Goal: Task Accomplishment & Management: Manage account settings

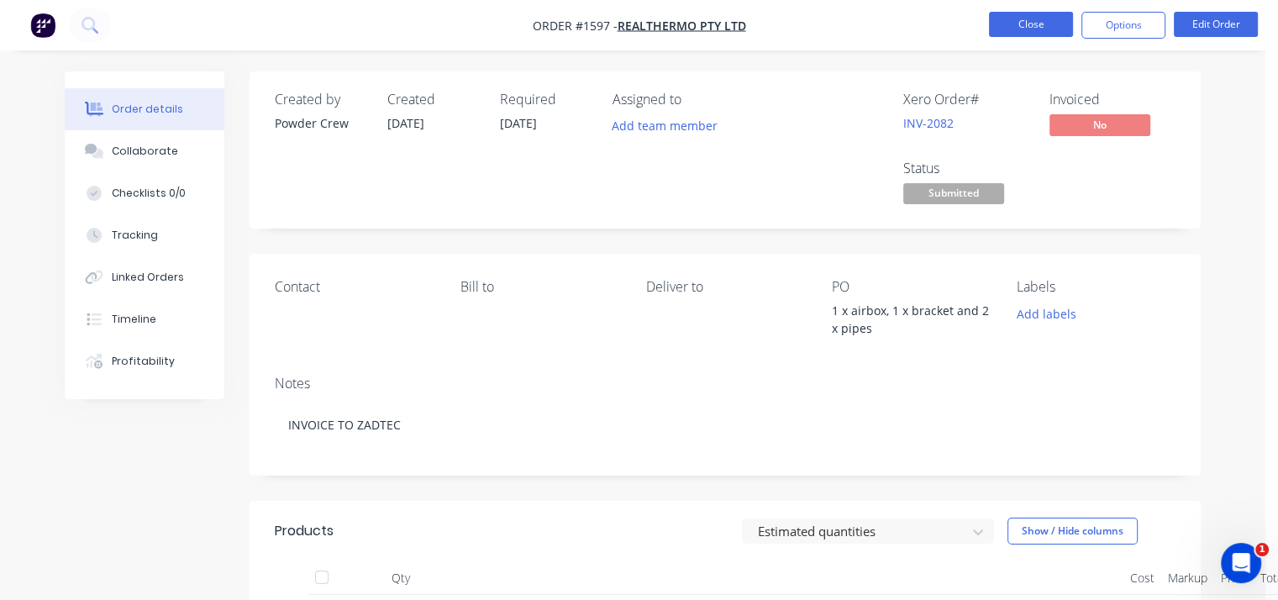
click at [1033, 18] on button "Close" at bounding box center [1031, 24] width 84 height 25
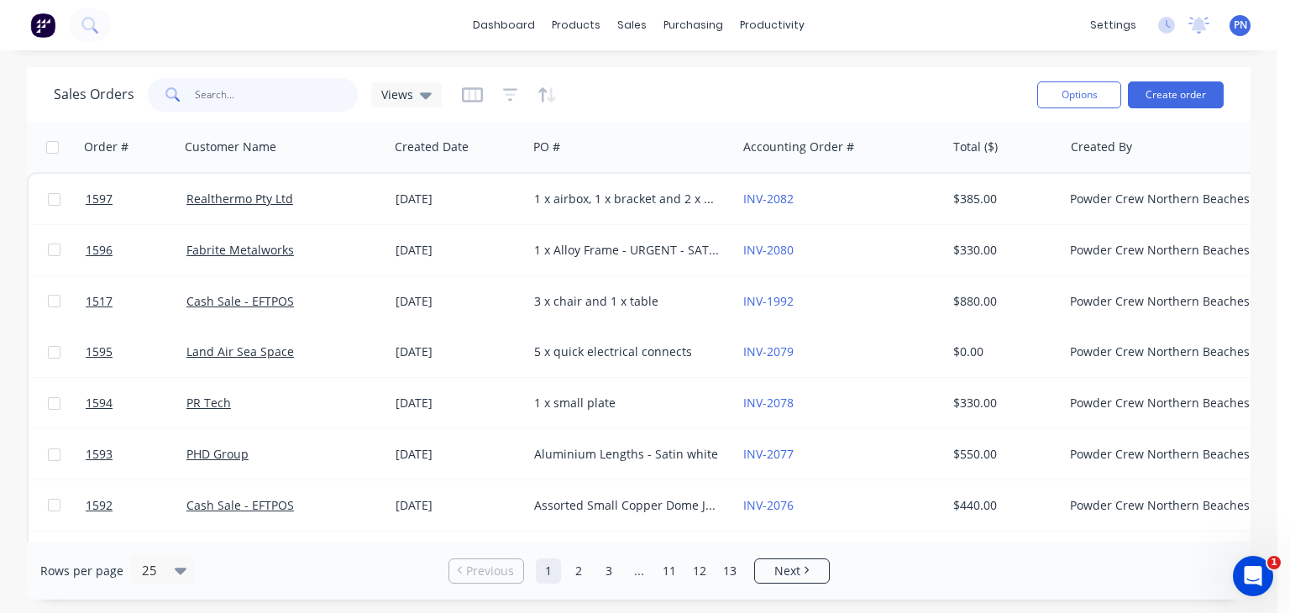
click at [306, 84] on input "text" at bounding box center [277, 95] width 164 height 34
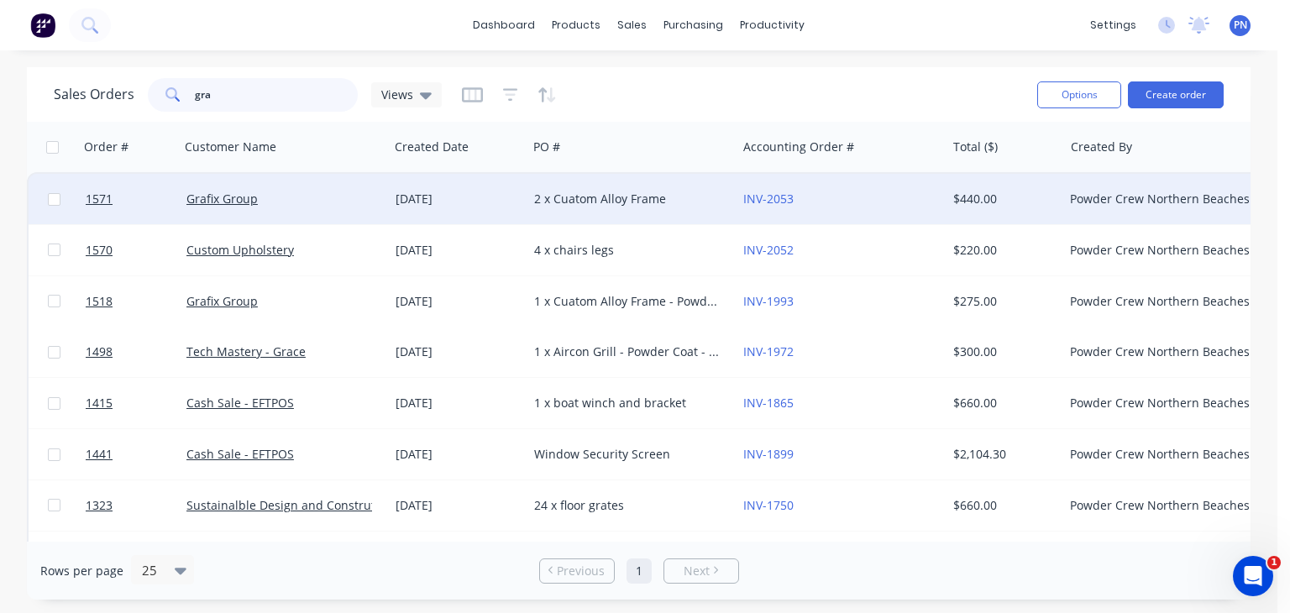
type input "gra"
click at [339, 205] on div "Grafix Group" at bounding box center [279, 199] width 186 height 17
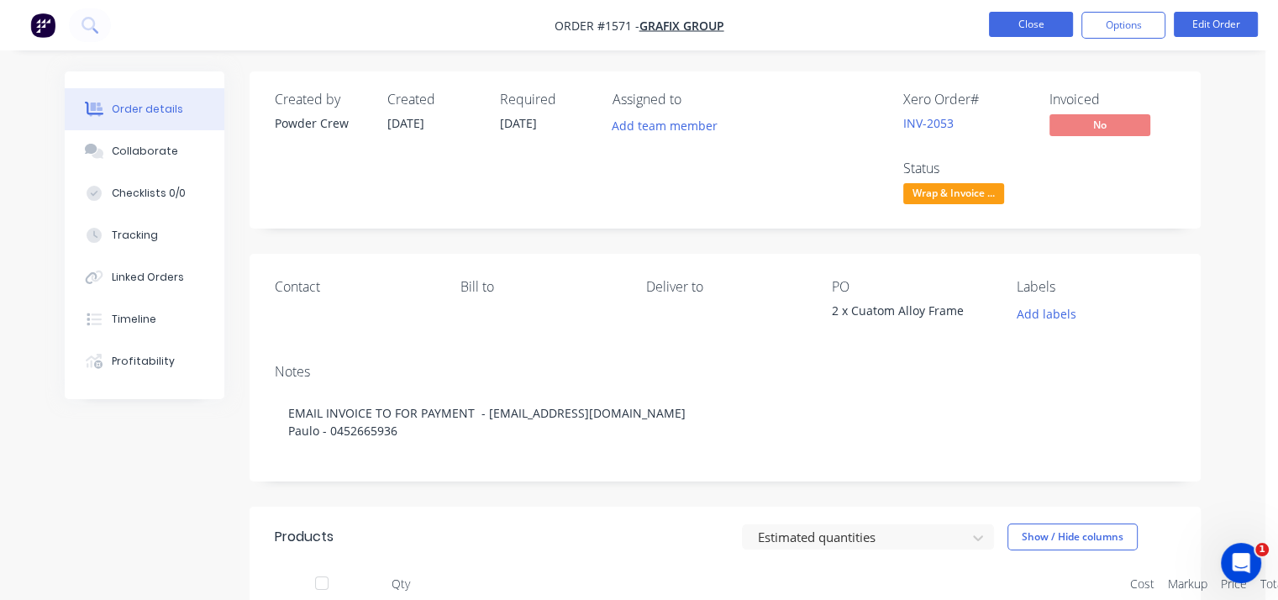
click at [1037, 24] on button "Close" at bounding box center [1031, 24] width 84 height 25
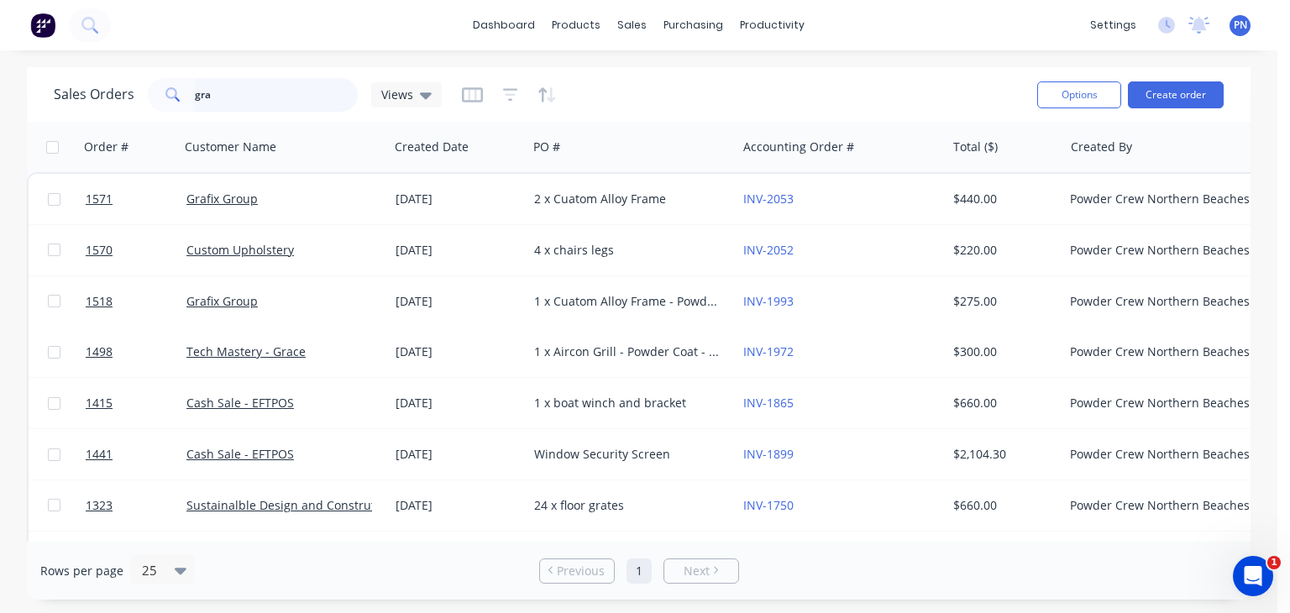
click at [274, 93] on input "gra" at bounding box center [277, 95] width 164 height 34
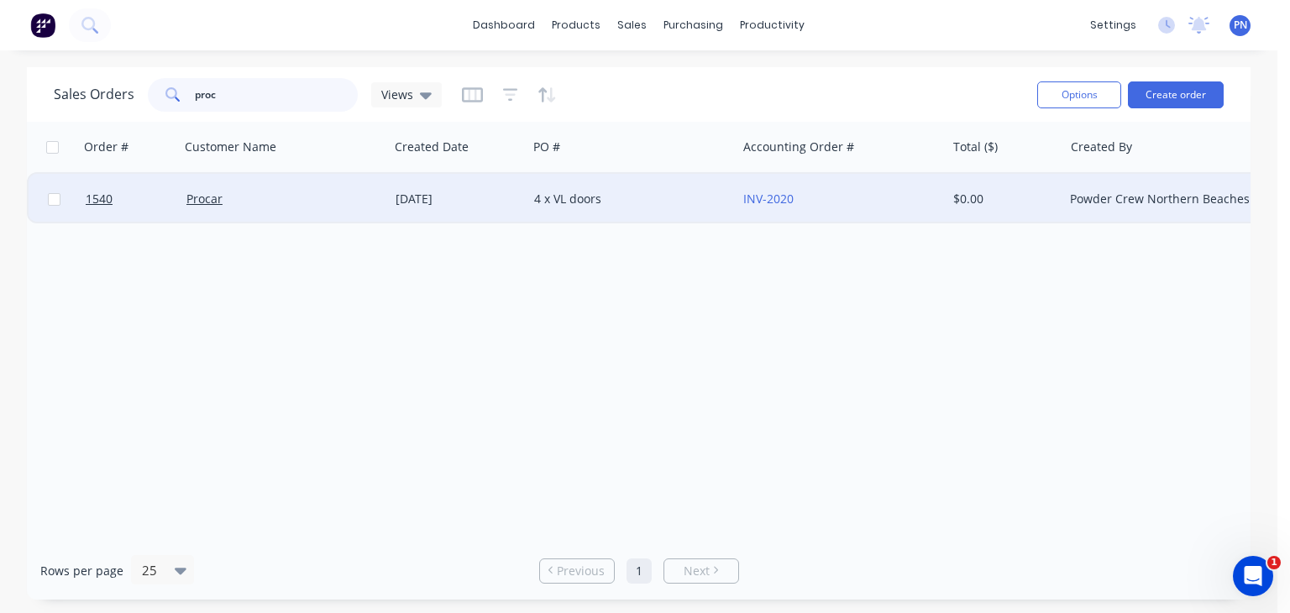
type input "proc"
click at [319, 204] on div "Procar" at bounding box center [279, 199] width 186 height 17
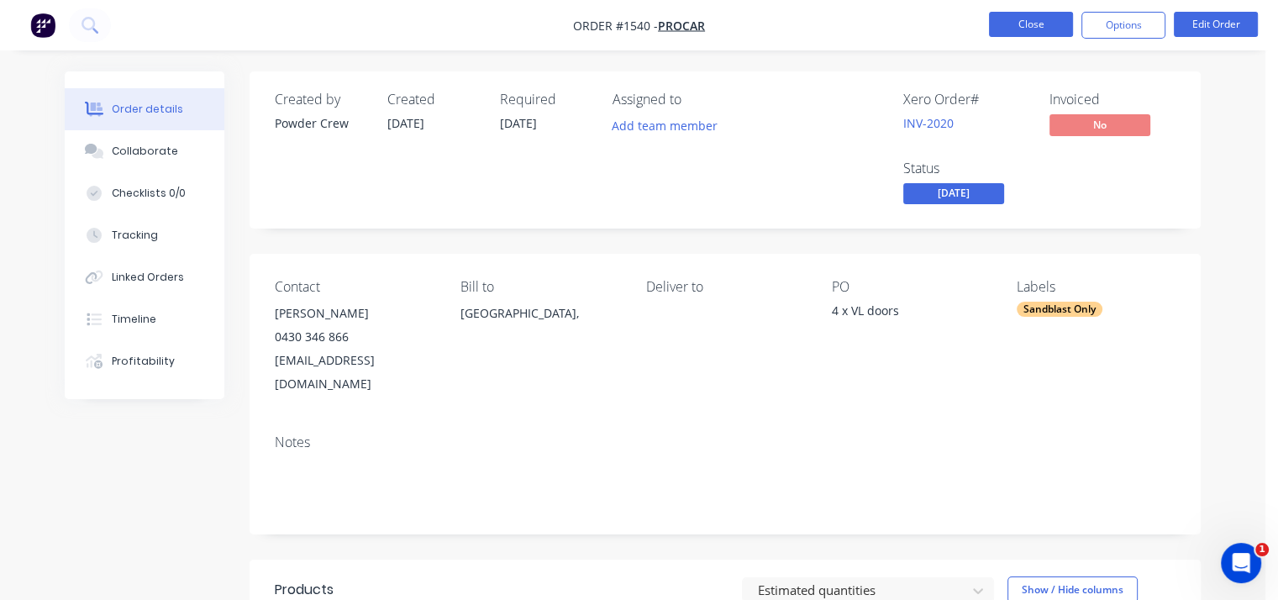
click at [1024, 24] on button "Close" at bounding box center [1031, 24] width 84 height 25
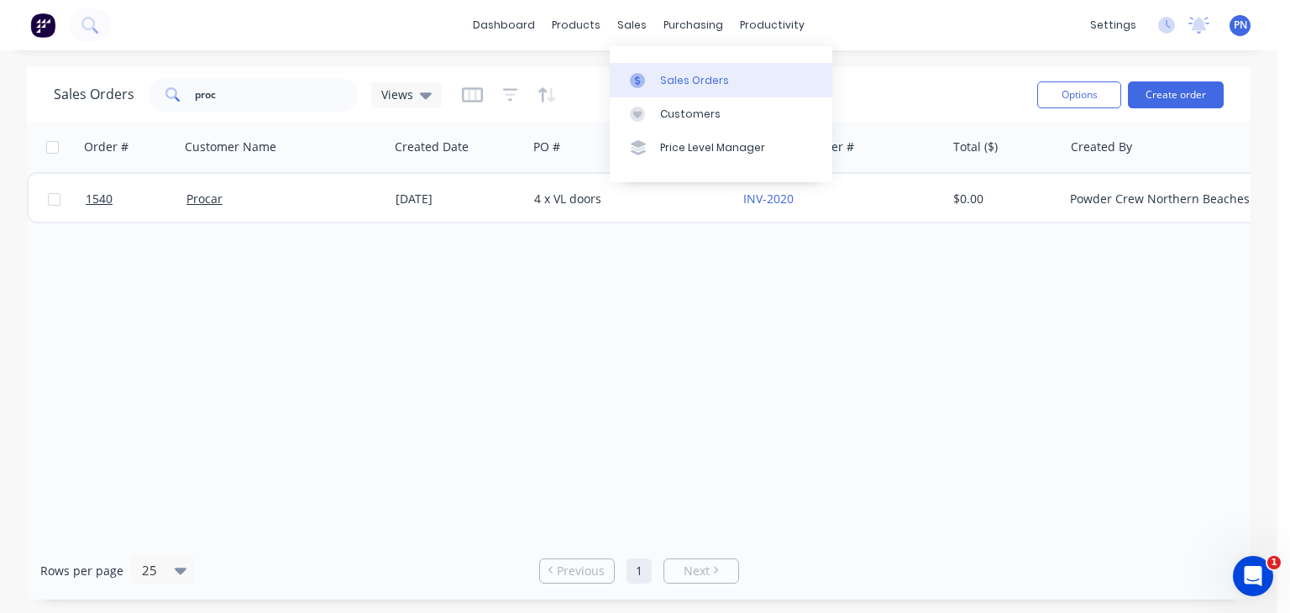
click at [669, 78] on div "Sales Orders" at bounding box center [694, 80] width 69 height 15
click at [295, 101] on input "proc" at bounding box center [277, 95] width 164 height 34
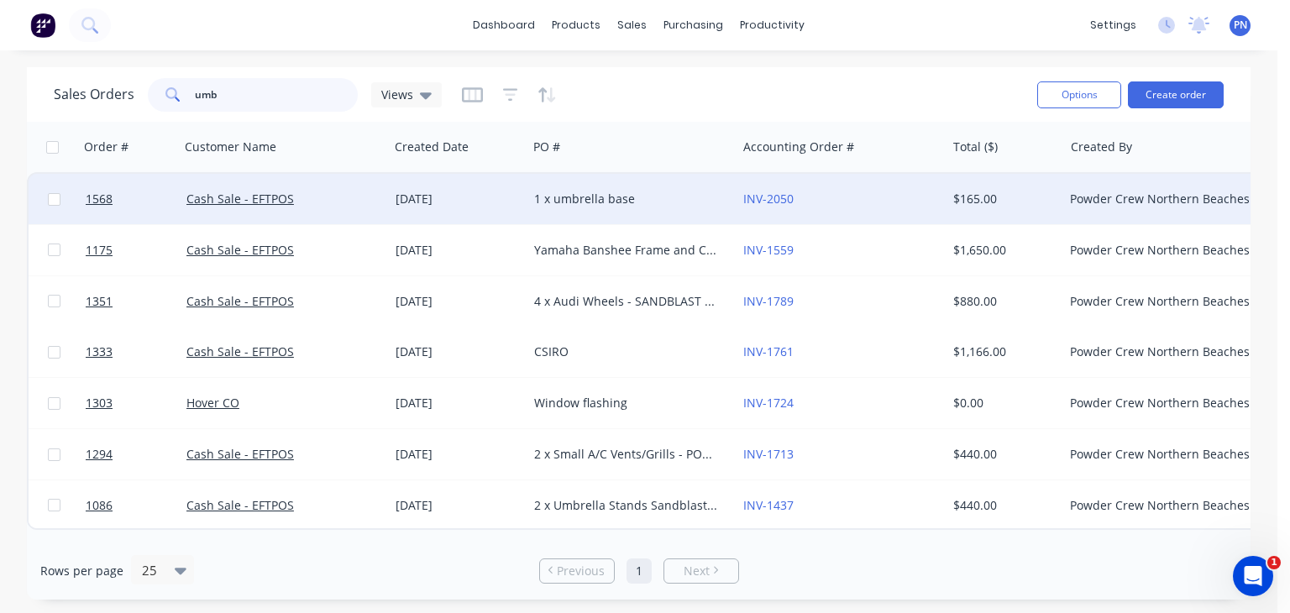
type input "umb"
click at [659, 197] on div "1 x umbrella base" at bounding box center [627, 199] width 186 height 17
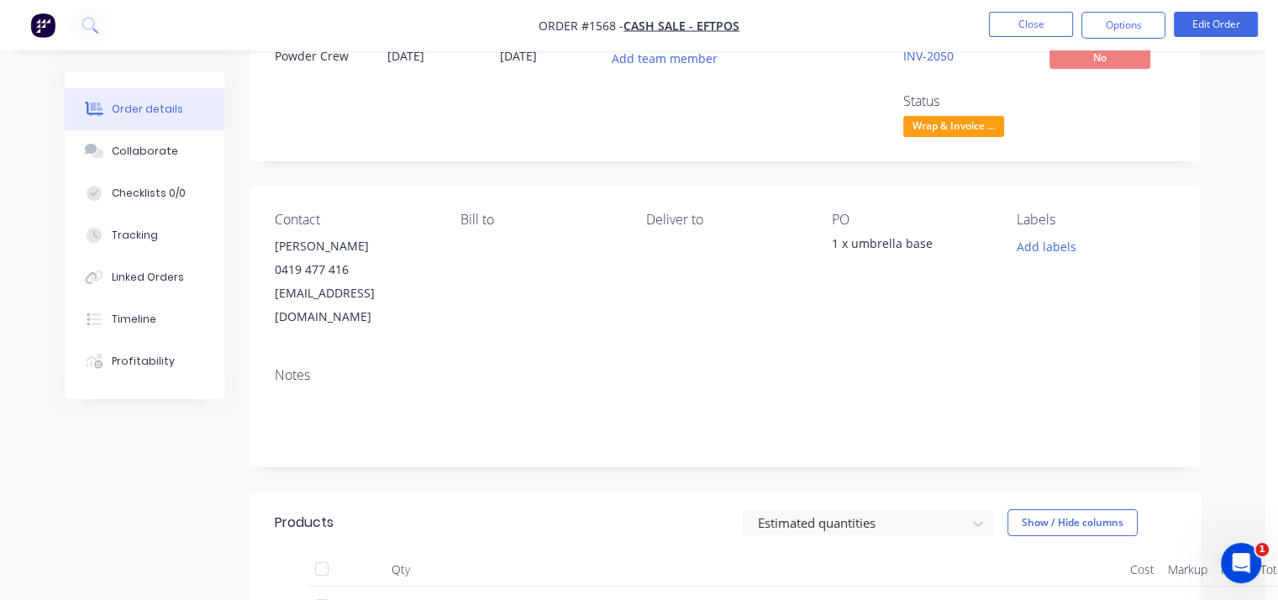
scroll to position [55, 0]
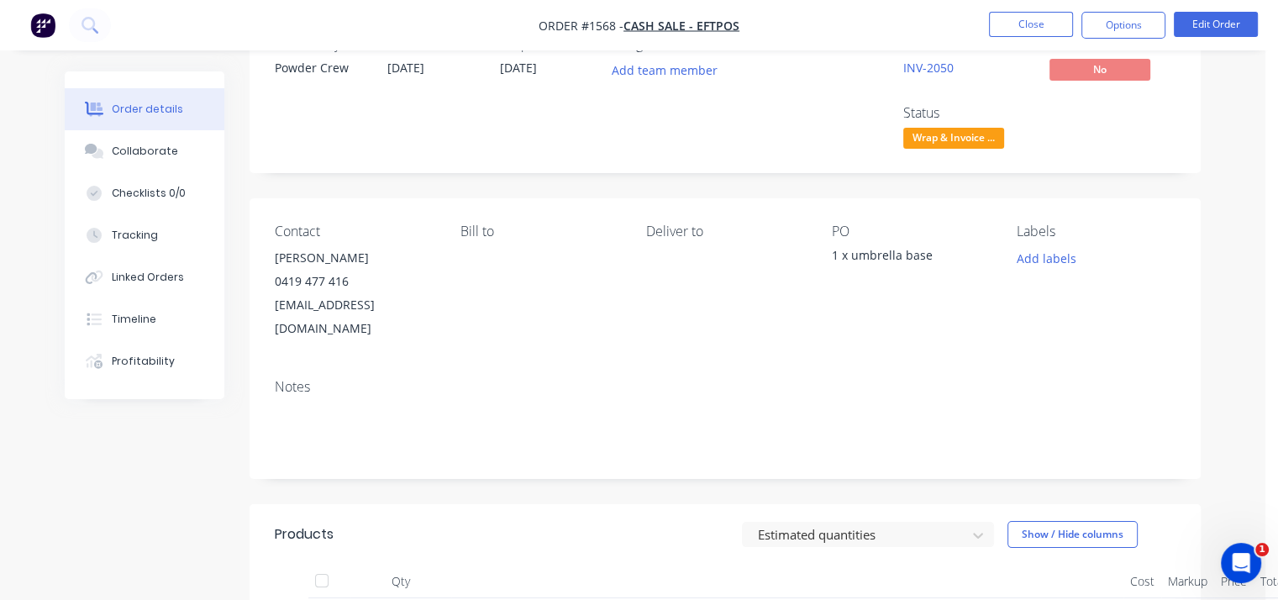
click at [986, 139] on span "Wrap & Invoice ..." at bounding box center [953, 138] width 101 height 21
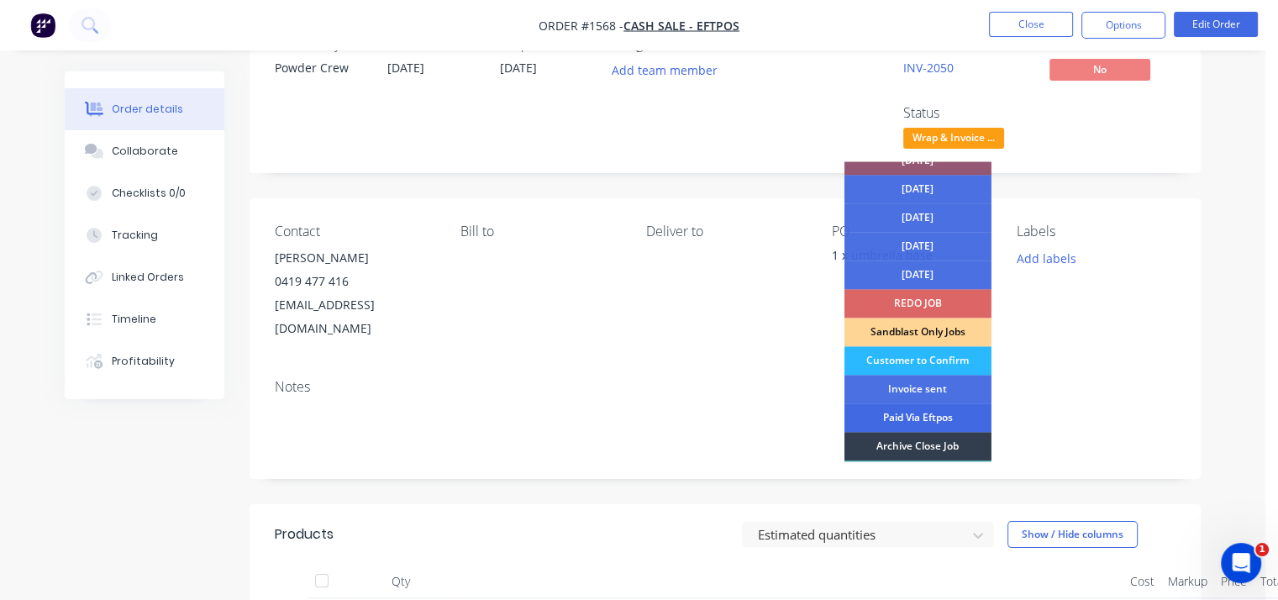
scroll to position [84, 0]
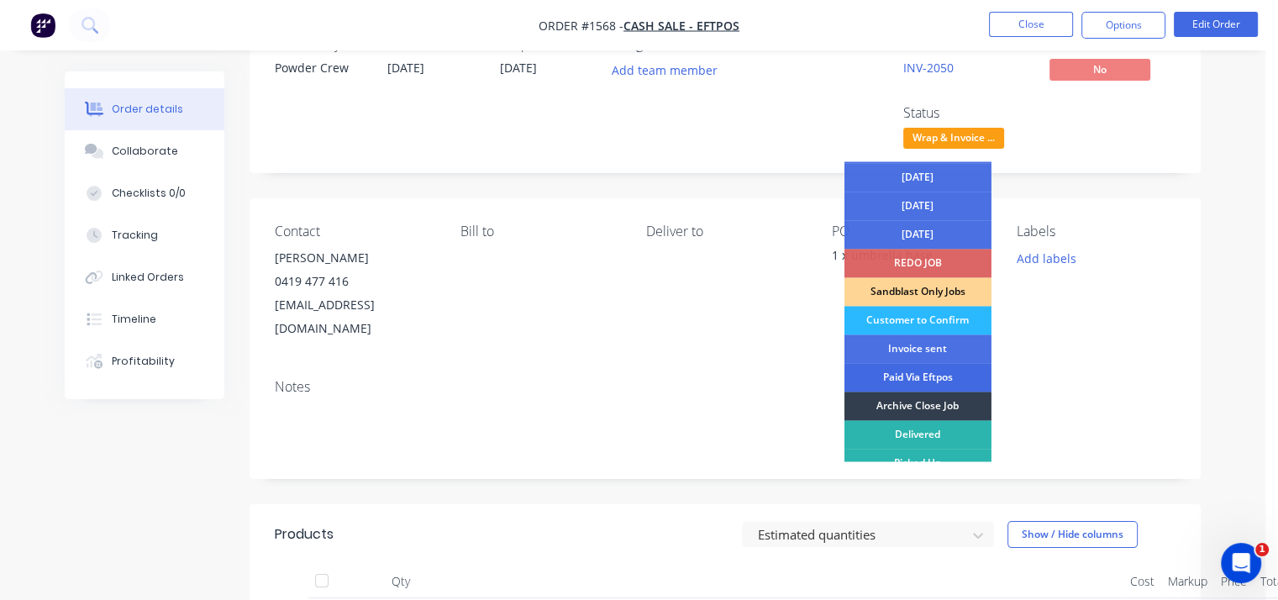
click at [938, 368] on div "Paid Via Eftpos" at bounding box center [917, 377] width 147 height 29
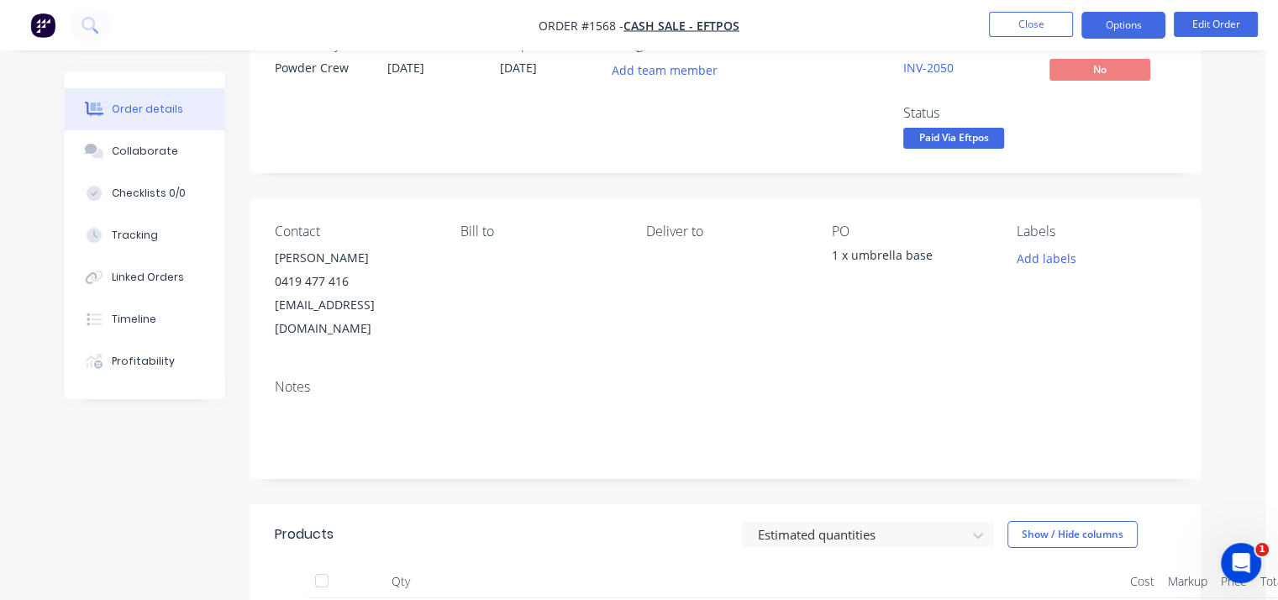
click at [1114, 24] on button "Options" at bounding box center [1123, 25] width 84 height 27
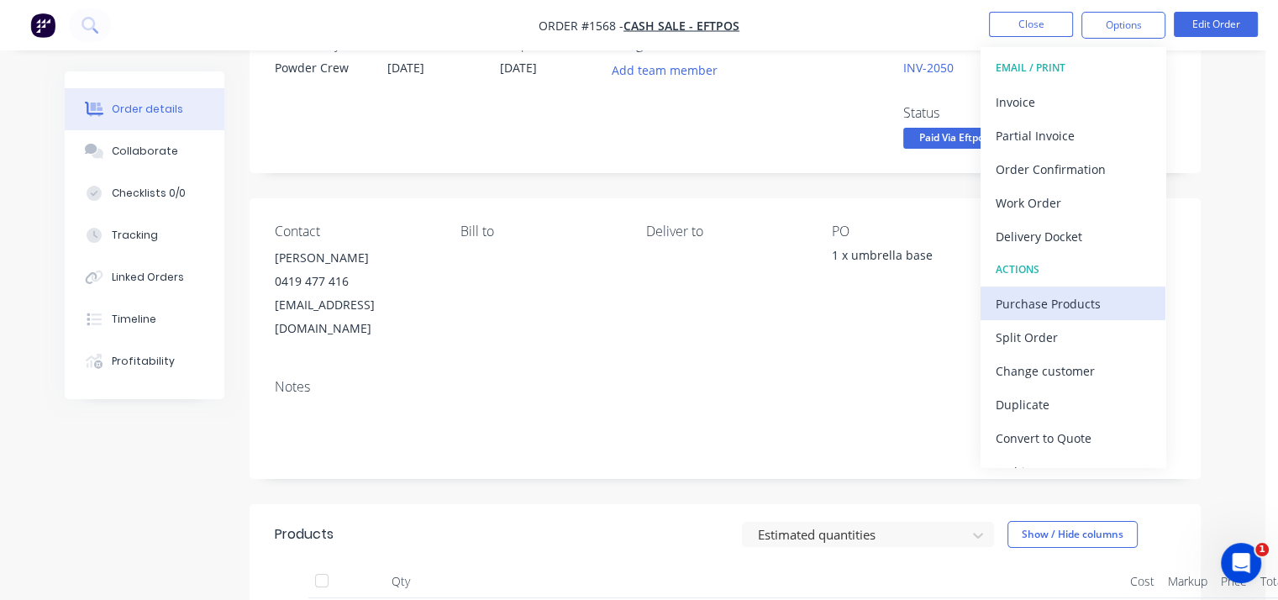
click at [1058, 305] on div "Purchase Products" at bounding box center [1072, 303] width 155 height 24
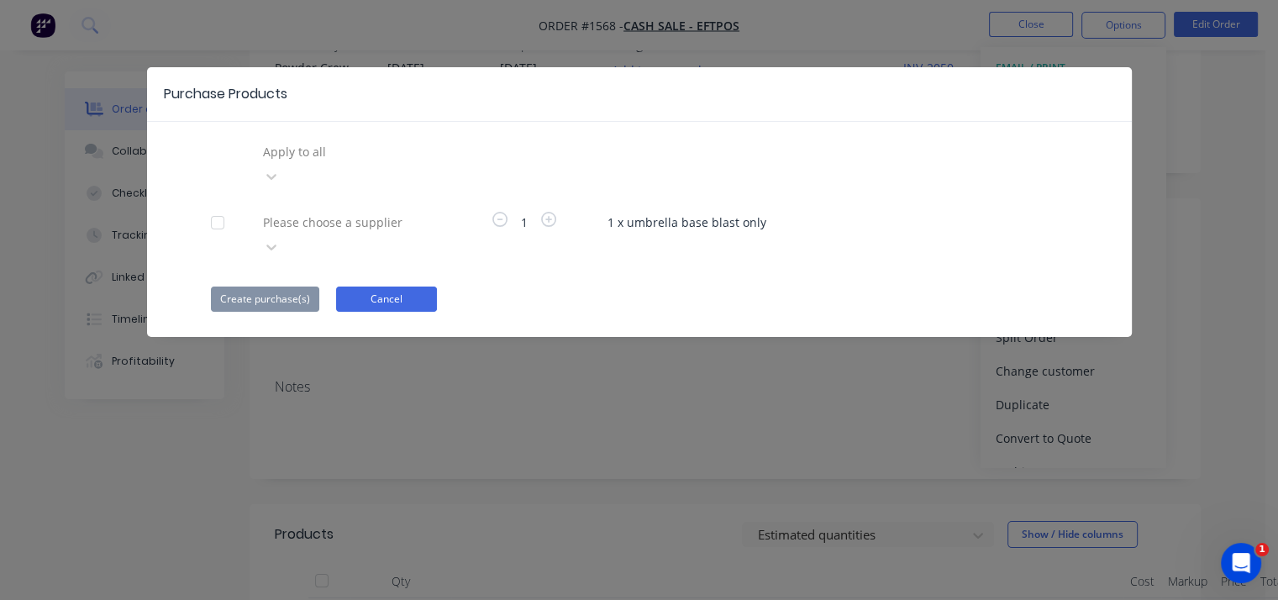
click at [390, 286] on button "Cancel" at bounding box center [386, 298] width 101 height 25
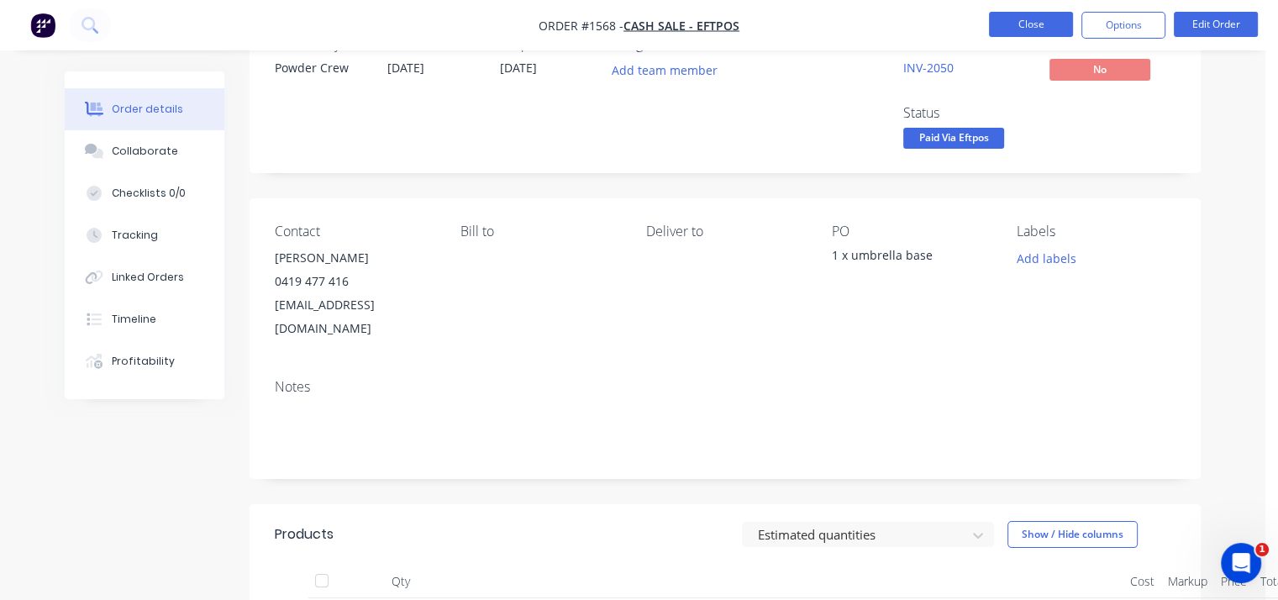
click at [1032, 23] on button "Close" at bounding box center [1031, 24] width 84 height 25
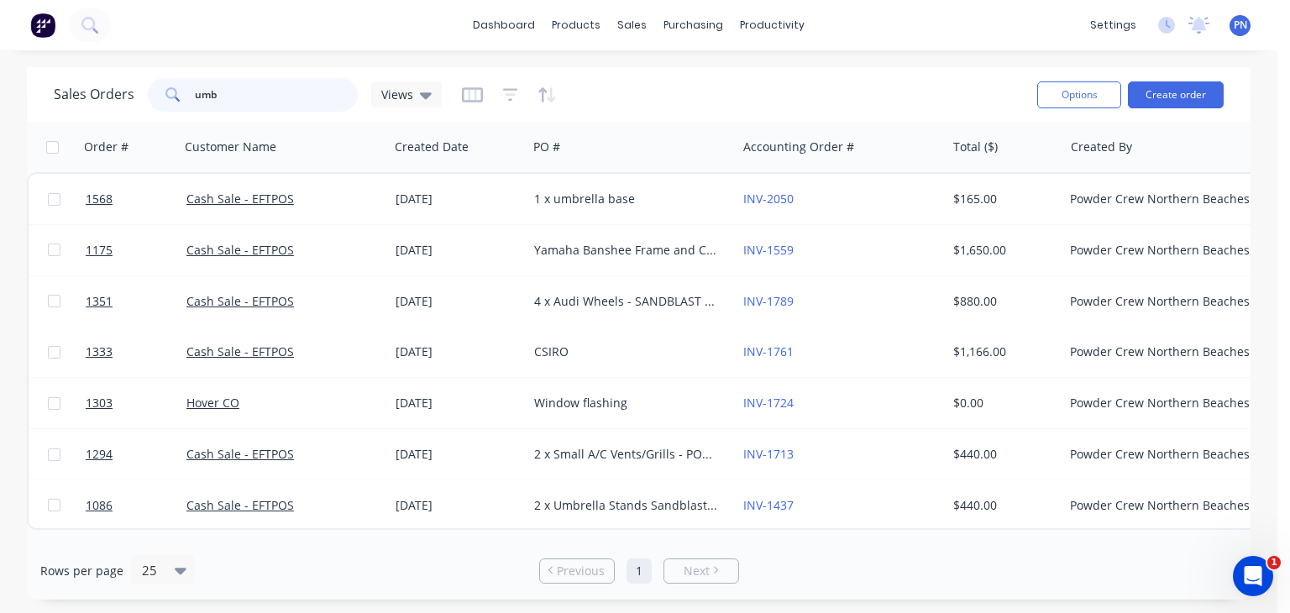
drag, startPoint x: 225, startPoint y: 95, endPoint x: 147, endPoint y: 91, distance: 78.2
click at [148, 91] on div "umb" at bounding box center [253, 95] width 210 height 34
type input "1576"
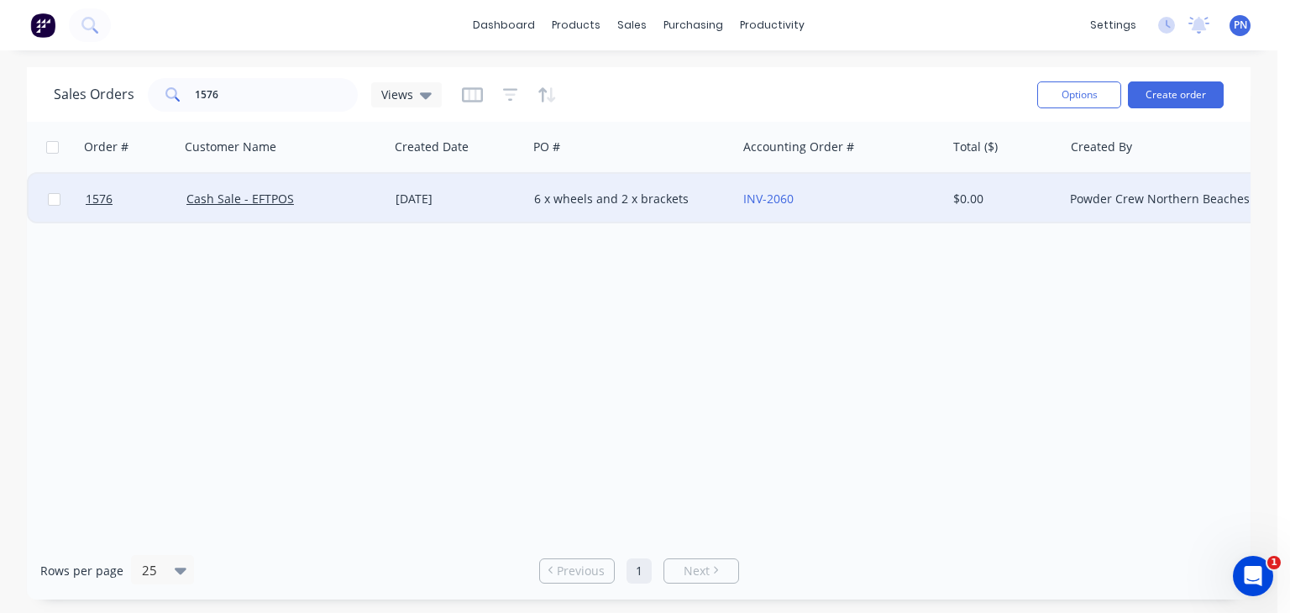
click at [423, 192] on div "[DATE]" at bounding box center [458, 199] width 125 height 17
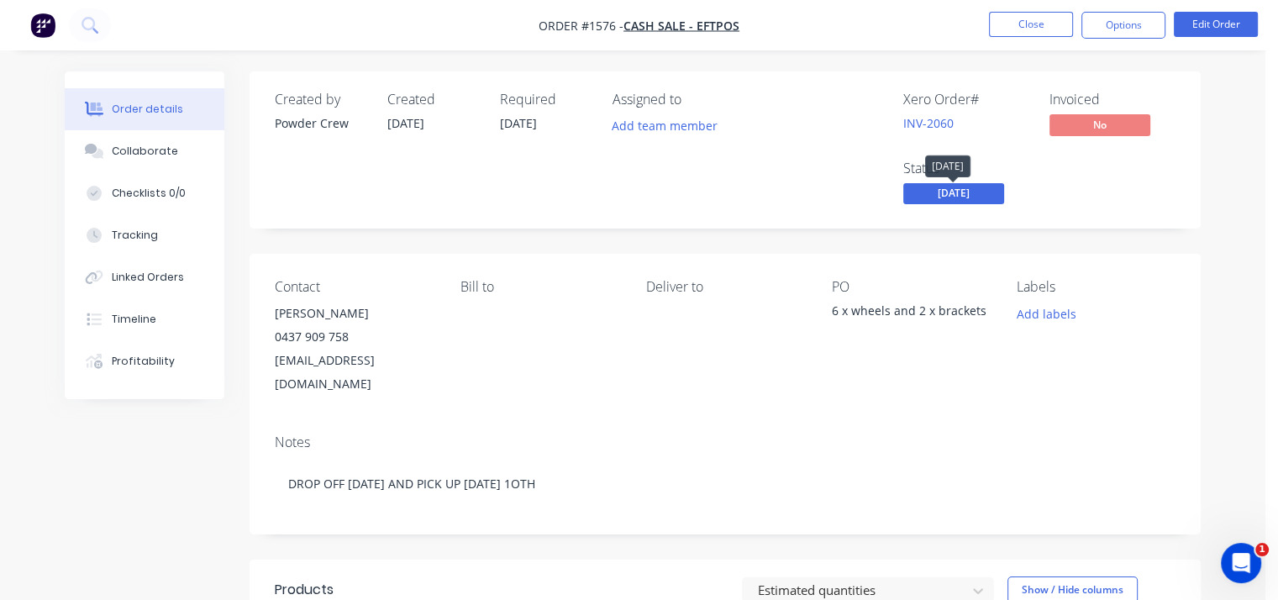
click at [969, 192] on span "[DATE]" at bounding box center [953, 193] width 101 height 21
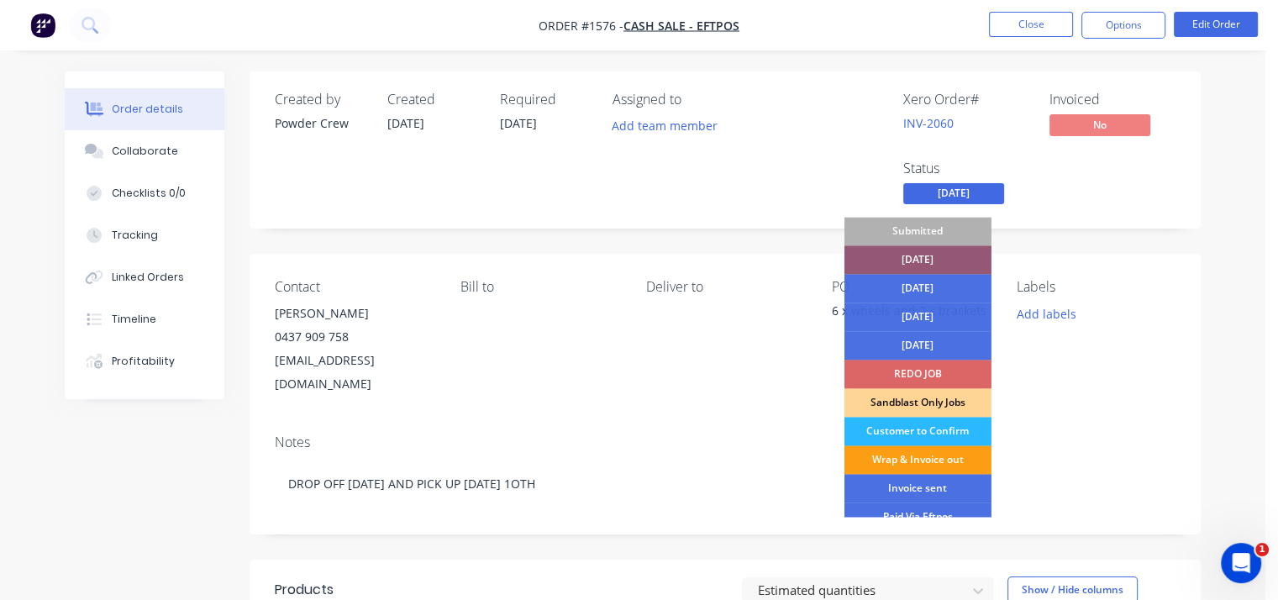
click at [947, 459] on div "Wrap & Invoice out" at bounding box center [917, 459] width 147 height 29
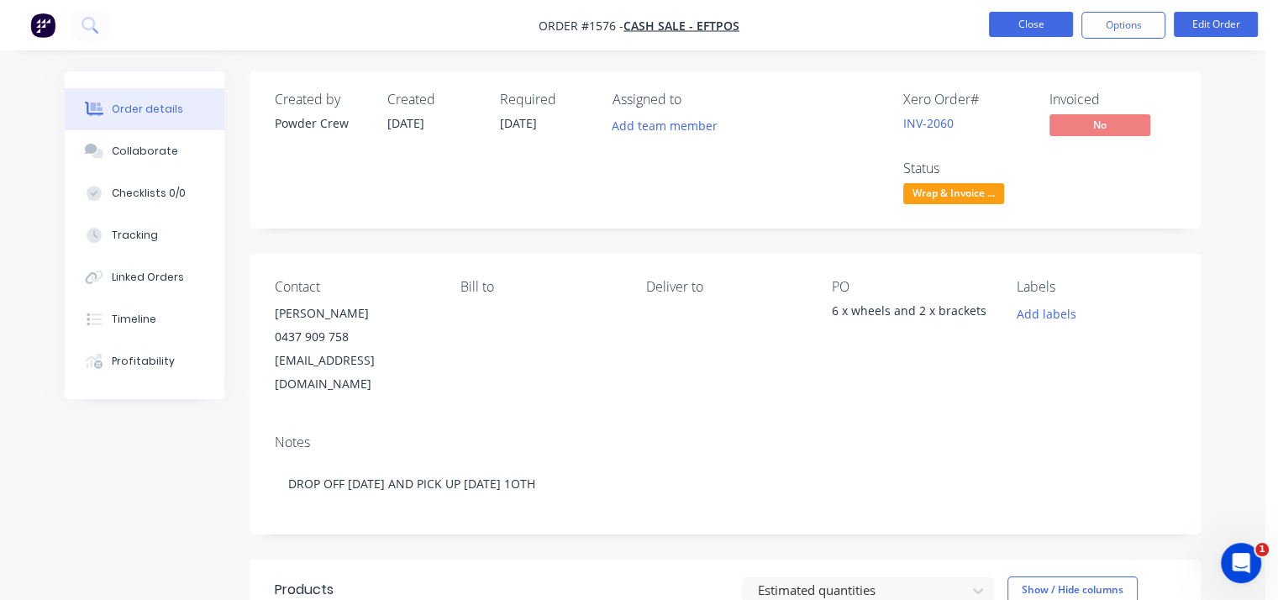
click at [1038, 28] on button "Close" at bounding box center [1031, 24] width 84 height 25
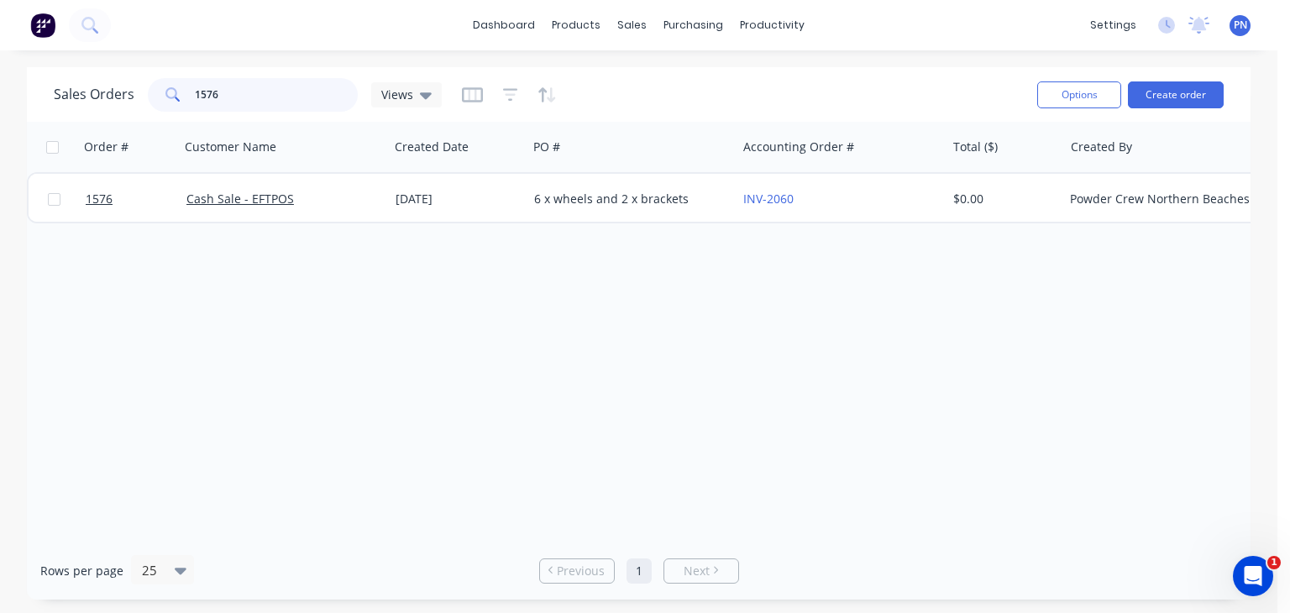
drag, startPoint x: 224, startPoint y: 96, endPoint x: 28, endPoint y: 93, distance: 196.6
click at [28, 93] on div "Sales Orders 1576 Views Options Create order" at bounding box center [639, 94] width 1224 height 55
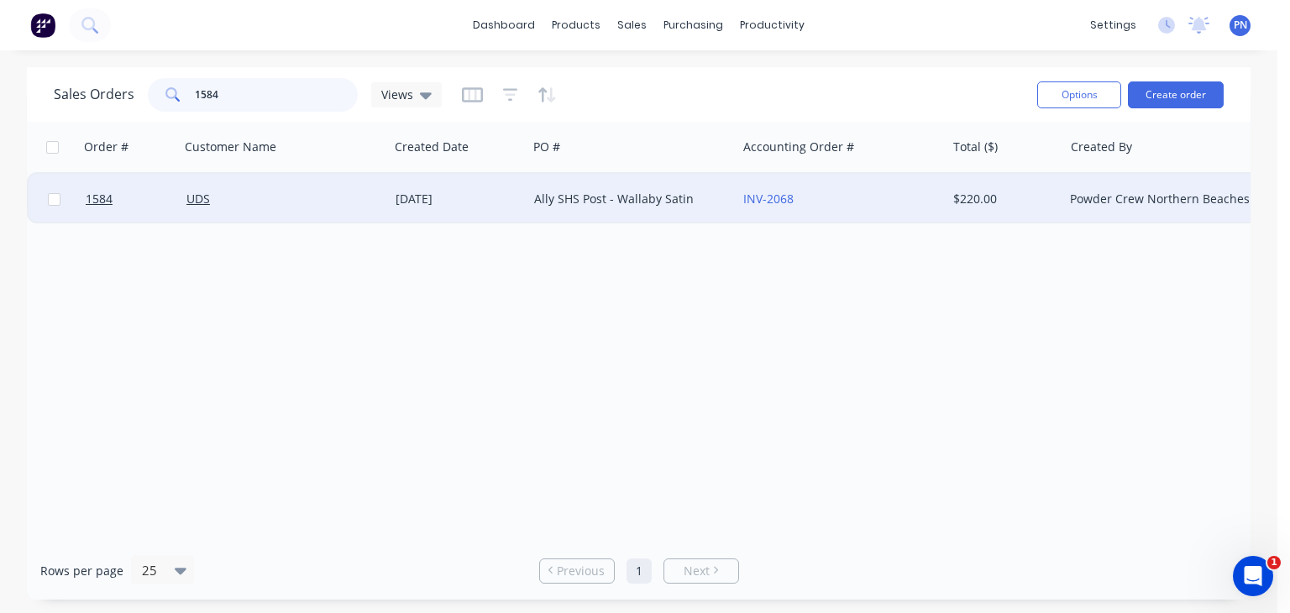
type input "1584"
click at [590, 205] on div "Ally SHS Post - Wallaby Satin" at bounding box center [627, 199] width 186 height 17
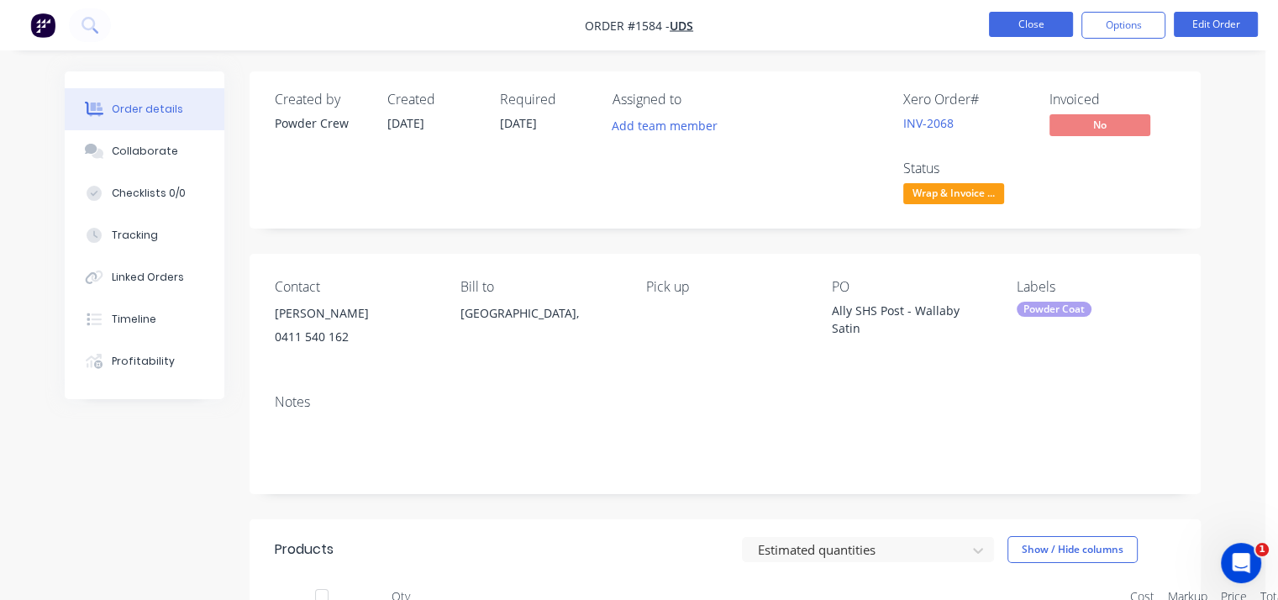
click at [1042, 20] on button "Close" at bounding box center [1031, 24] width 84 height 25
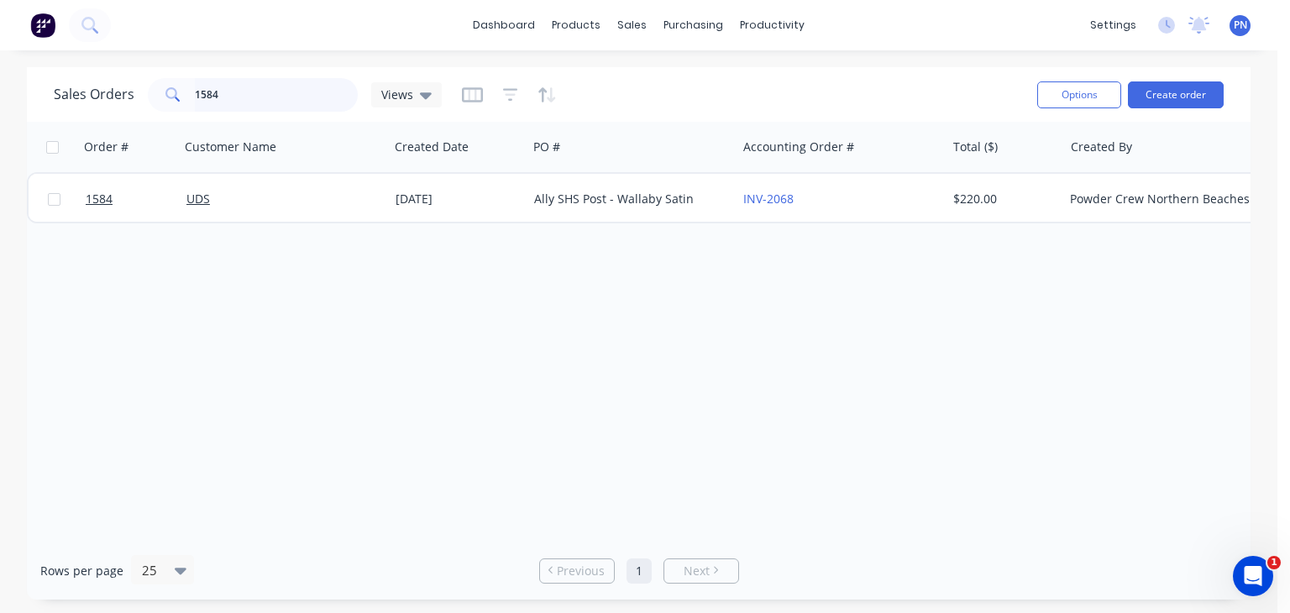
drag, startPoint x: 276, startPoint y: 98, endPoint x: 0, endPoint y: 98, distance: 275.5
click at [0, 97] on div "Sales Orders 1584 Views Options Create order Order # Customer Name Created Date…" at bounding box center [639, 333] width 1278 height 533
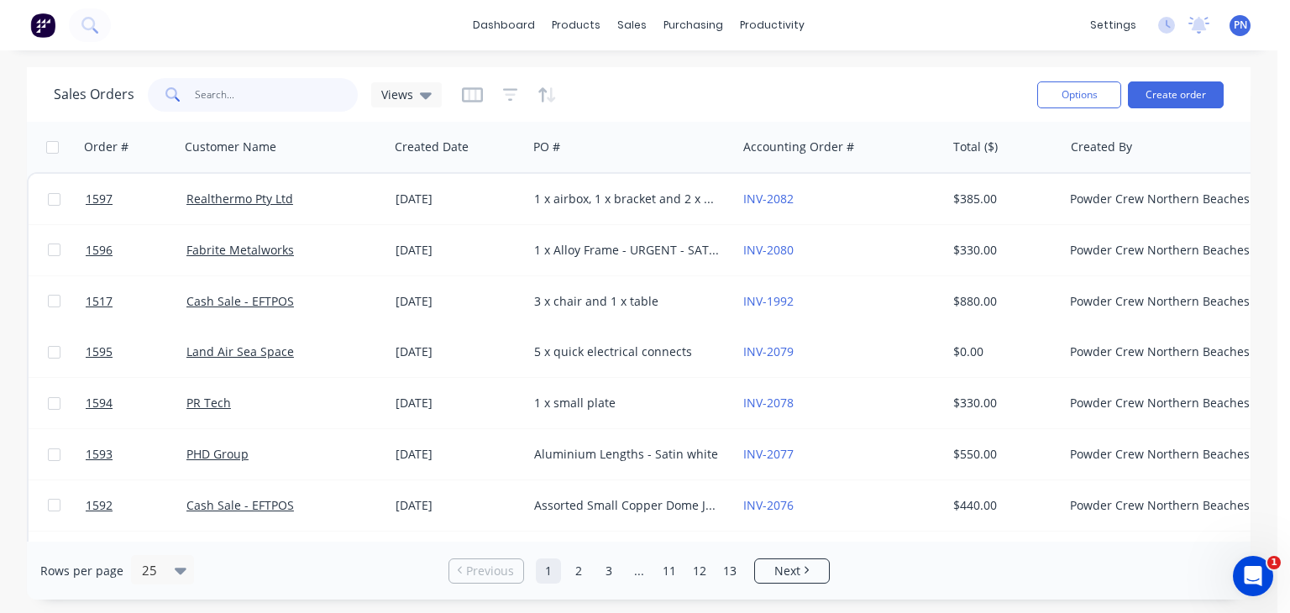
click at [273, 102] on input "text" at bounding box center [277, 95] width 164 height 34
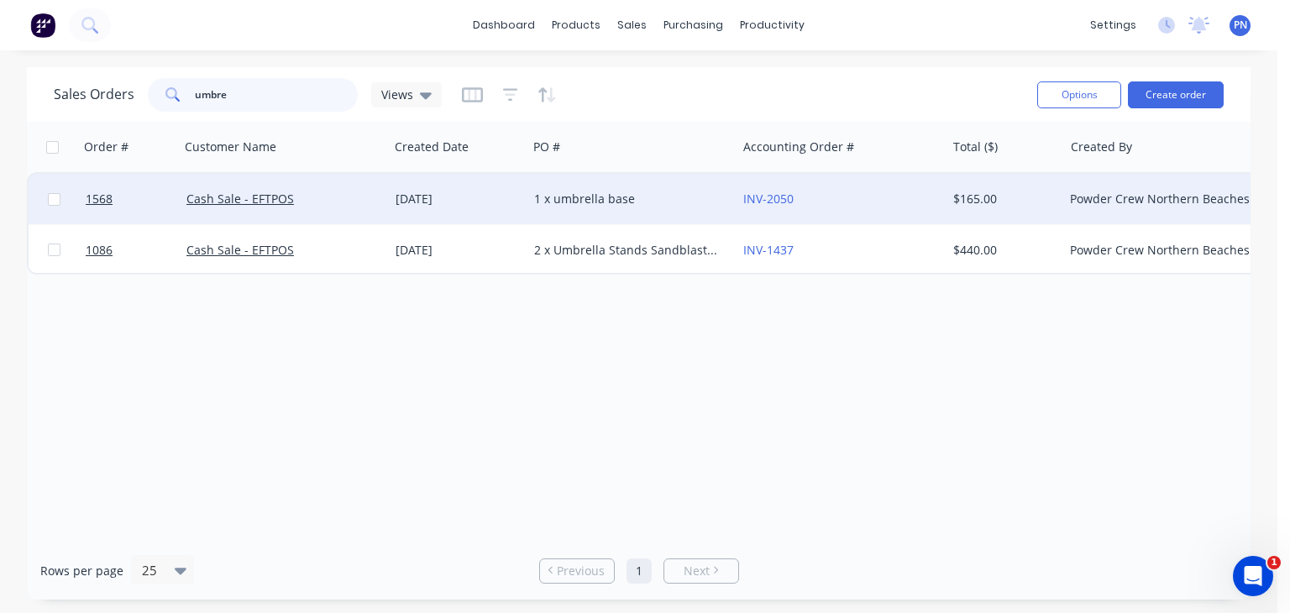
type input "umbre"
click at [356, 206] on div "Cash Sale - EFTPOS" at bounding box center [279, 199] width 186 height 17
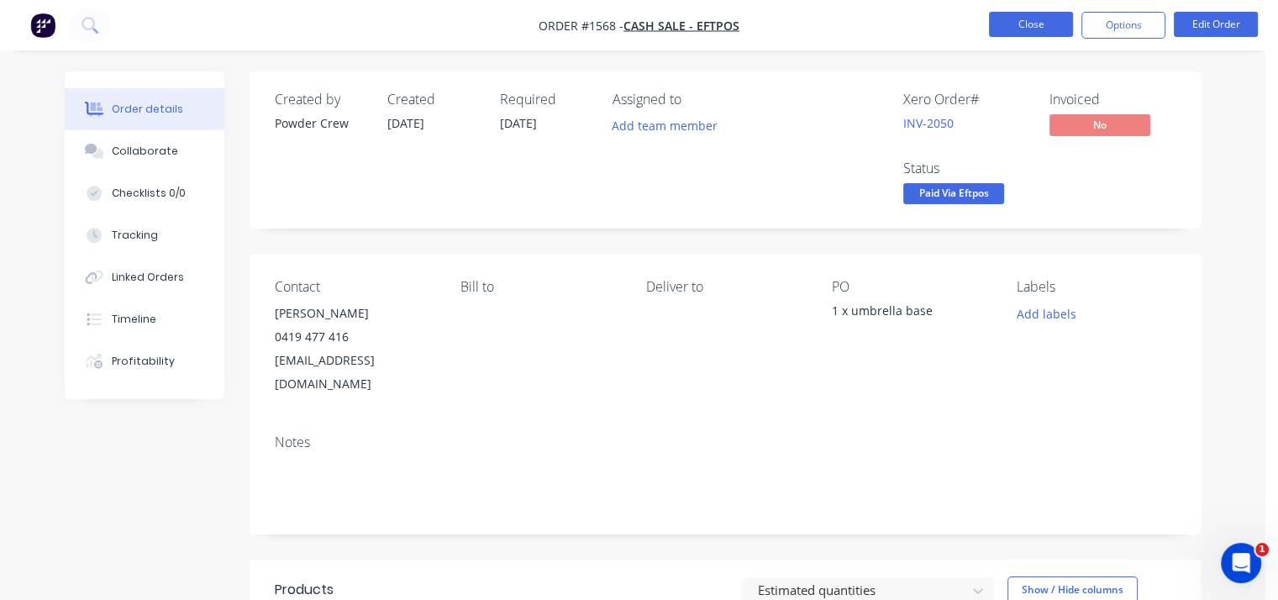
click at [1018, 21] on button "Close" at bounding box center [1031, 24] width 84 height 25
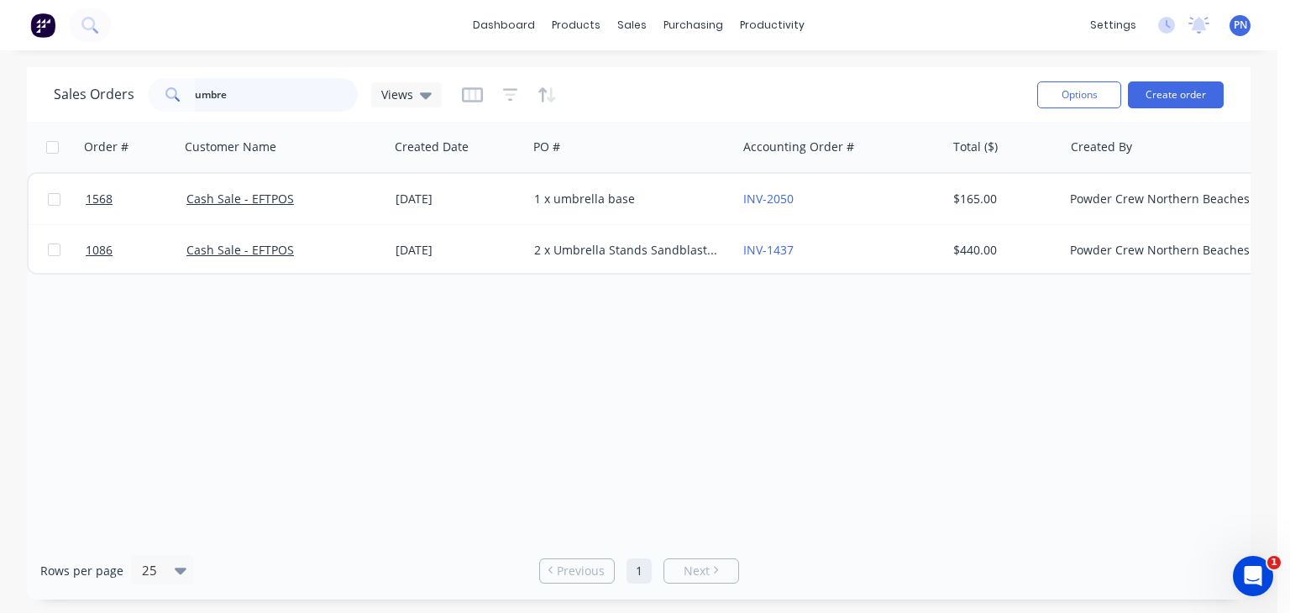
click at [283, 95] on input "umbre" at bounding box center [277, 95] width 164 height 34
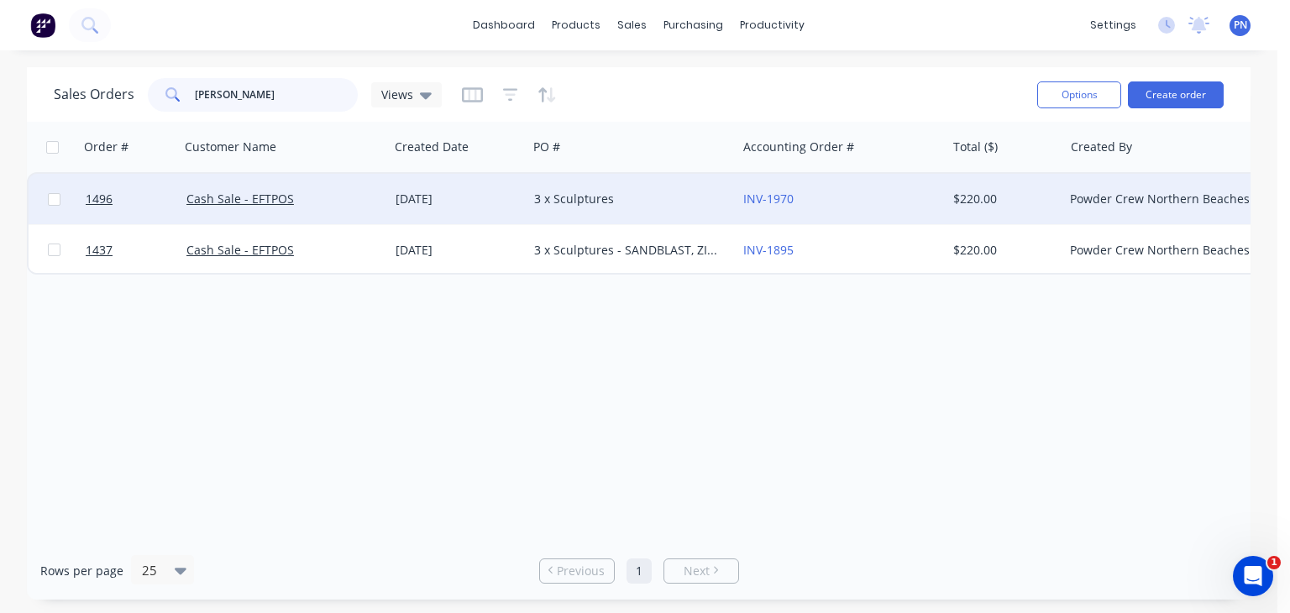
type input "[PERSON_NAME]"
click at [657, 201] on div "3 x Sculptures" at bounding box center [627, 199] width 186 height 17
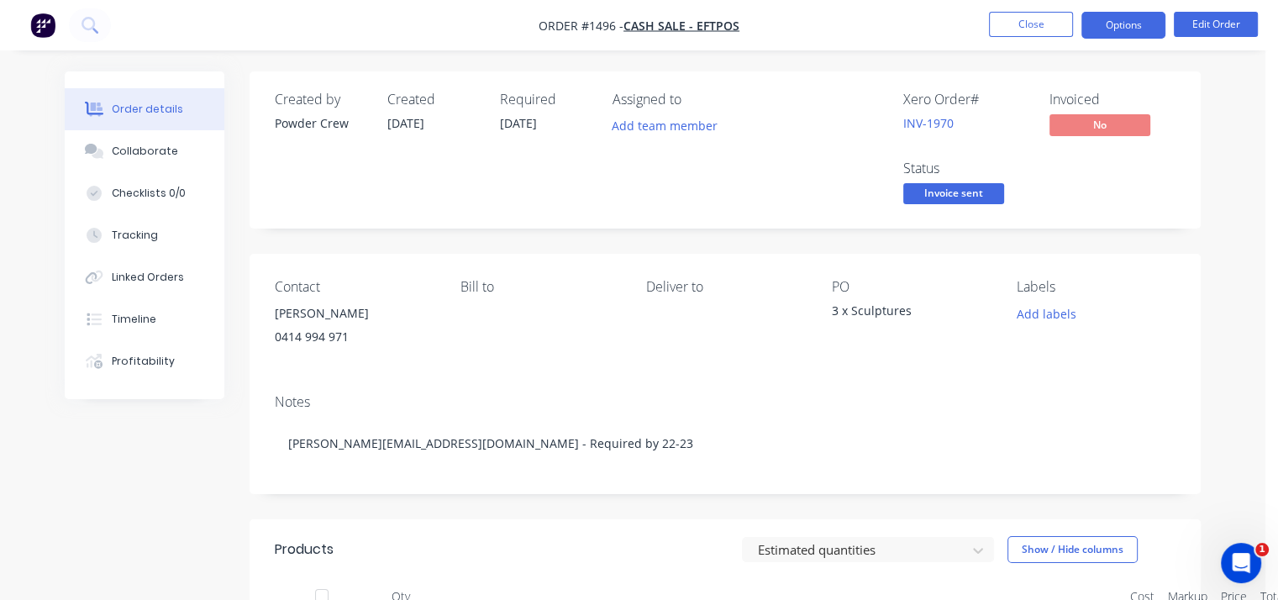
click at [1112, 26] on button "Options" at bounding box center [1123, 25] width 84 height 27
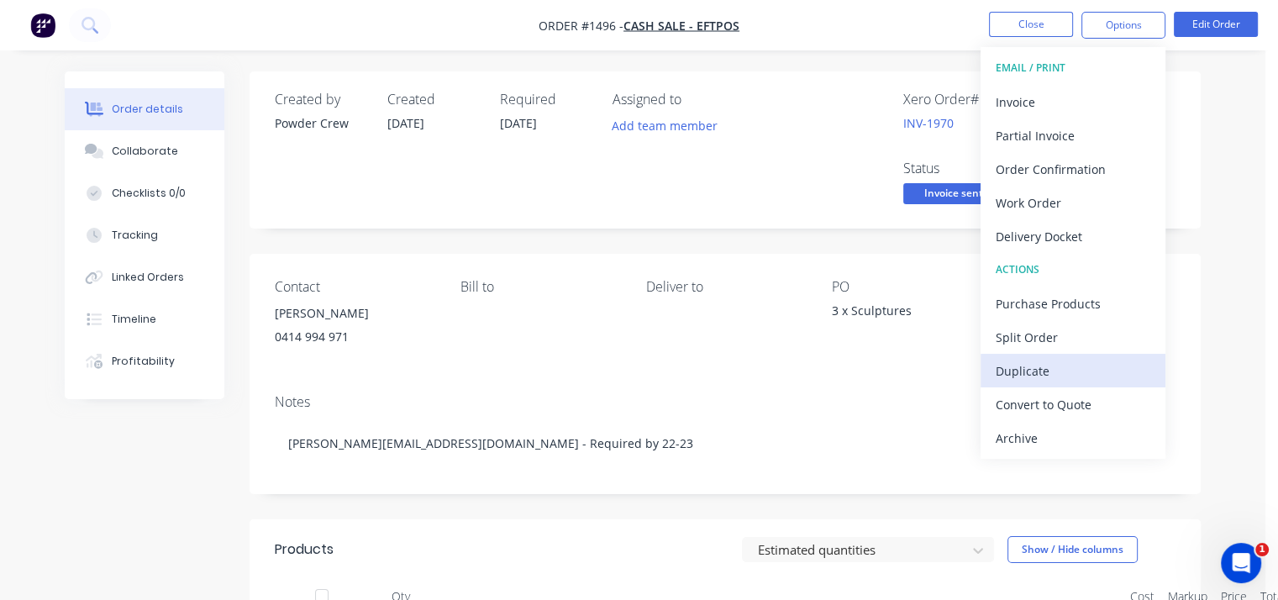
click at [1058, 373] on div "Duplicate" at bounding box center [1072, 371] width 155 height 24
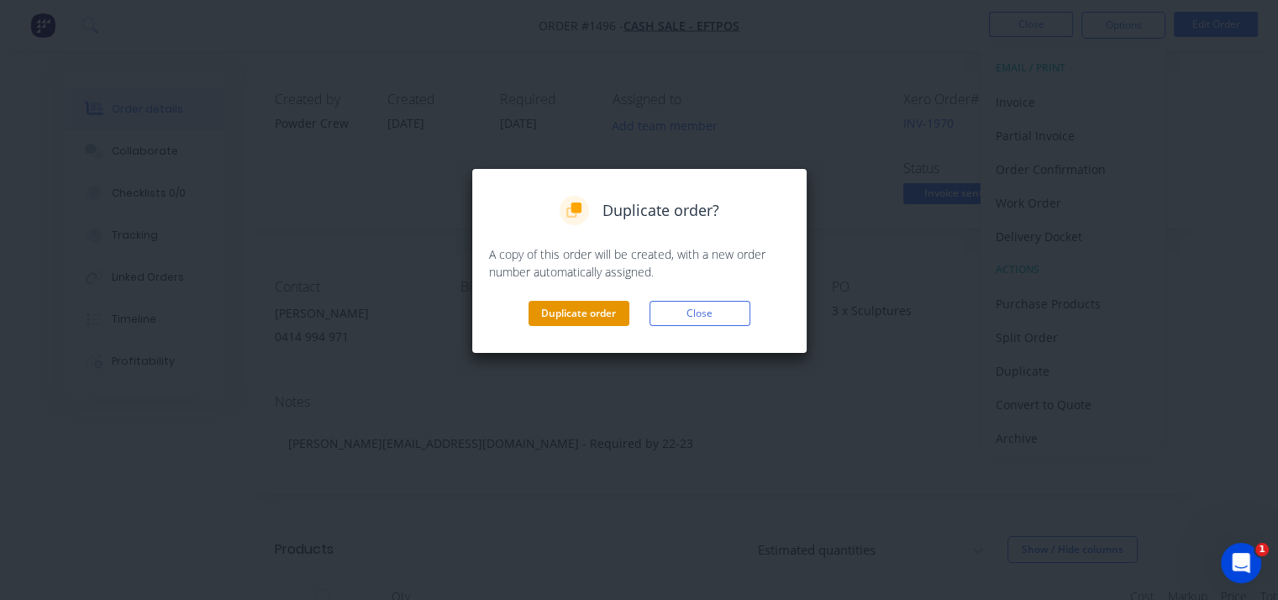
click at [595, 310] on button "Duplicate order" at bounding box center [578, 313] width 101 height 25
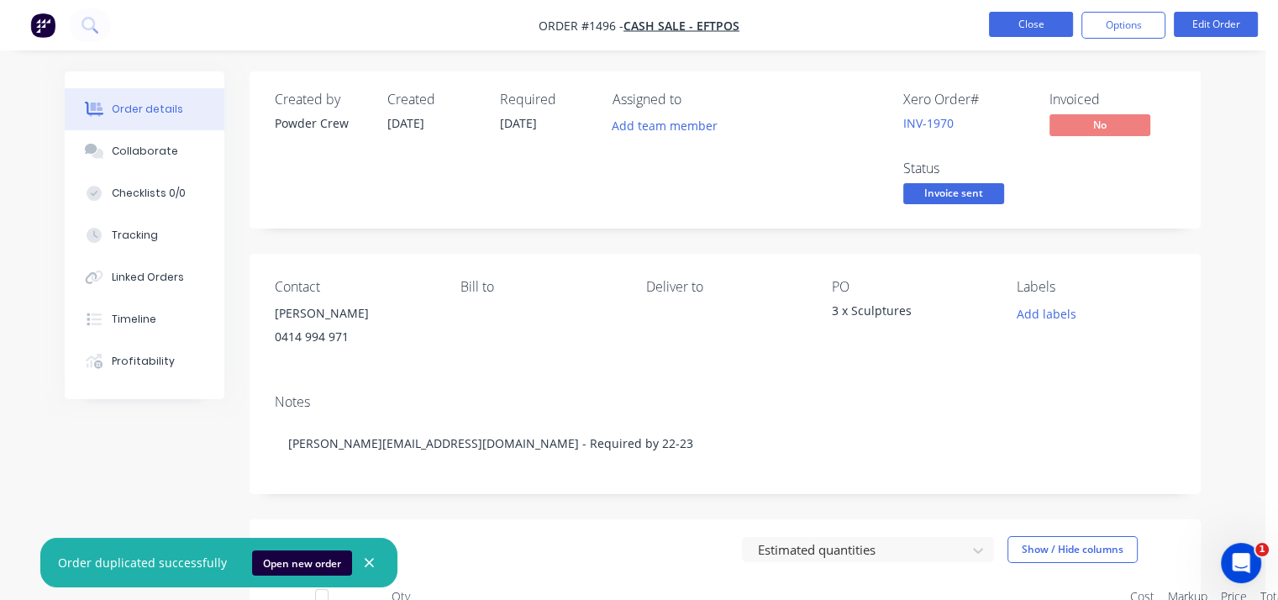
click at [1026, 24] on button "Close" at bounding box center [1031, 24] width 84 height 25
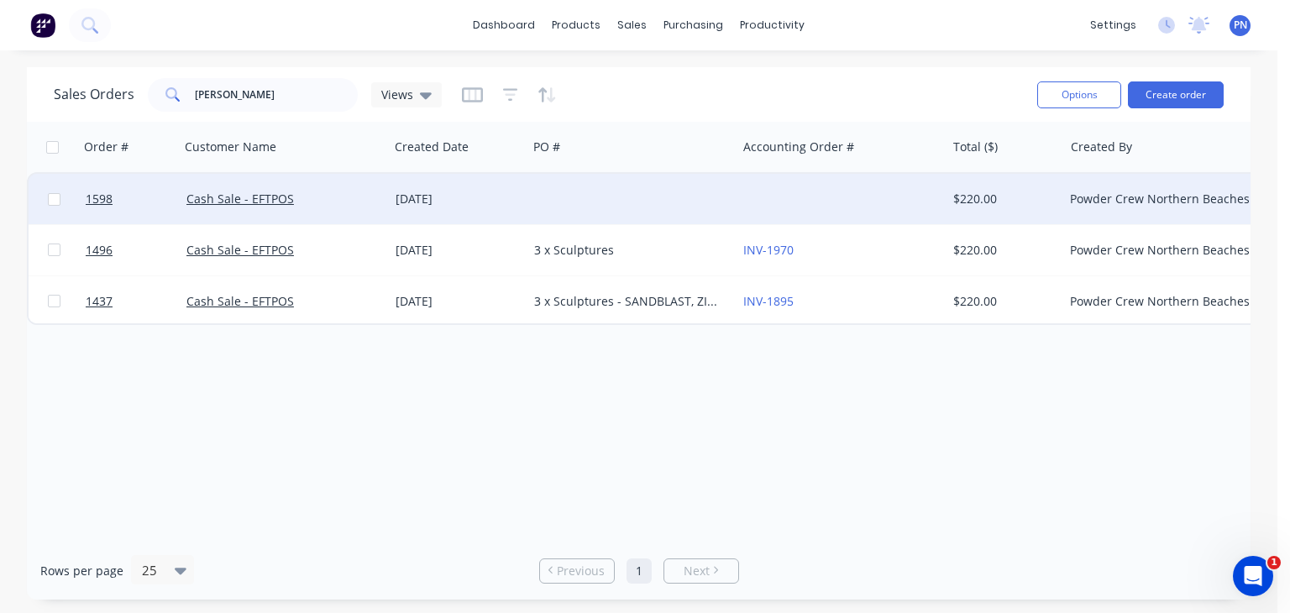
click at [659, 195] on div at bounding box center [632, 199] width 209 height 50
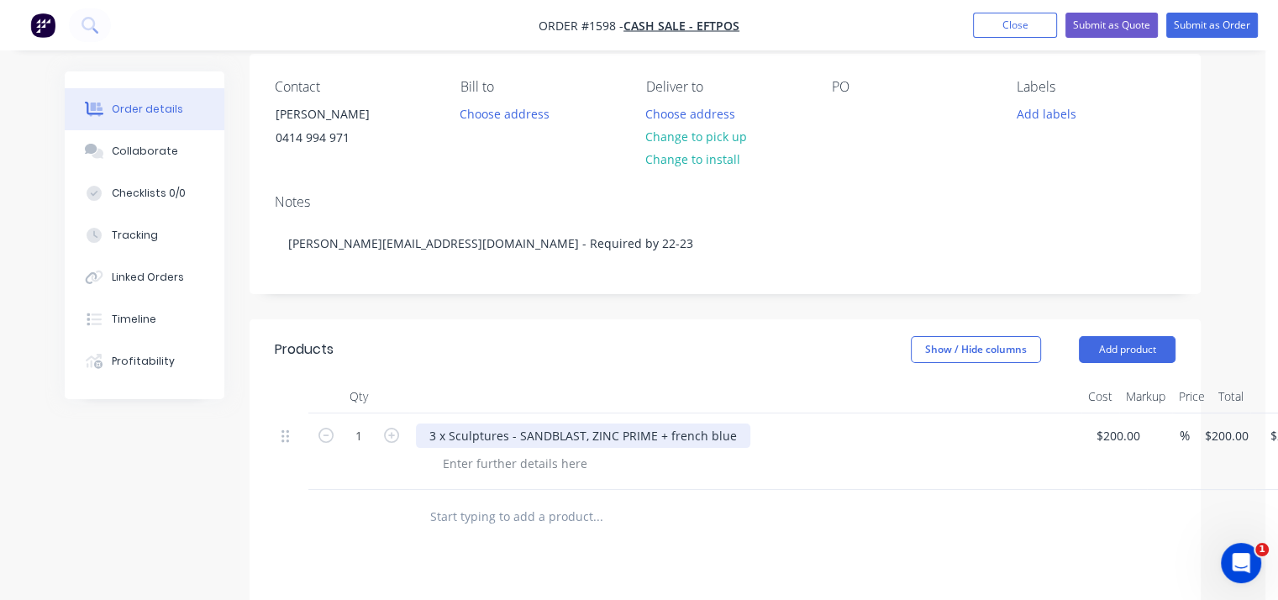
scroll to position [168, 0]
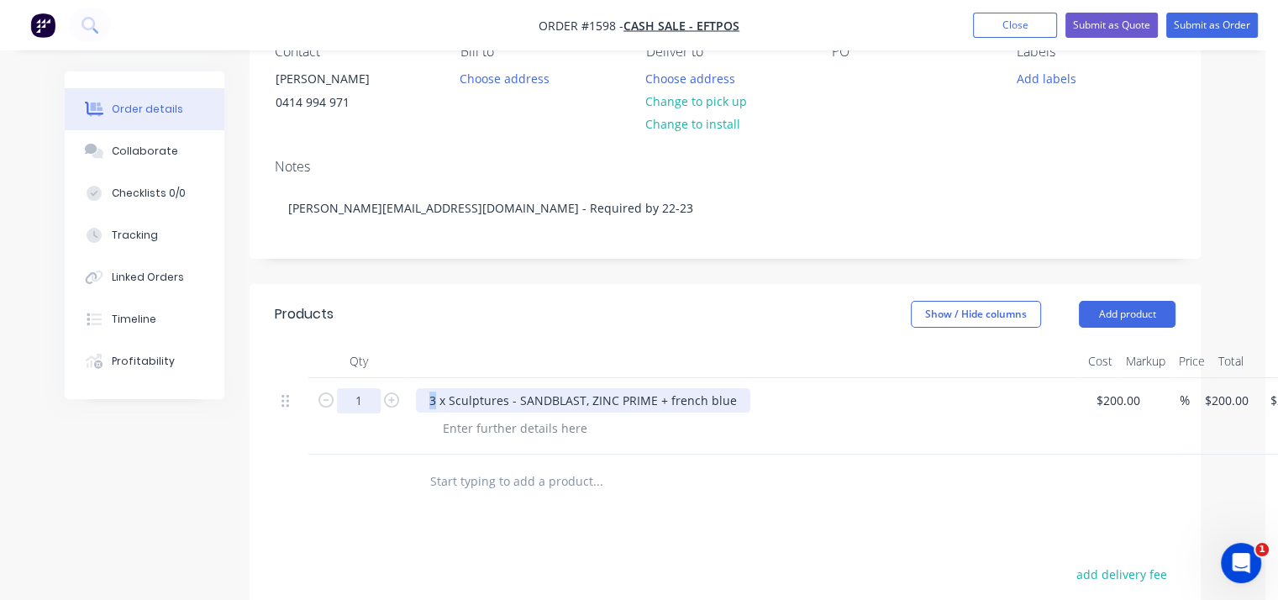
drag, startPoint x: 433, startPoint y: 401, endPoint x: 373, endPoint y: 397, distance: 59.7
click at [381, 407] on div "1 3 x Sculptures - SANDBLAST, ZINC PRIME + french blue $200.00 $200.00 % $200.0…" at bounding box center [725, 416] width 900 height 76
drag, startPoint x: 502, startPoint y: 401, endPoint x: 370, endPoint y: 407, distance: 132.9
click at [370, 407] on div "1 1 x Sculptures - SANDBLAST, ZINC PRIME + french blue $200.00 $200.00 % $200.0…" at bounding box center [725, 416] width 900 height 76
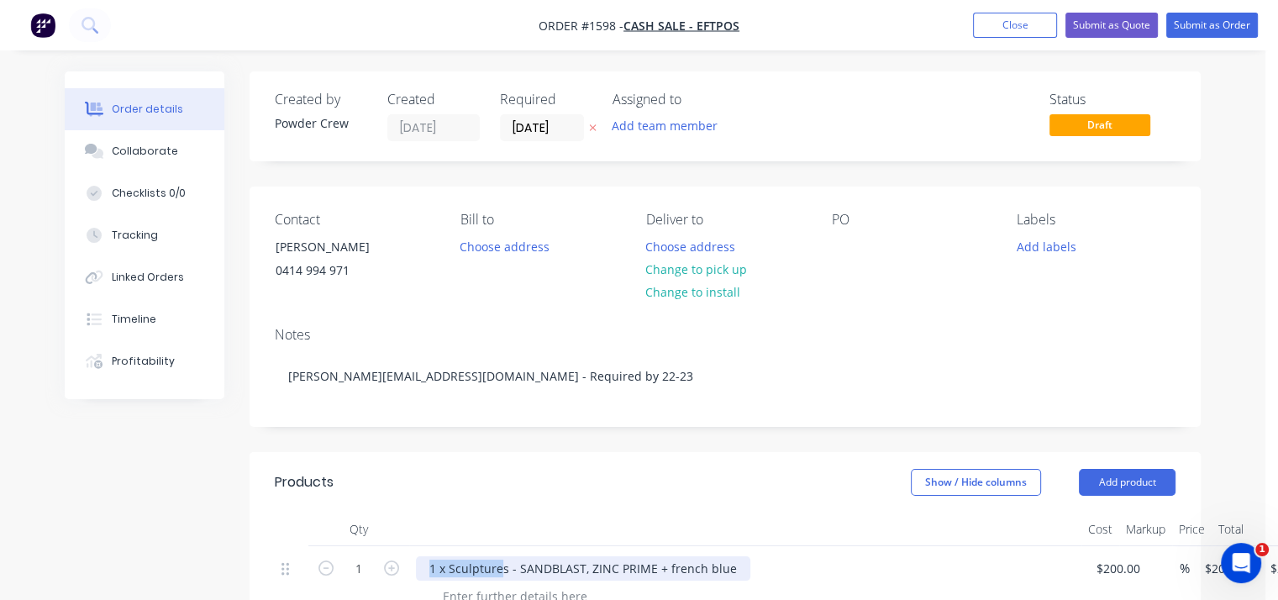
scroll to position [0, 0]
click at [840, 247] on div at bounding box center [844, 246] width 27 height 24
click at [840, 243] on div at bounding box center [844, 246] width 27 height 24
drag, startPoint x: 847, startPoint y: 247, endPoint x: 577, endPoint y: 439, distance: 331.2
click at [577, 439] on div "Created by Powder Crew Created [DATE] Required [DATE] Assigned to Add team memb…" at bounding box center [724, 575] width 951 height 1009
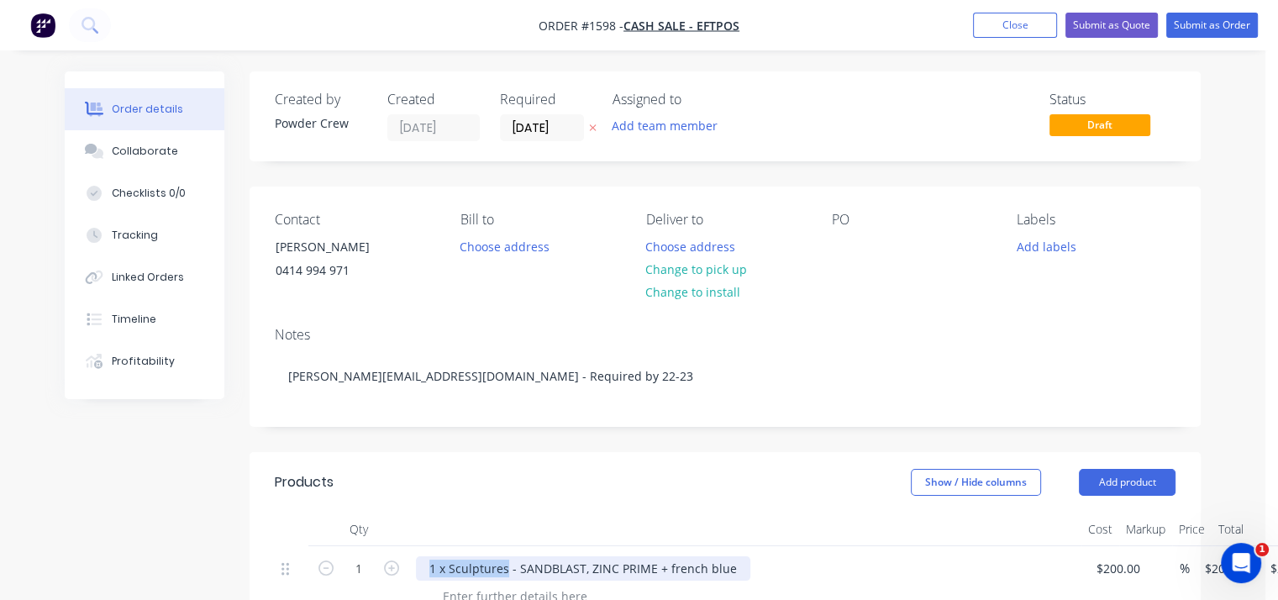
drag, startPoint x: 504, startPoint y: 570, endPoint x: 416, endPoint y: 570, distance: 88.2
click at [416, 570] on div "1 x Sculptures - SANDBLAST, ZINC PRIME + french blue" at bounding box center [583, 568] width 334 height 24
copy div "1 x Sculptures"
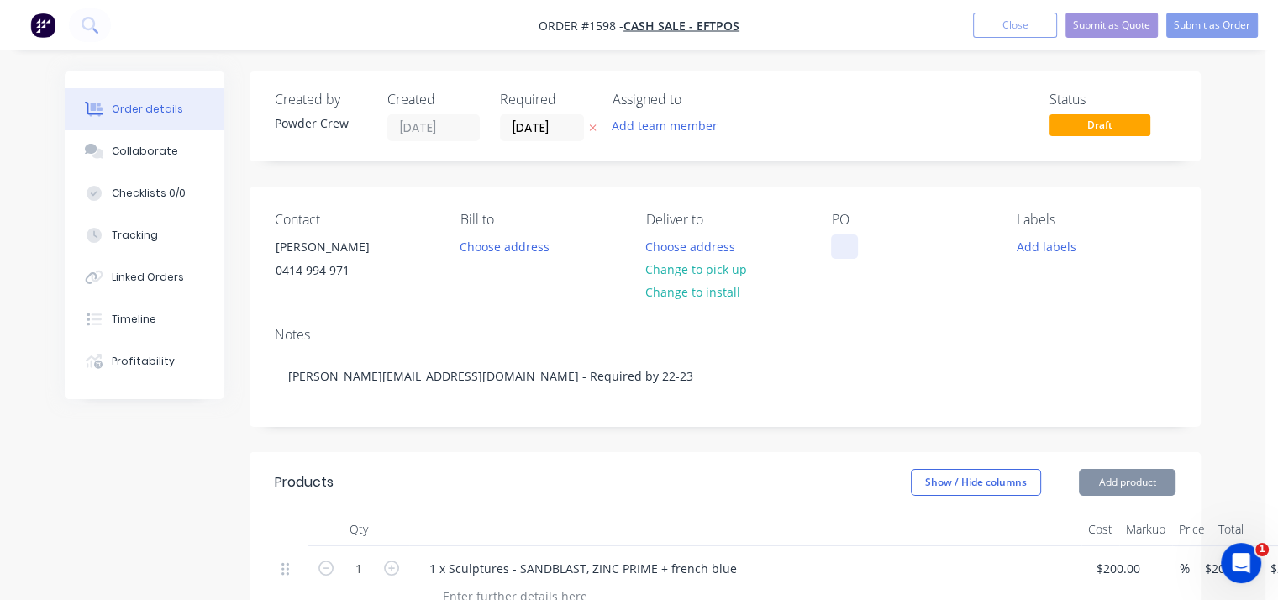
click at [847, 239] on div at bounding box center [844, 246] width 27 height 24
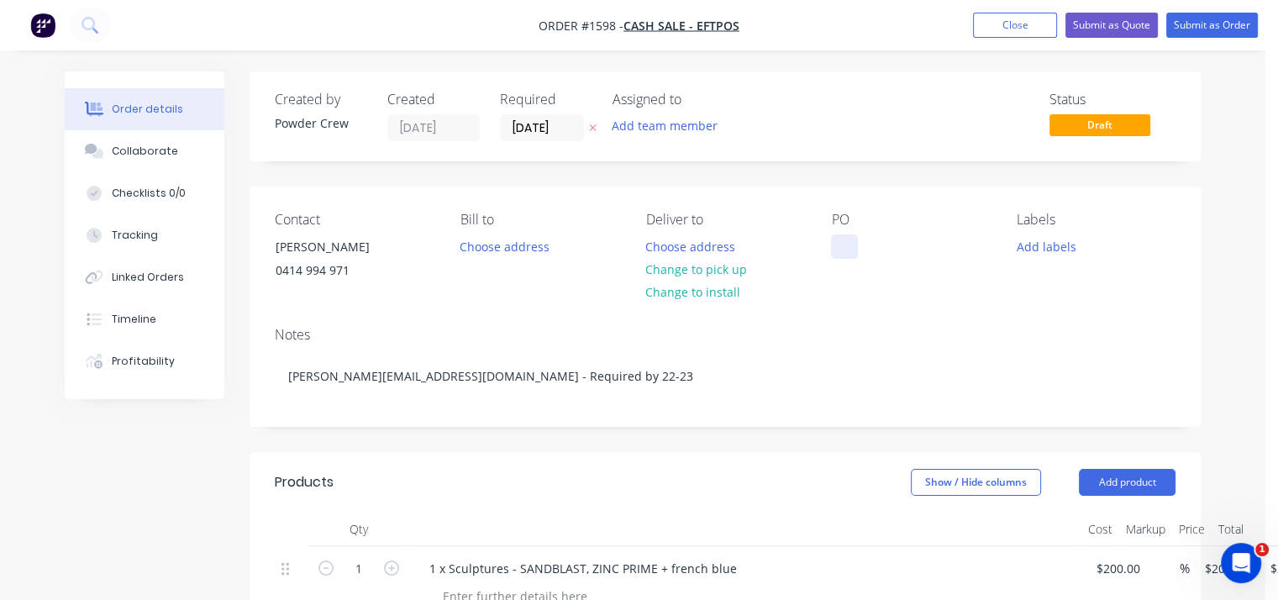
paste div
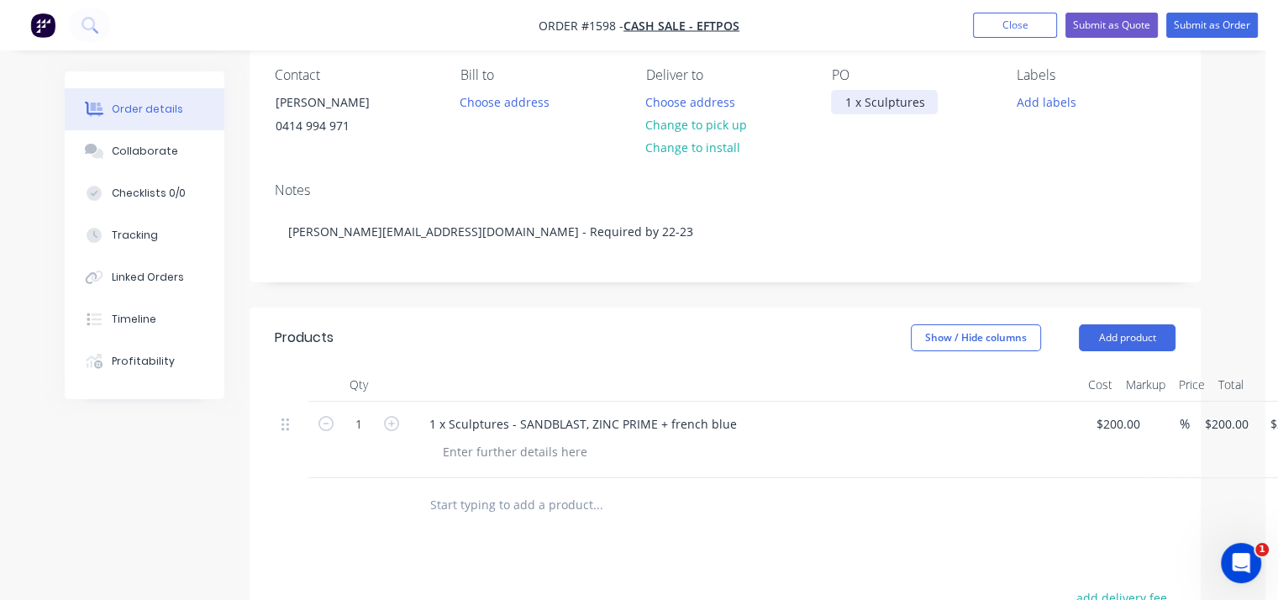
scroll to position [168, 0]
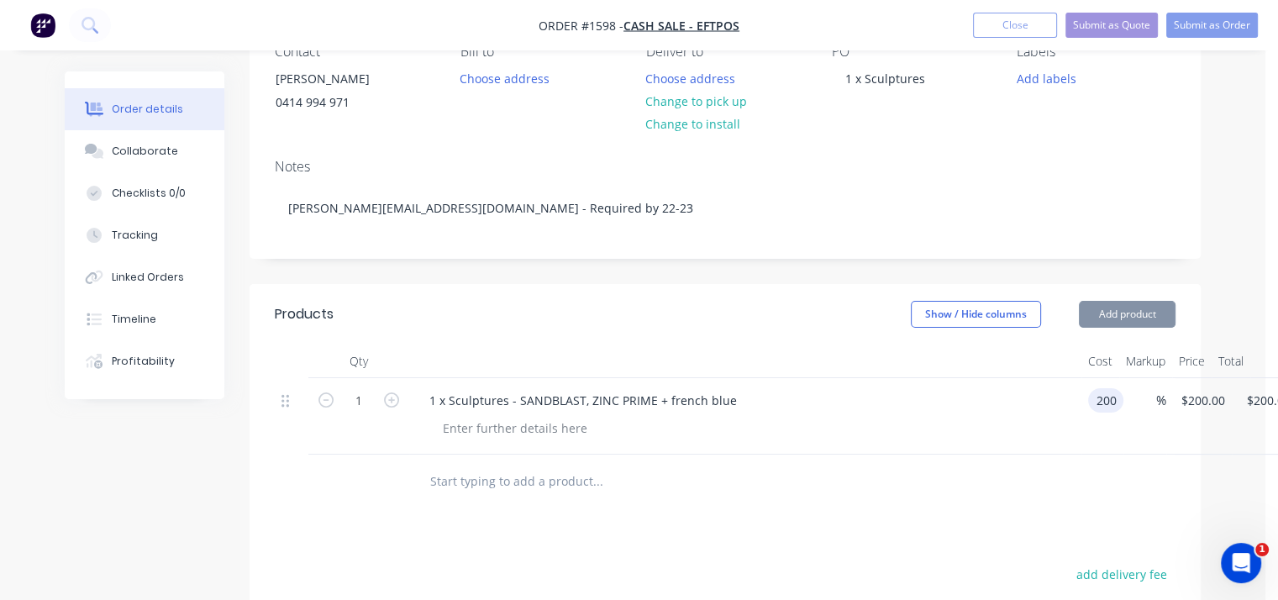
click at [1107, 399] on input "200" at bounding box center [1109, 400] width 29 height 24
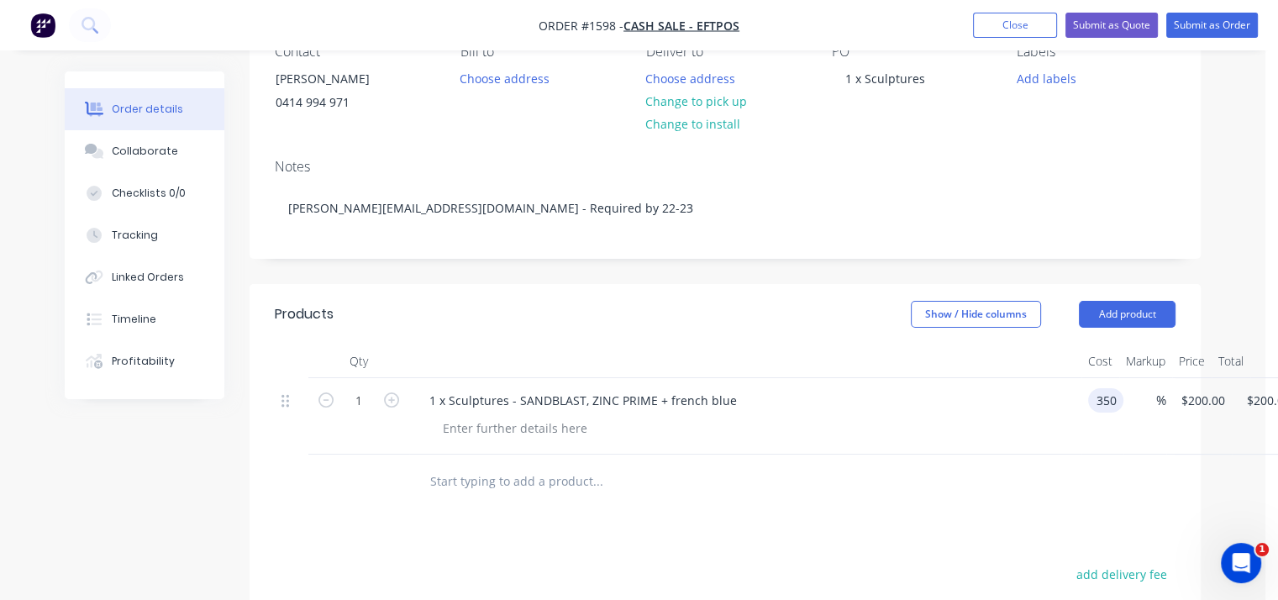
type input "$350.00"
click at [958, 432] on div at bounding box center [751, 428] width 645 height 24
click at [547, 428] on div at bounding box center [514, 428] width 171 height 24
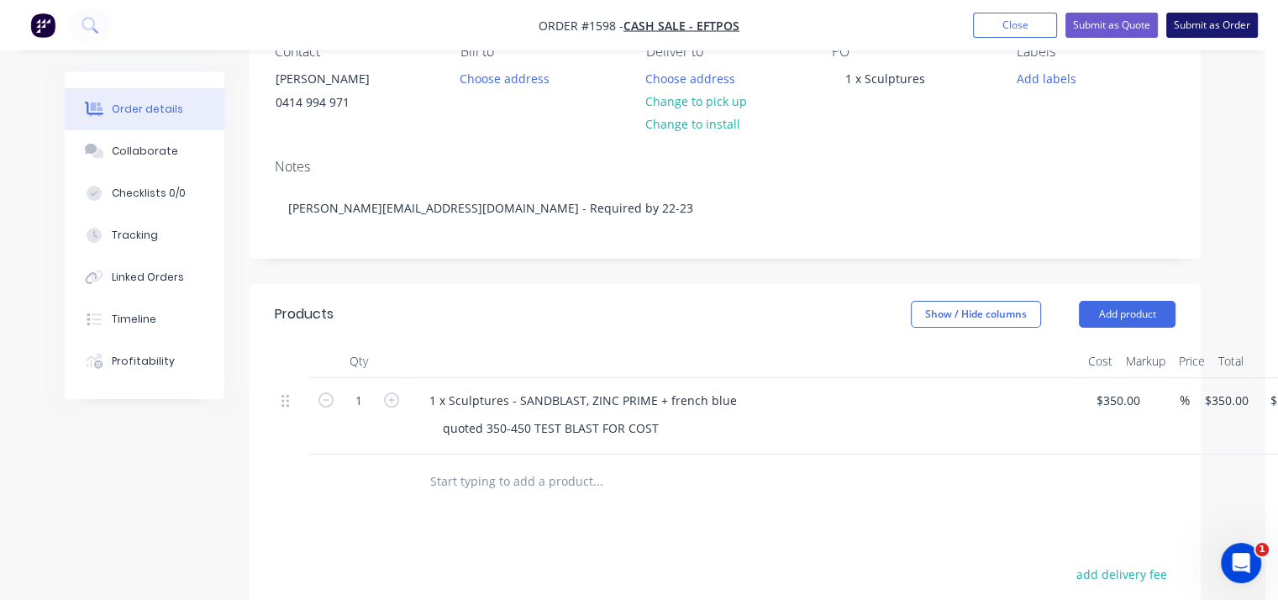
click at [1186, 25] on button "Submit as Order" at bounding box center [1212, 25] width 92 height 25
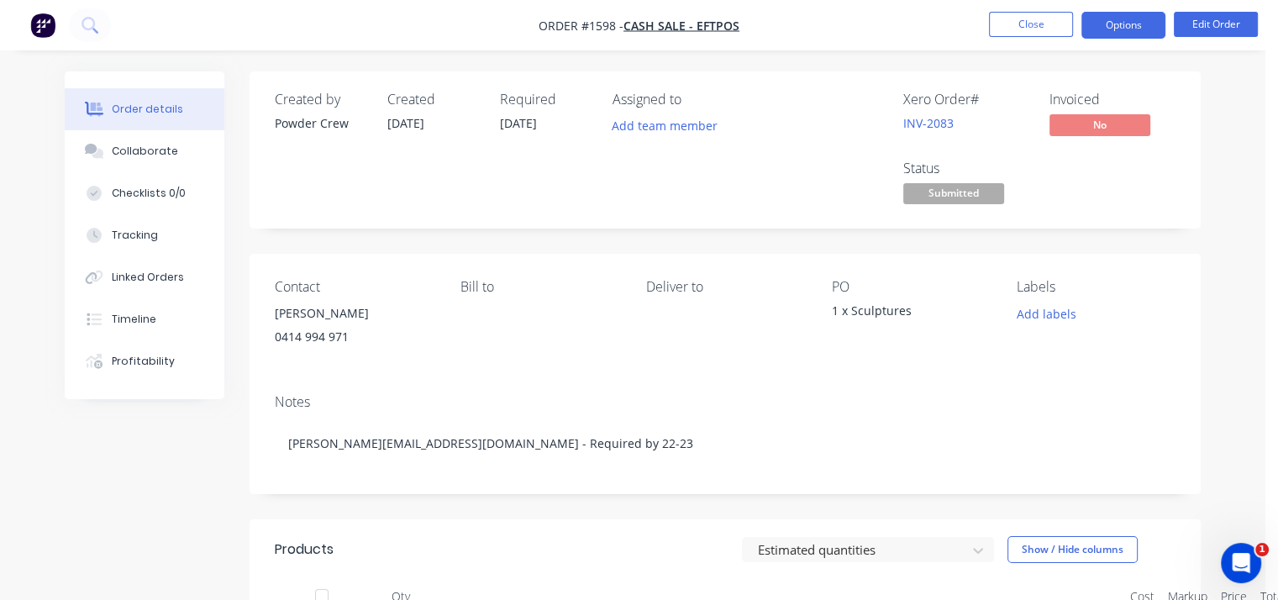
click at [1099, 30] on button "Options" at bounding box center [1123, 25] width 84 height 27
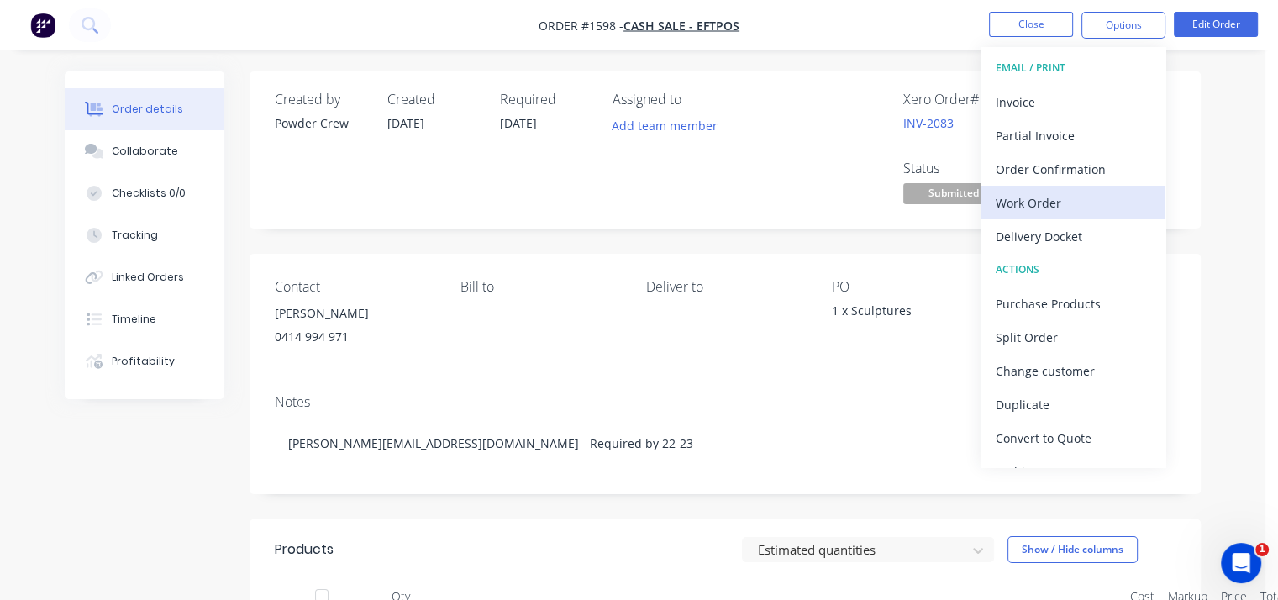
click at [1106, 195] on div "Work Order" at bounding box center [1072, 203] width 155 height 24
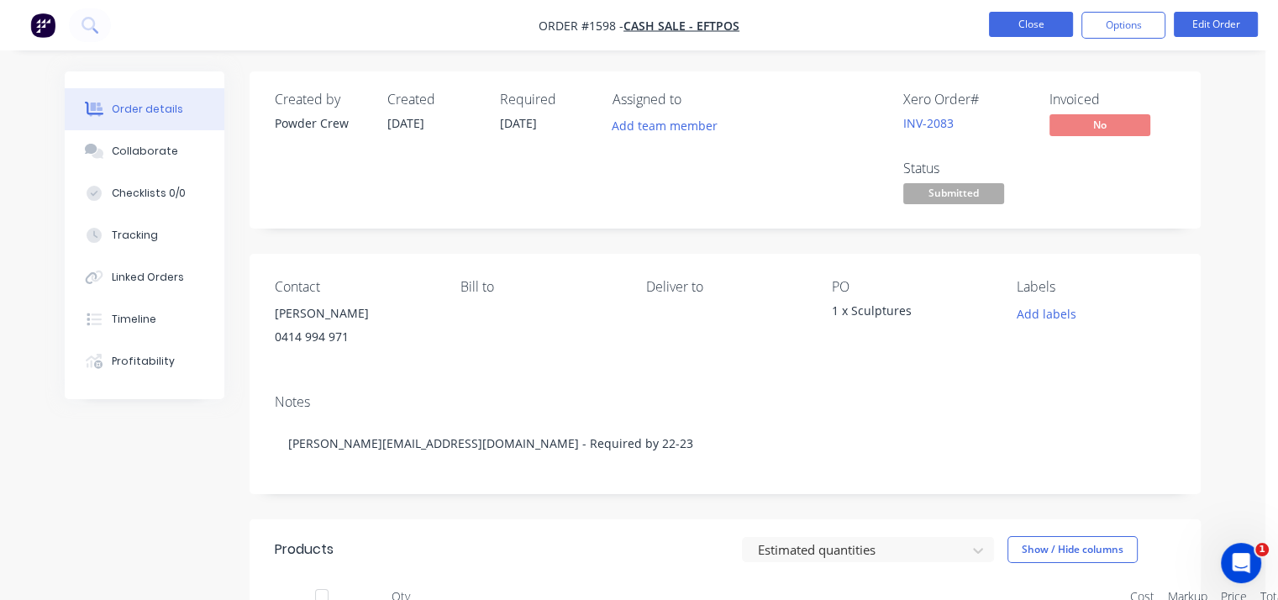
click at [1052, 25] on button "Close" at bounding box center [1031, 24] width 84 height 25
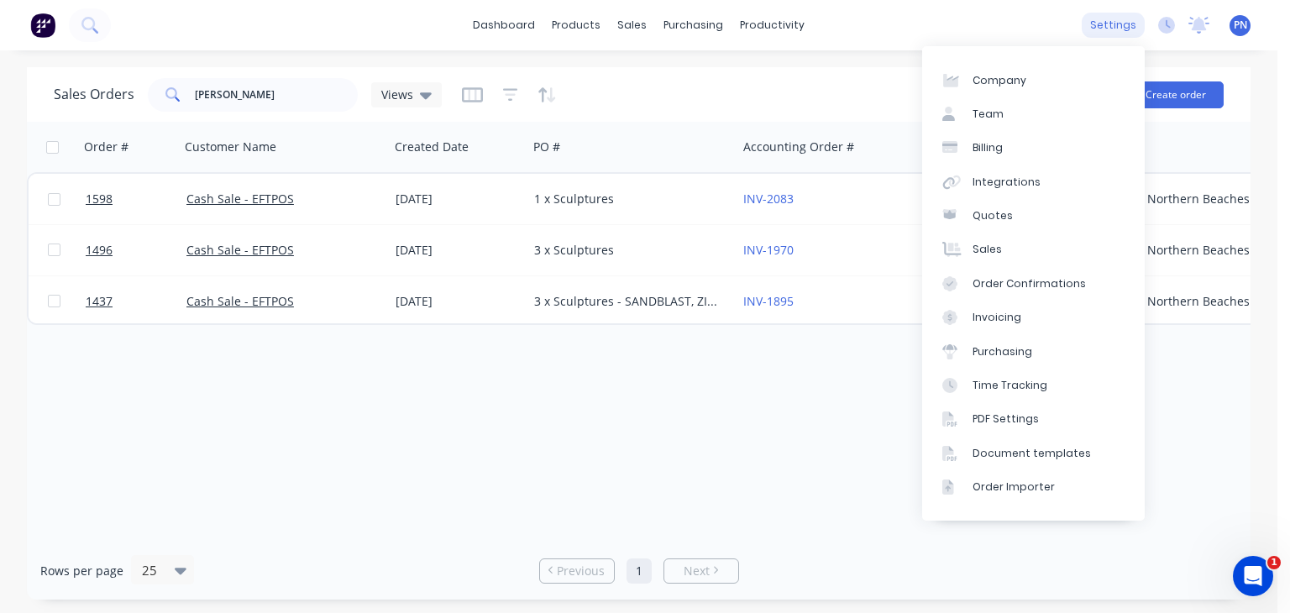
click at [1124, 24] on div "settings" at bounding box center [1113, 25] width 63 height 25
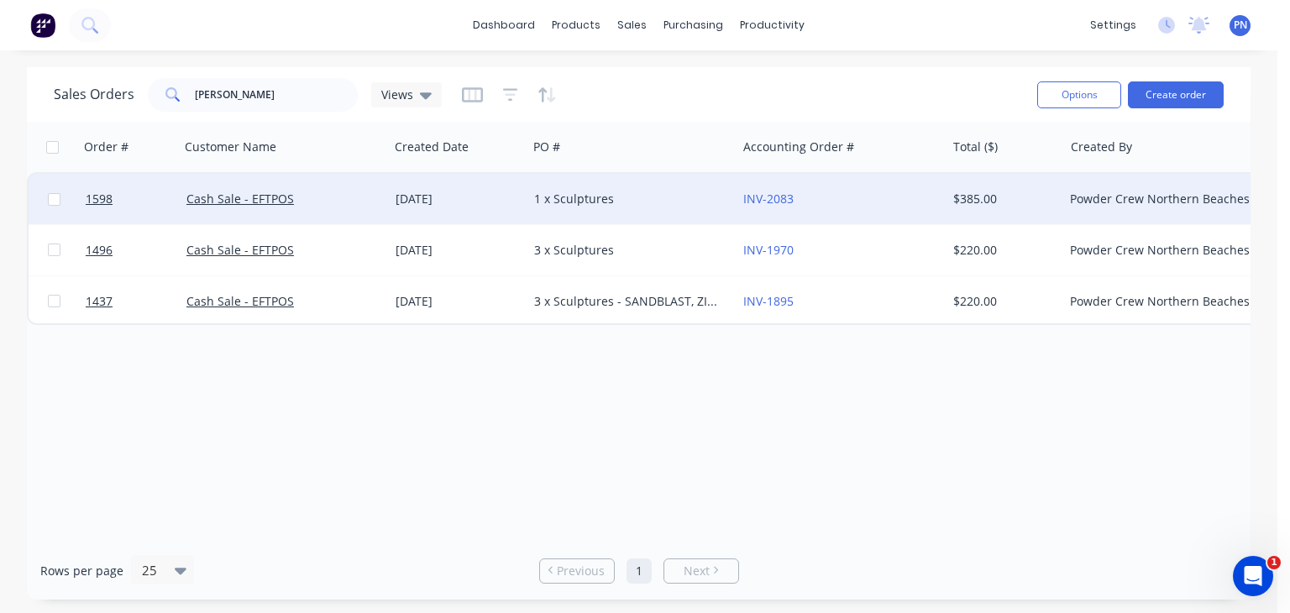
click at [715, 202] on div "1 x Sculptures" at bounding box center [627, 199] width 186 height 17
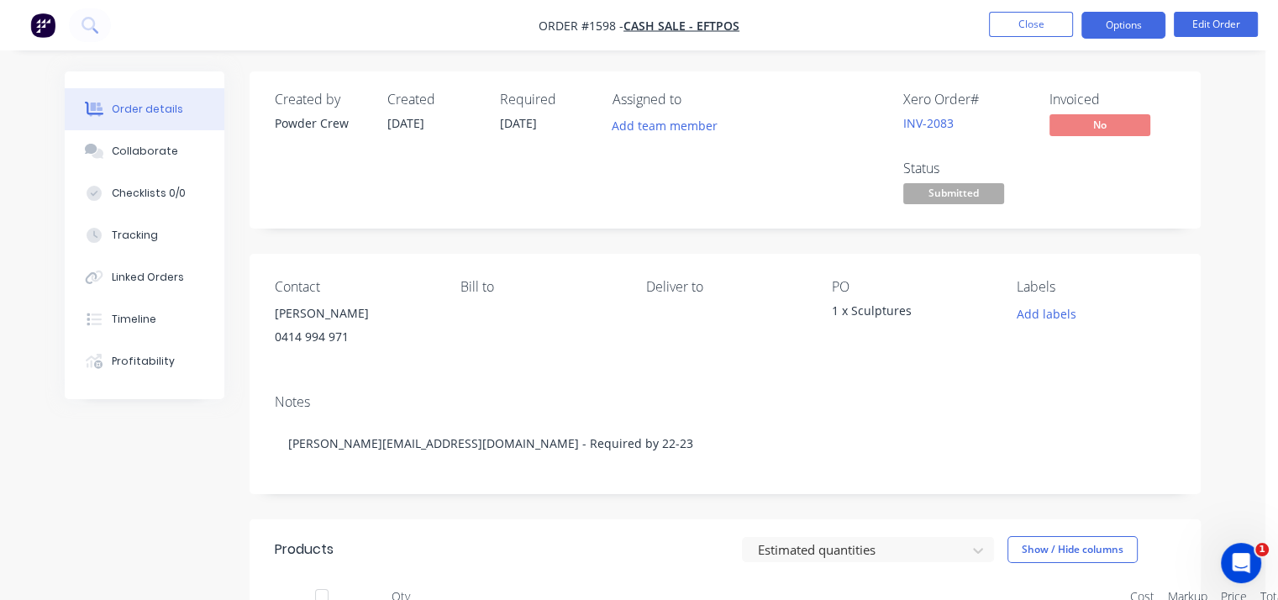
click at [1132, 28] on button "Options" at bounding box center [1123, 25] width 84 height 27
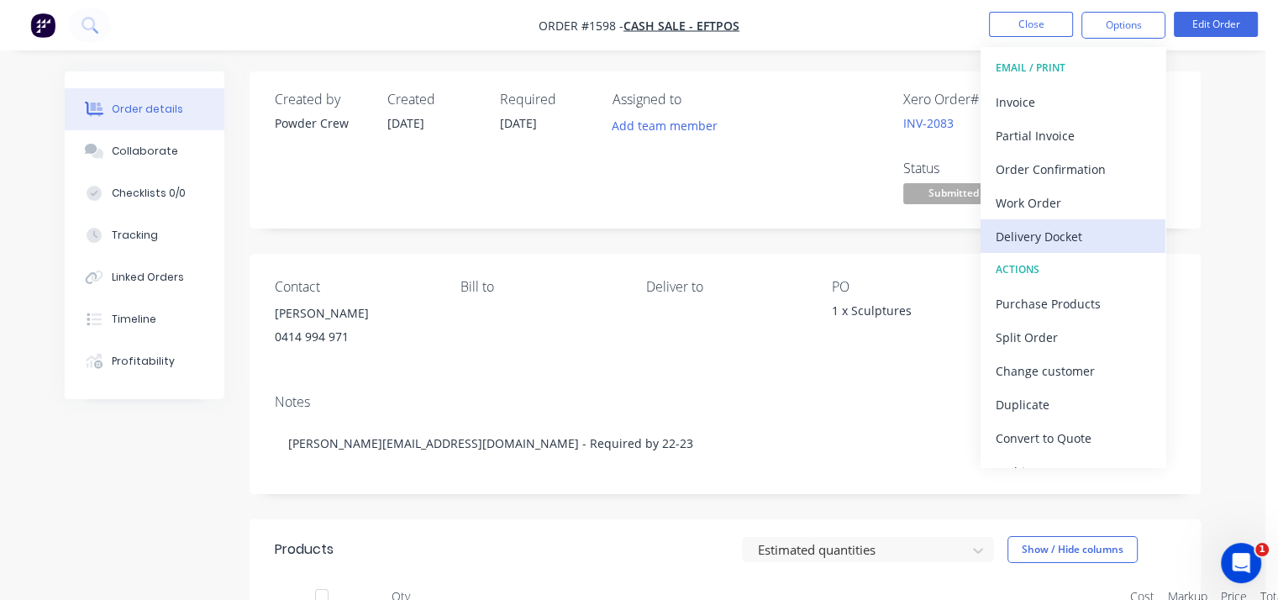
click at [1074, 236] on div "Delivery Docket" at bounding box center [1072, 236] width 155 height 24
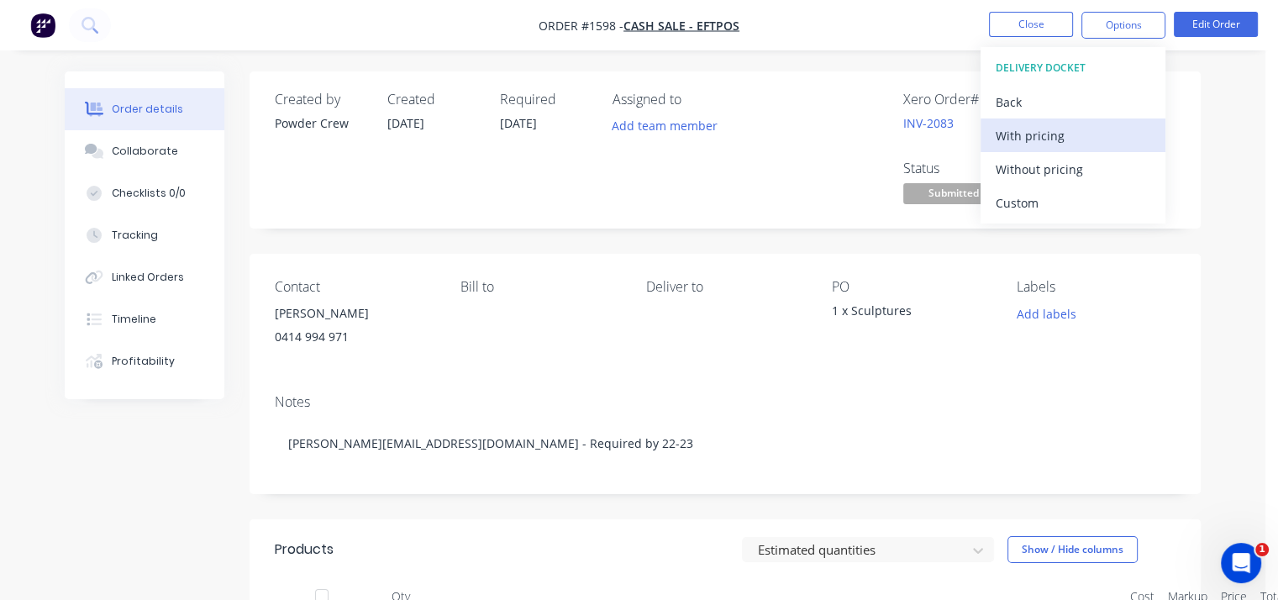
click at [1047, 143] on div "With pricing" at bounding box center [1072, 135] width 155 height 24
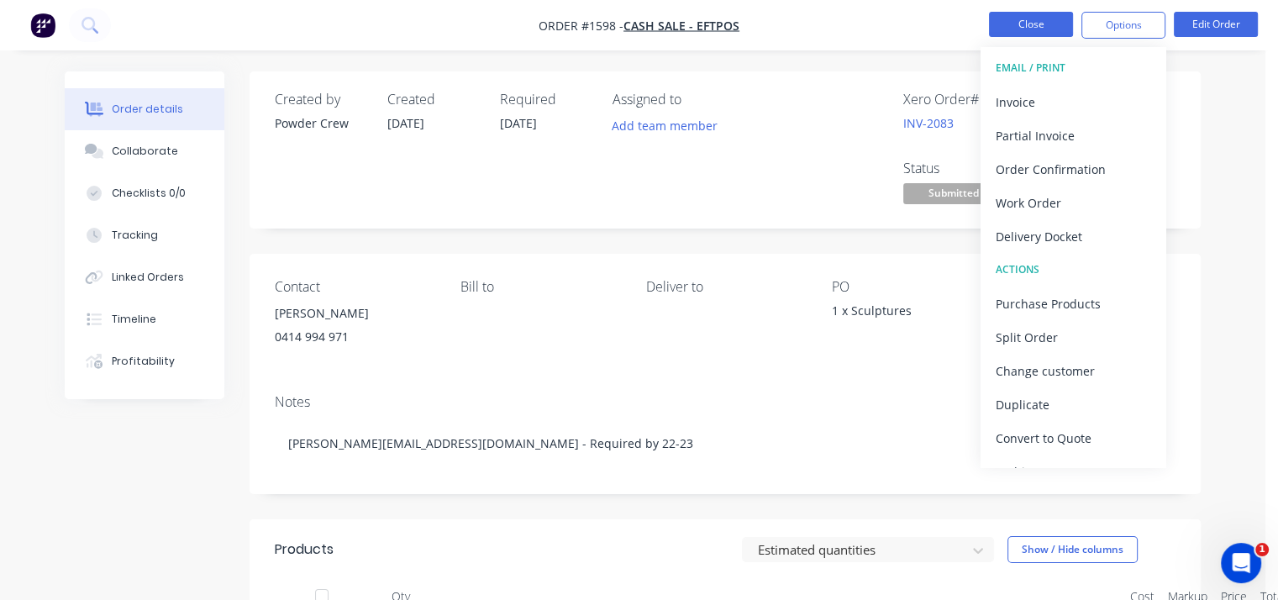
click at [1025, 25] on button "Close" at bounding box center [1031, 24] width 84 height 25
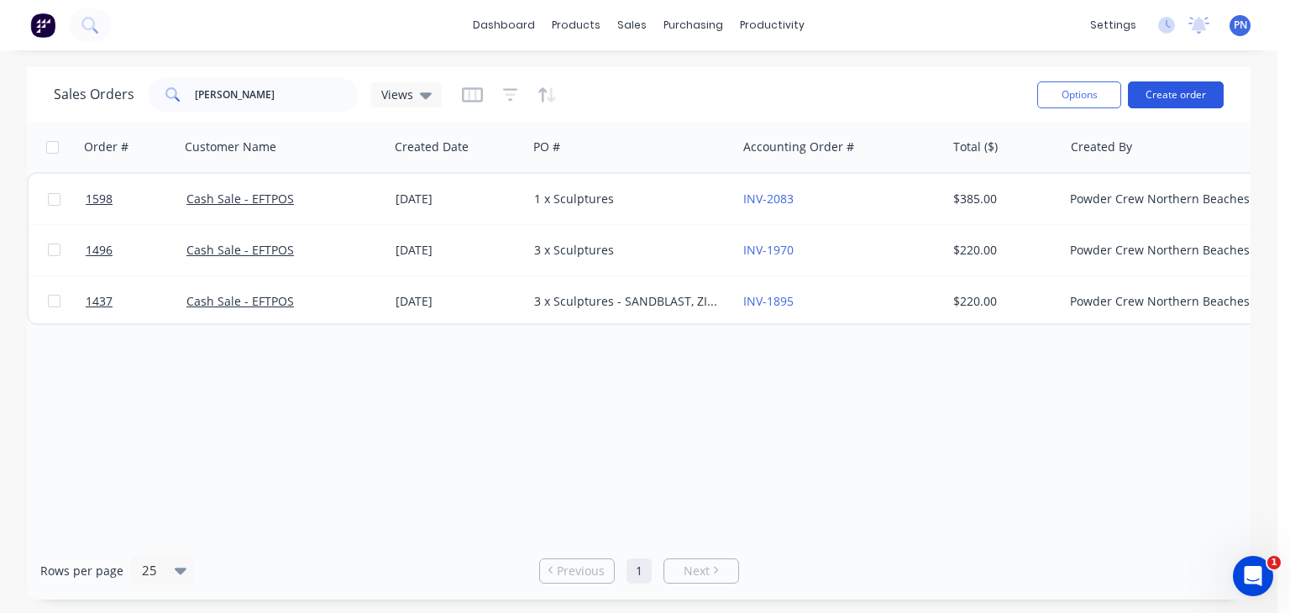
click at [1197, 98] on button "Create order" at bounding box center [1176, 94] width 96 height 27
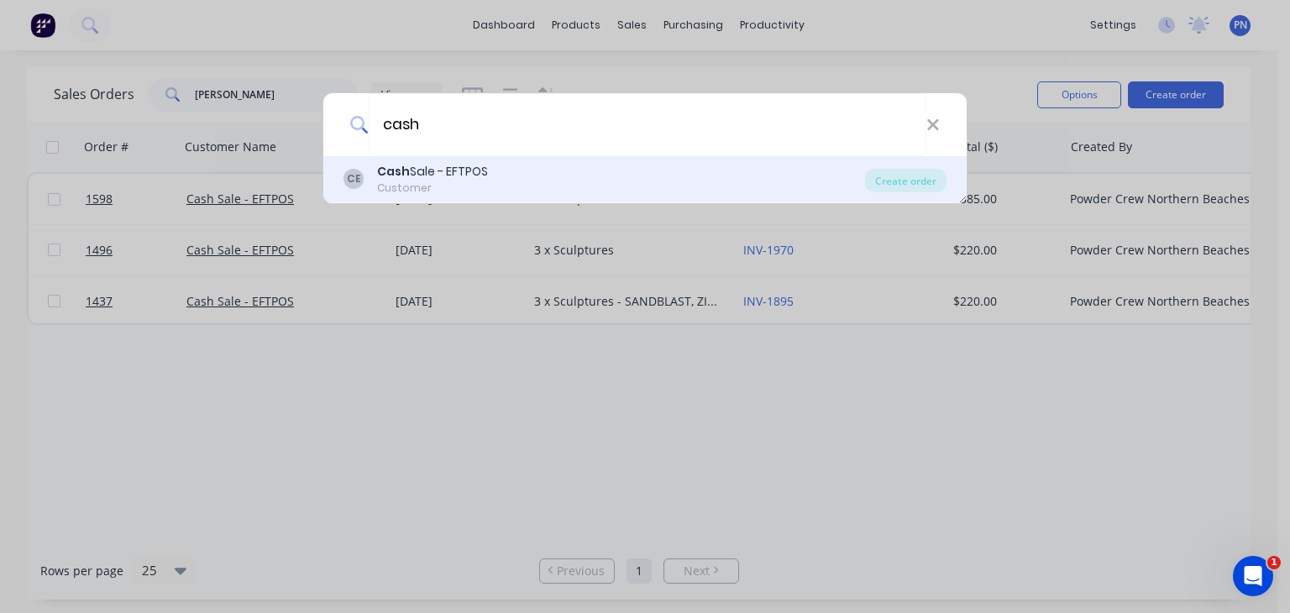
type input "cash"
click at [479, 181] on div "Customer" at bounding box center [432, 188] width 111 height 15
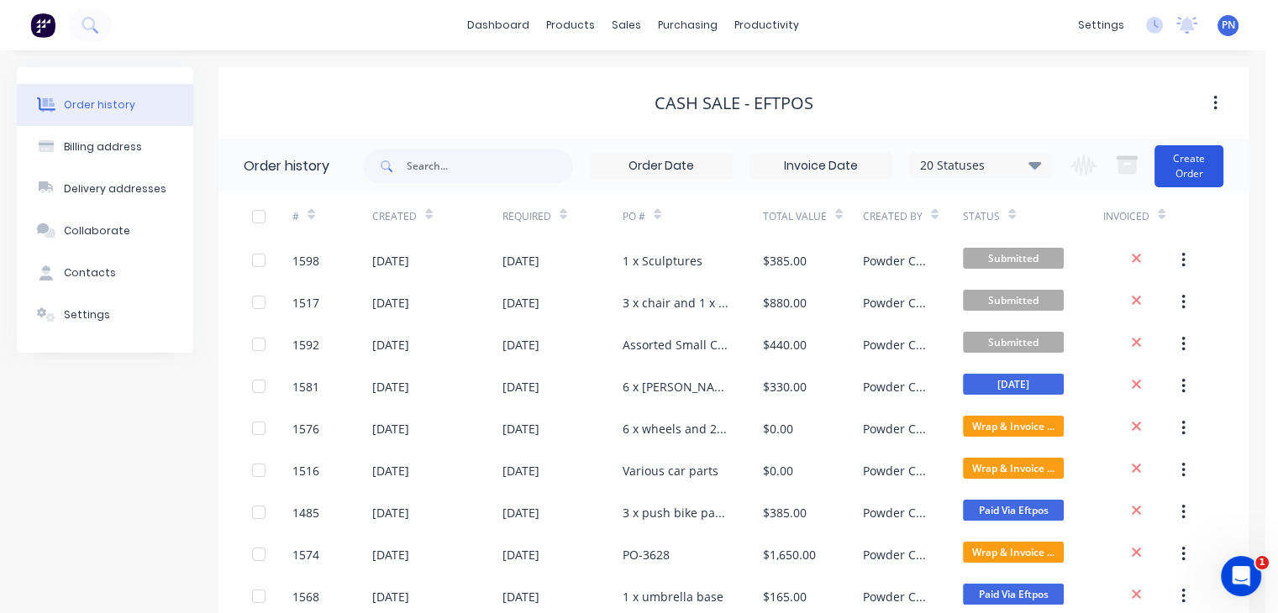
click at [1184, 155] on button "Create Order" at bounding box center [1188, 166] width 69 height 42
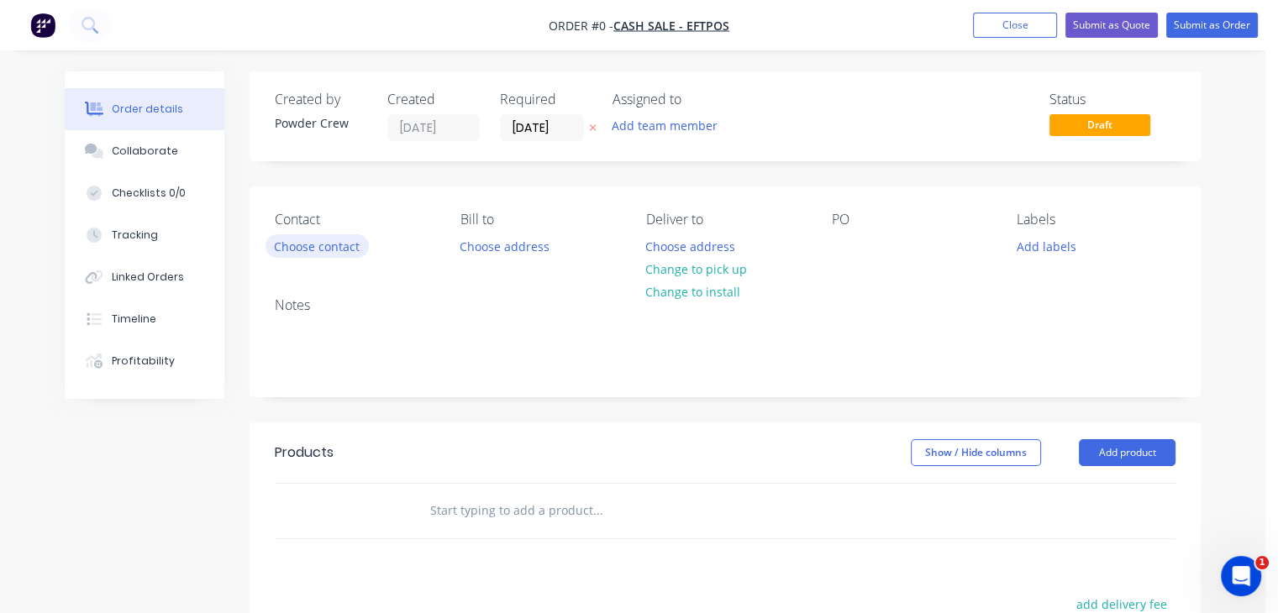
click at [294, 236] on button "Choose contact" at bounding box center [316, 245] width 103 height 23
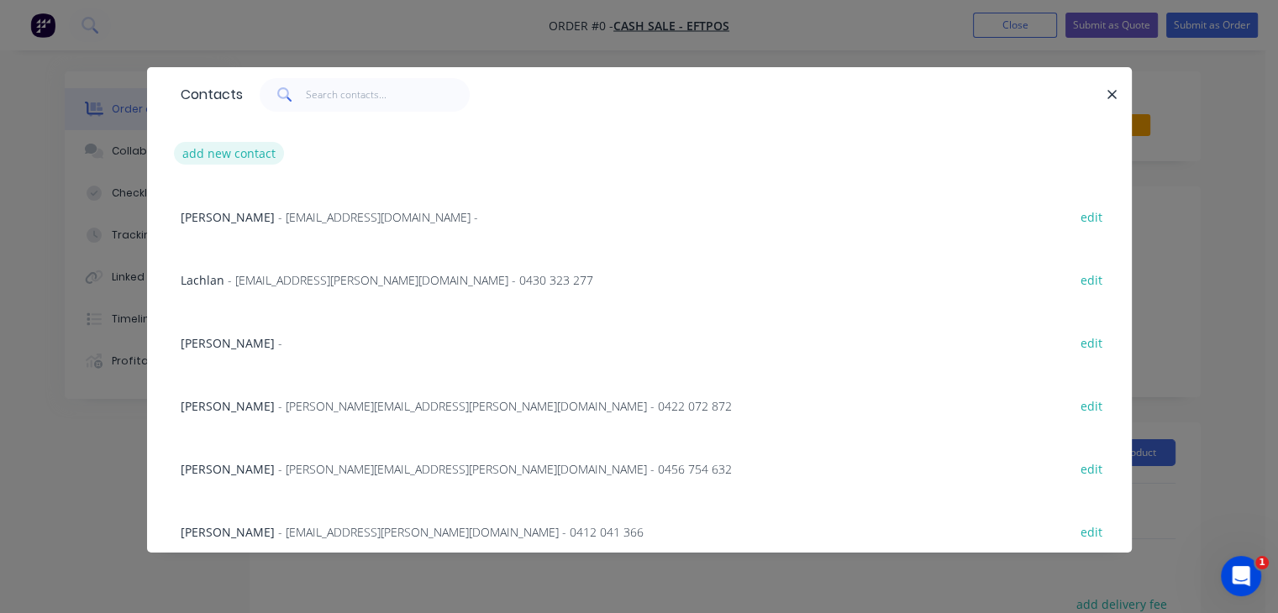
click at [222, 155] on button "add new contact" at bounding box center [229, 153] width 111 height 23
select select "AU"
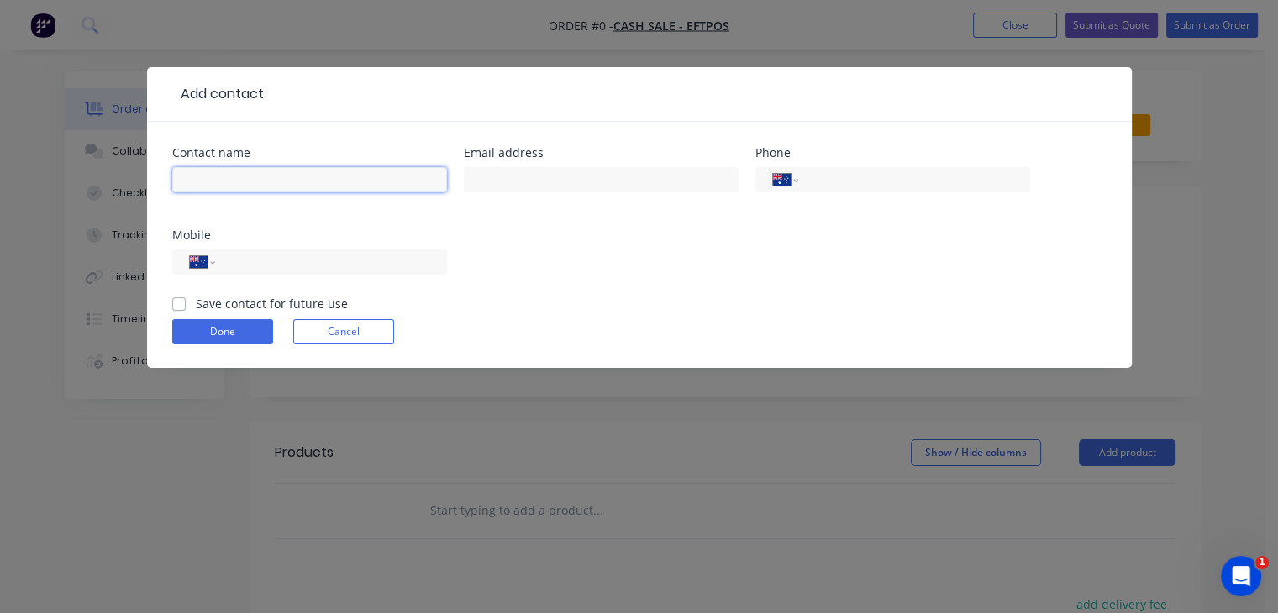
click at [249, 180] on input "text" at bounding box center [309, 179] width 275 height 25
type input "[PERSON_NAME]"
click at [841, 171] on input "tel" at bounding box center [911, 180] width 202 height 19
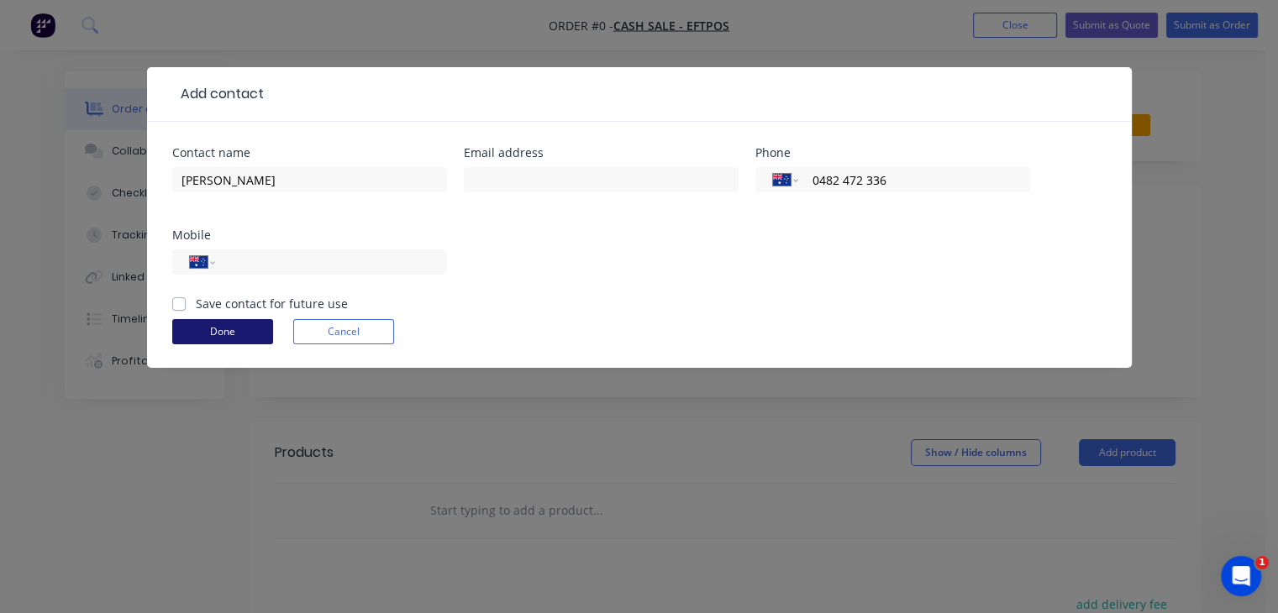
type input "0482 472 336"
click at [230, 330] on button "Done" at bounding box center [222, 331] width 101 height 25
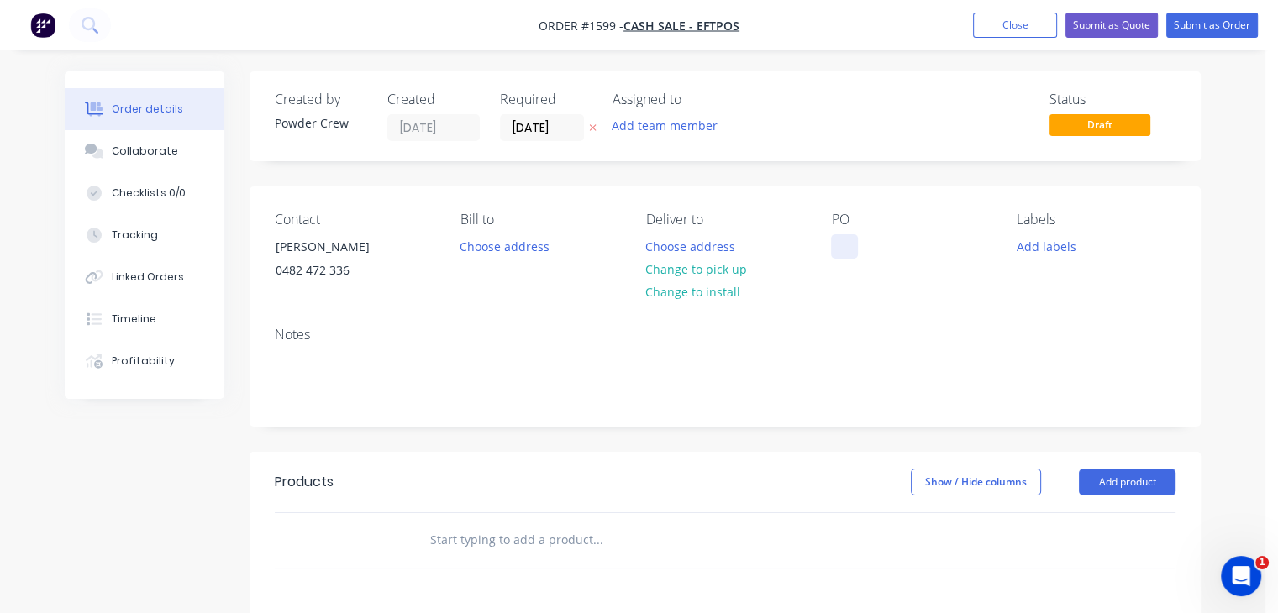
click at [832, 250] on div at bounding box center [844, 246] width 27 height 24
click at [704, 430] on div "Created by Powder Crew Created [DATE] Required [DATE] Assigned to Add team memb…" at bounding box center [724, 524] width 951 height 906
click at [1109, 481] on button "Add product" at bounding box center [1127, 488] width 97 height 27
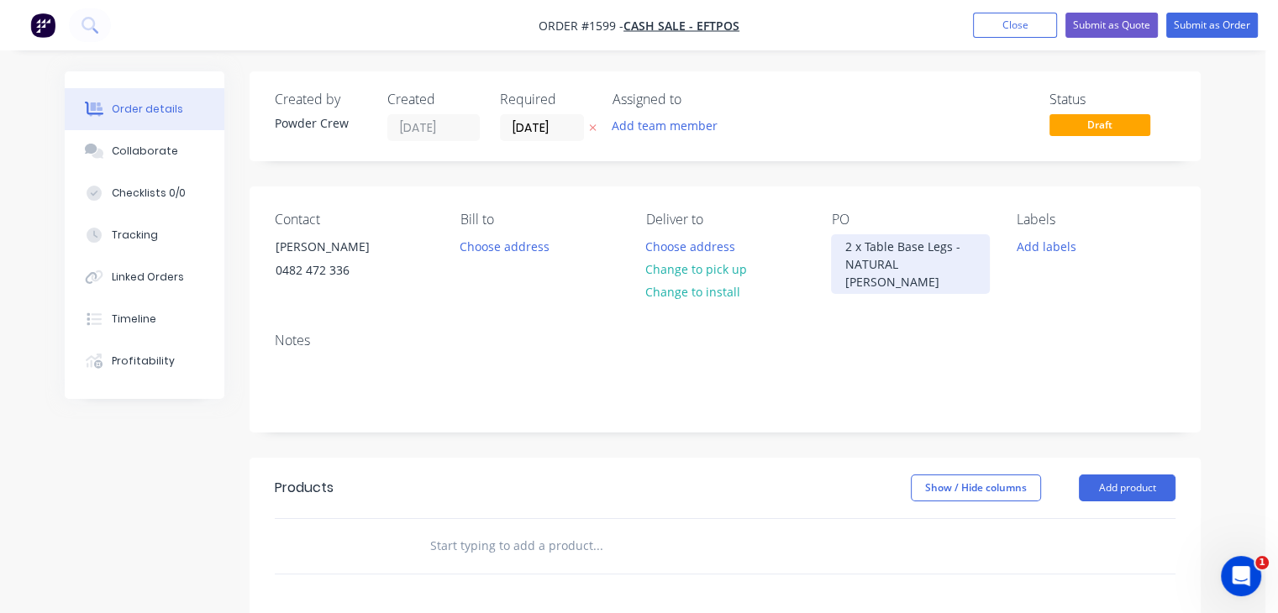
click at [878, 251] on div "2 x Table Base Legs - NATURAL [PERSON_NAME]" at bounding box center [910, 264] width 159 height 60
click at [965, 250] on div "2 x Table Base Legs - NATURAL [PERSON_NAME]" at bounding box center [910, 264] width 159 height 60
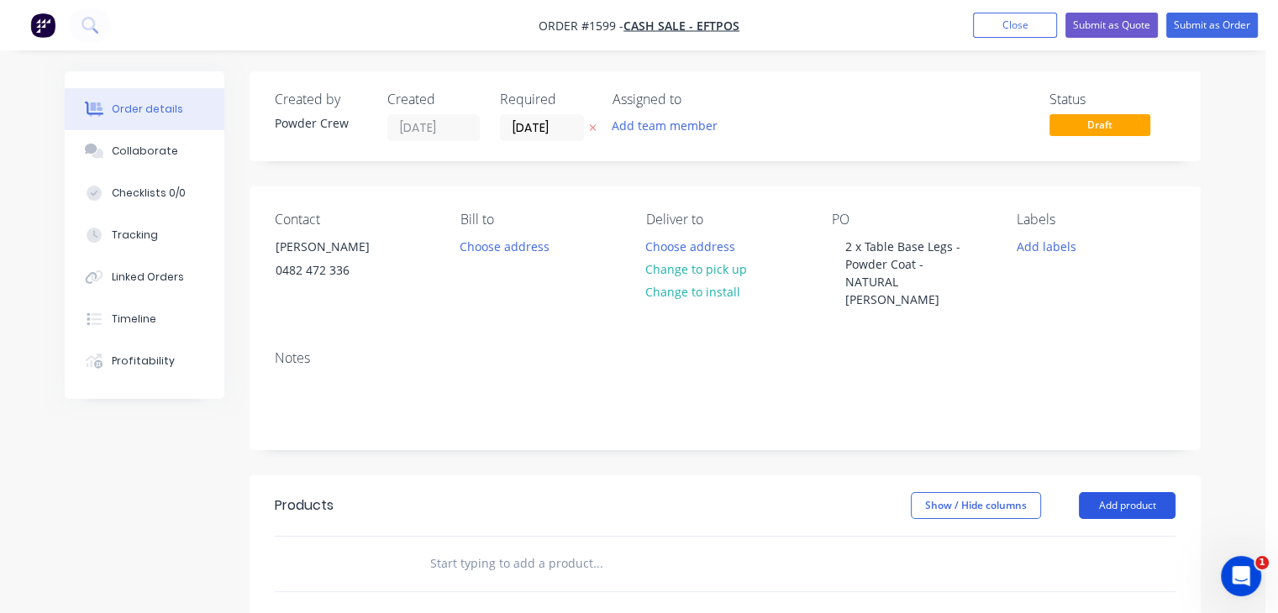
click at [1129, 492] on button "Add product" at bounding box center [1127, 505] width 97 height 27
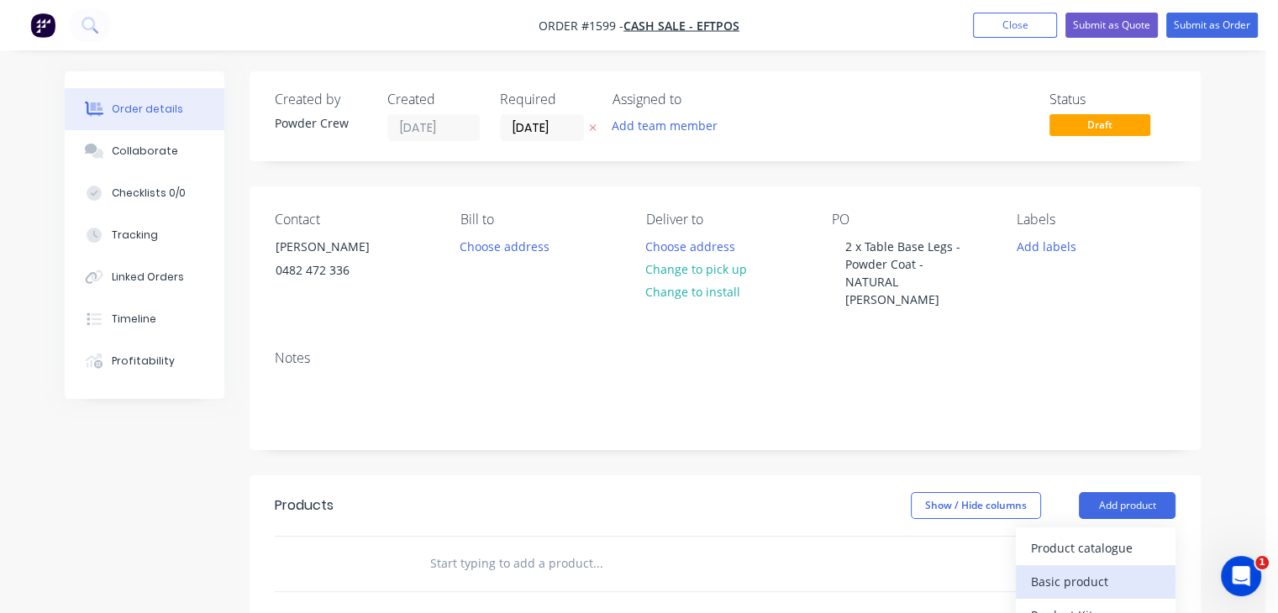
click at [1089, 570] on div "Basic product" at bounding box center [1095, 582] width 129 height 24
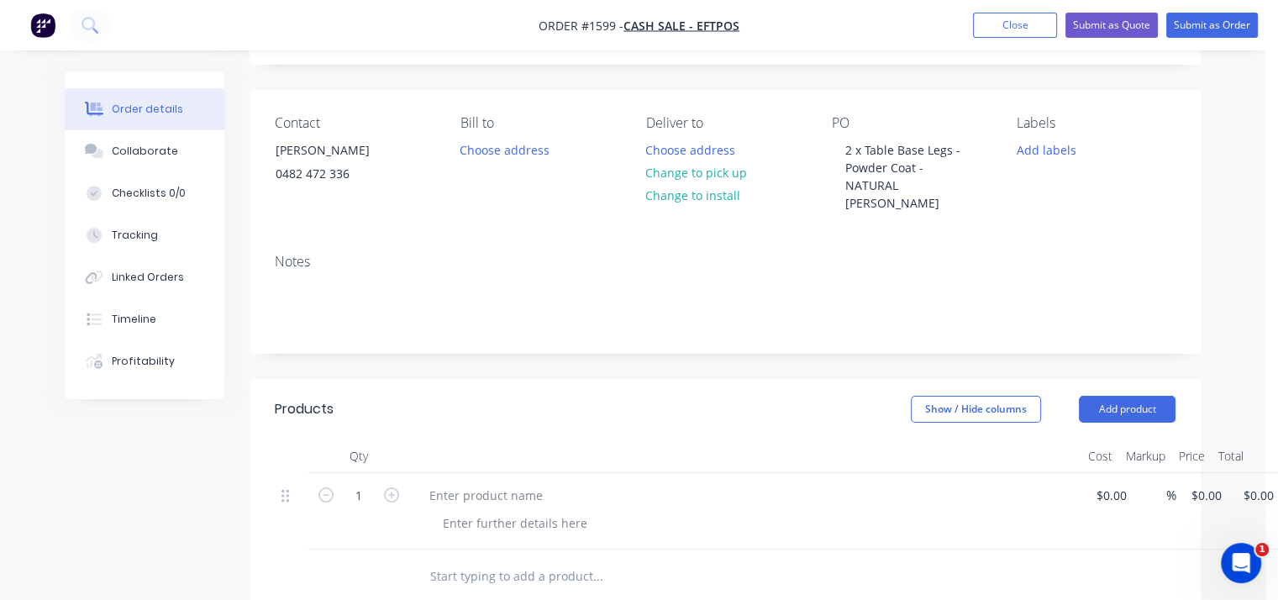
scroll to position [168, 0]
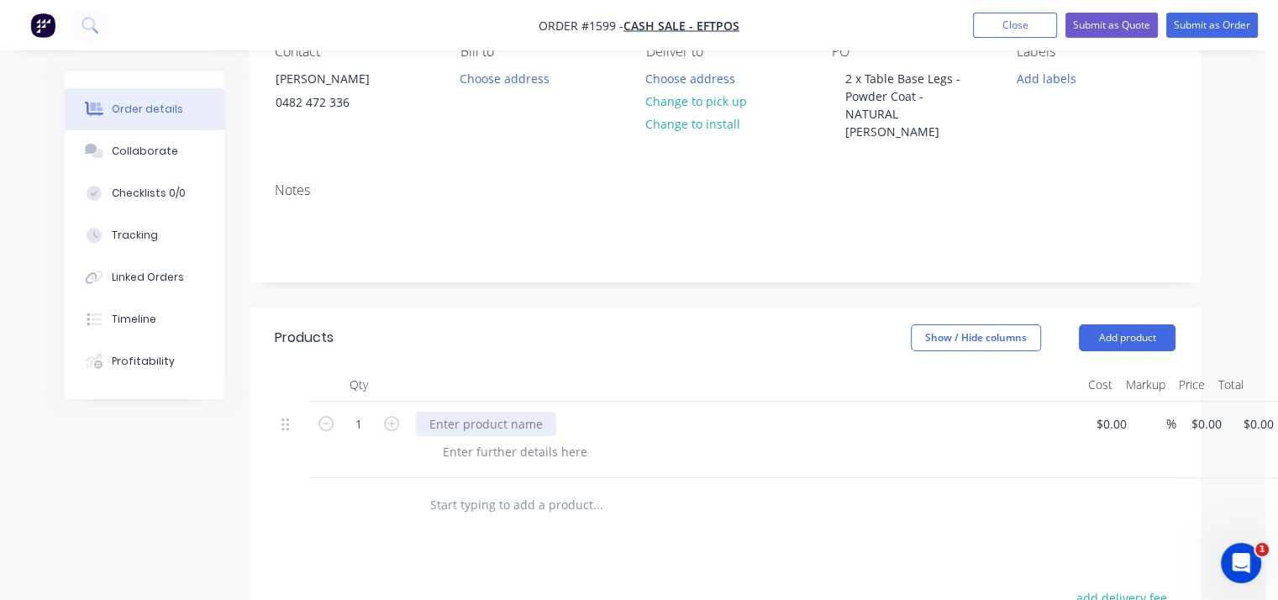
click at [450, 412] on div at bounding box center [486, 424] width 140 height 24
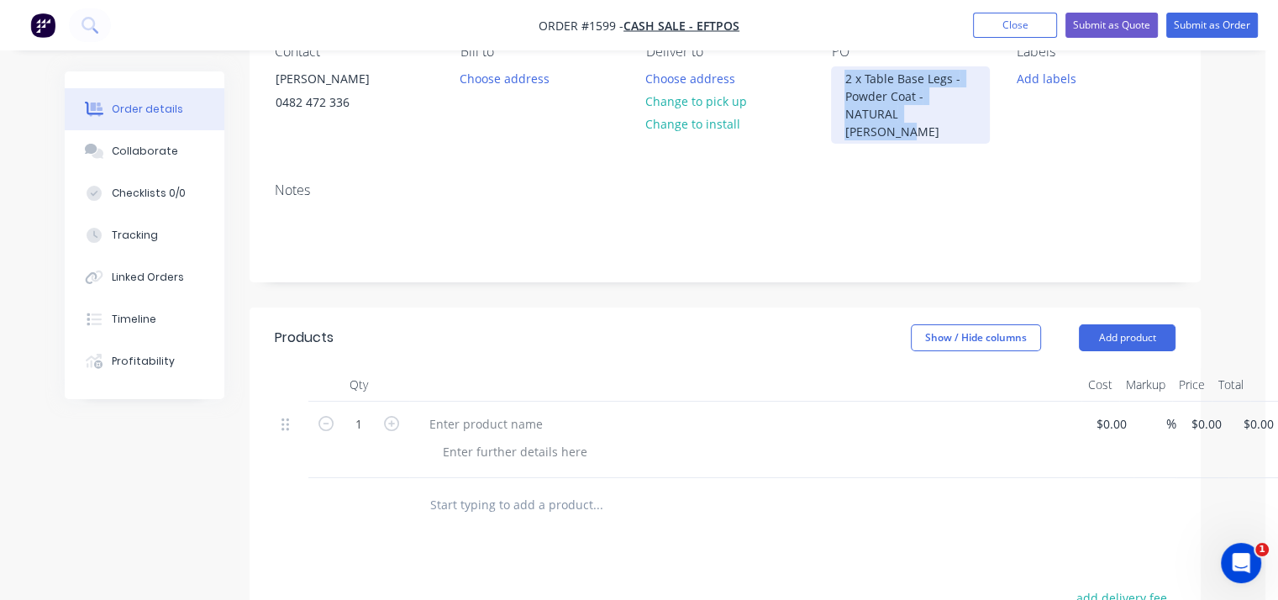
drag, startPoint x: 917, startPoint y: 112, endPoint x: 843, endPoint y: 65, distance: 88.3
click at [843, 65] on div "PO 2 x Table Base Legs - Powder Coat - NATURAL [PERSON_NAME]" at bounding box center [910, 94] width 159 height 100
copy div "2 x Table Base Legs - Powder Coat - NATURAL [PERSON_NAME]"
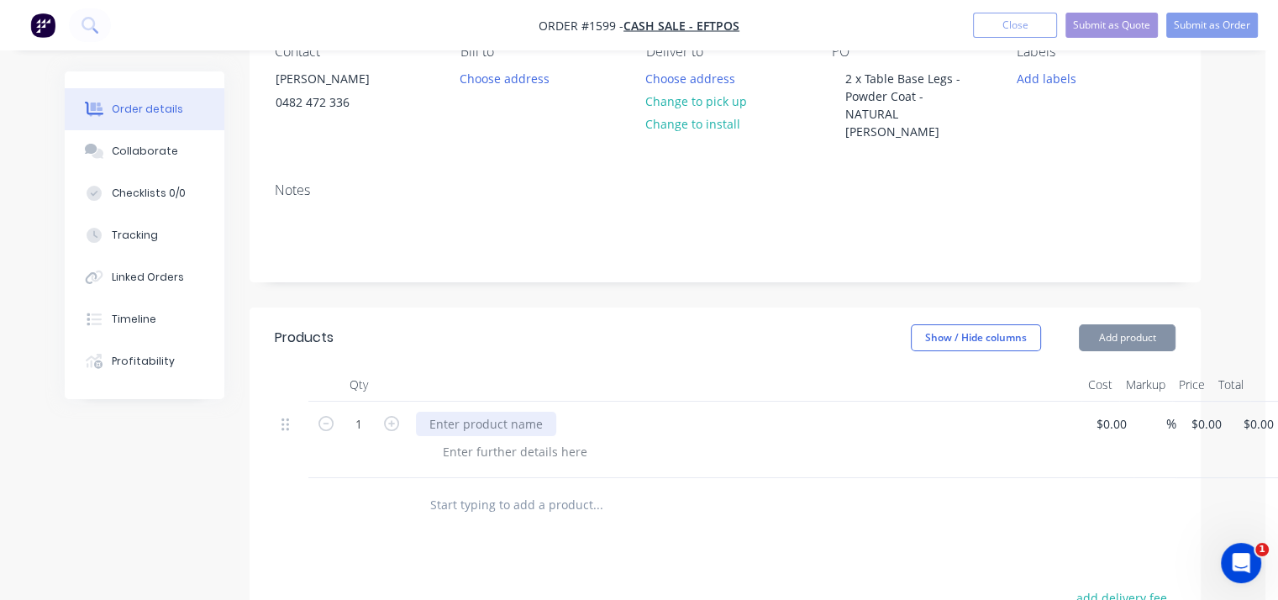
click at [476, 412] on div at bounding box center [486, 424] width 140 height 24
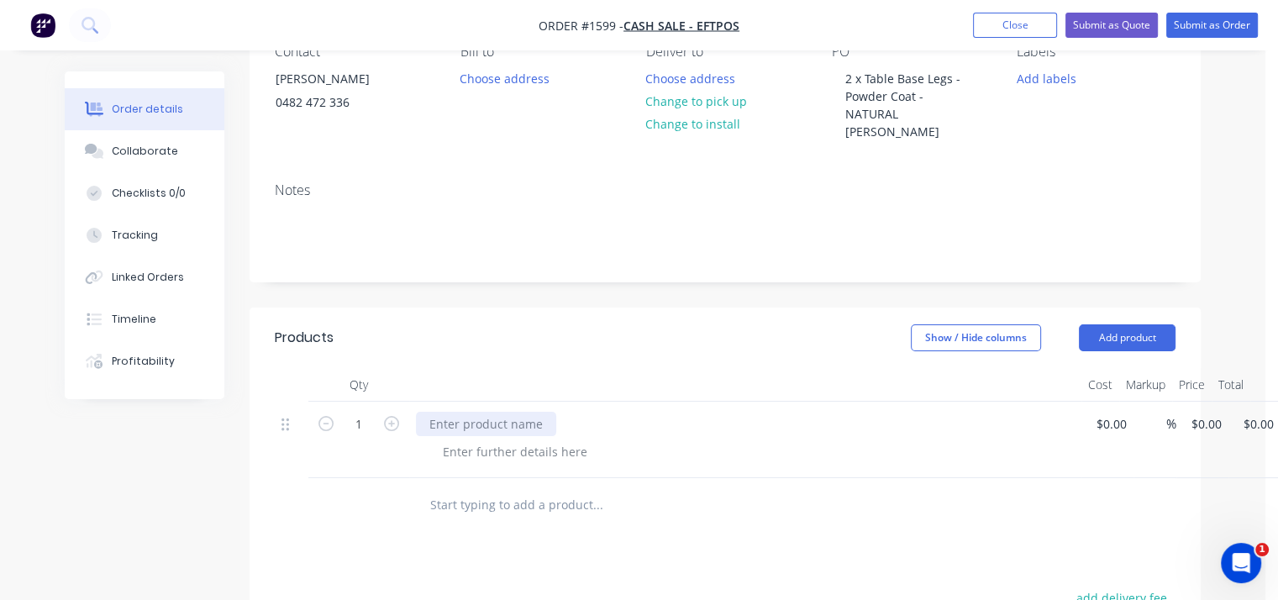
click at [471, 412] on div at bounding box center [486, 424] width 140 height 24
paste div
click at [449, 412] on div "2 x Table Base Legs - Powder Coat - NATURAL [PERSON_NAME]" at bounding box center [604, 424] width 377 height 24
click at [1112, 412] on input at bounding box center [1114, 424] width 39 height 24
type input "$400.00"
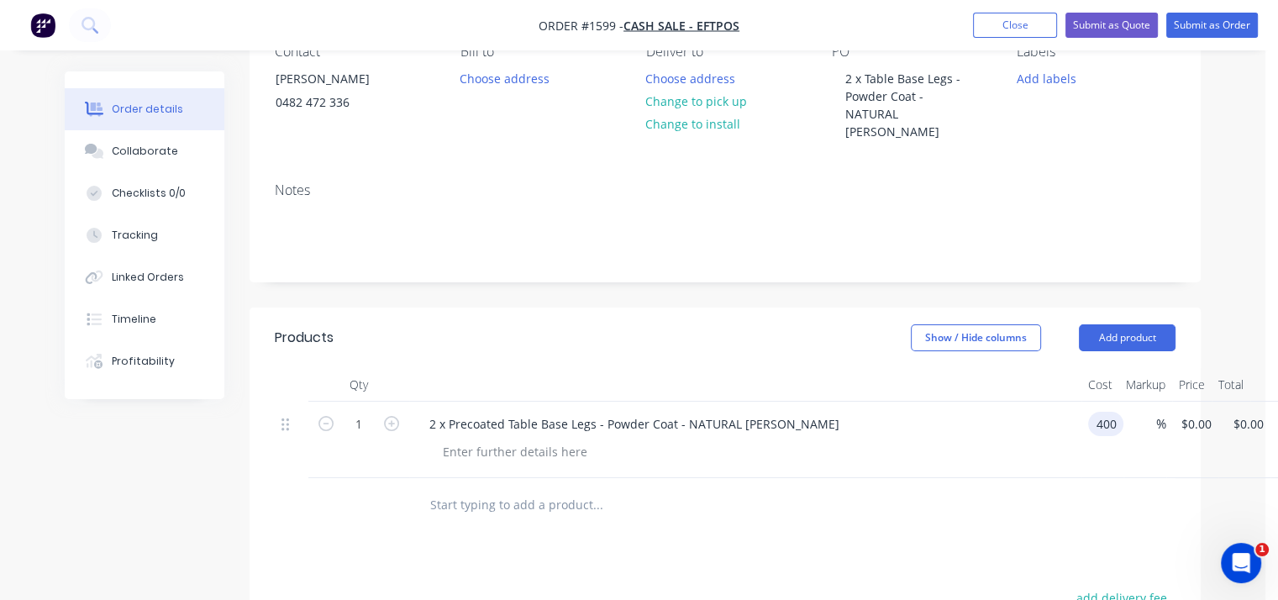
type input "$400.00"
click at [1018, 449] on div "2 x Precoated Table Base Legs - Powder Coat - NATURAL [PERSON_NAME]" at bounding box center [745, 440] width 672 height 76
click at [490, 439] on div at bounding box center [514, 451] width 171 height 24
click at [1213, 28] on button "Submit as Order" at bounding box center [1212, 25] width 92 height 25
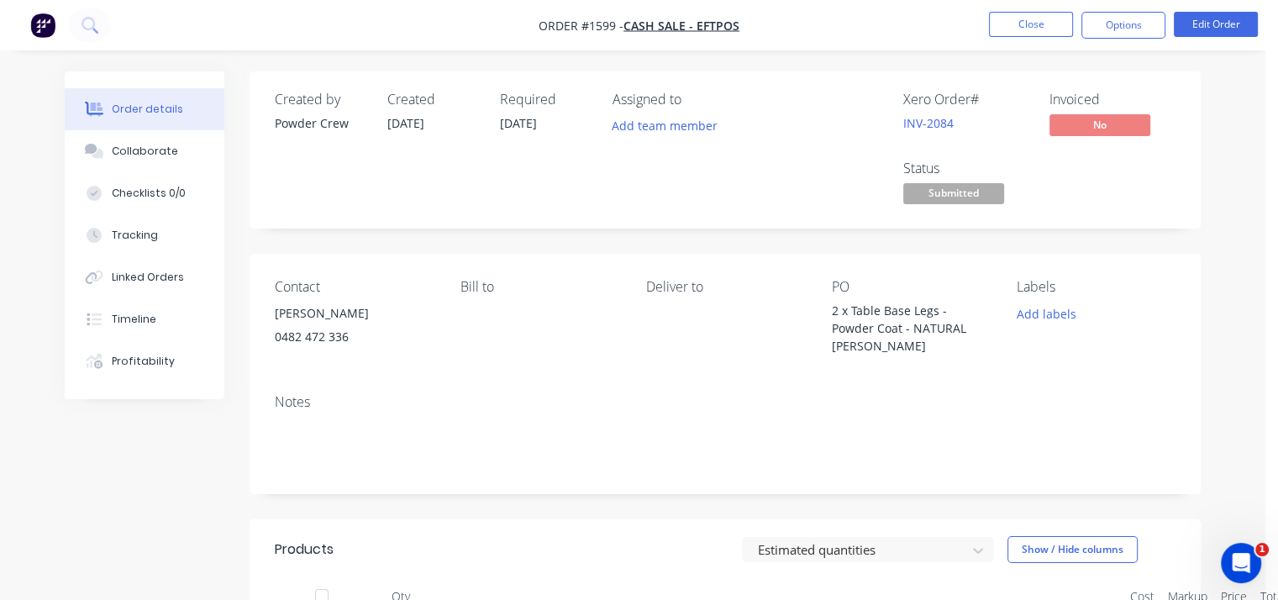
scroll to position [0, 0]
click at [1119, 21] on button "Options" at bounding box center [1123, 25] width 84 height 27
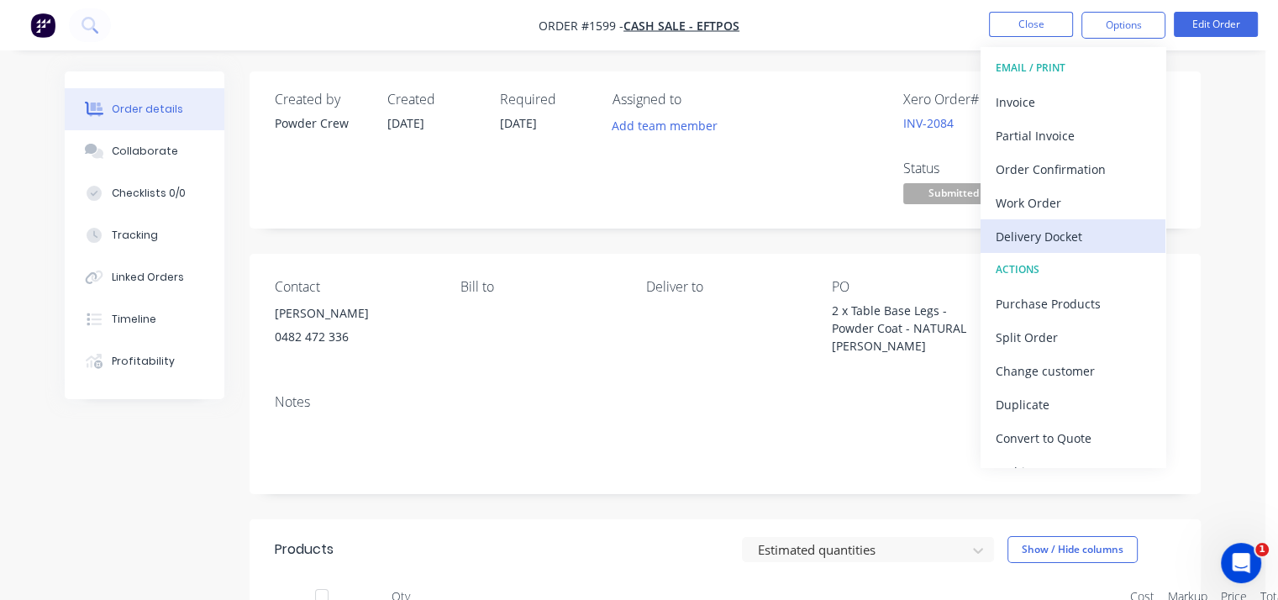
click at [1042, 244] on div "Delivery Docket" at bounding box center [1072, 236] width 155 height 24
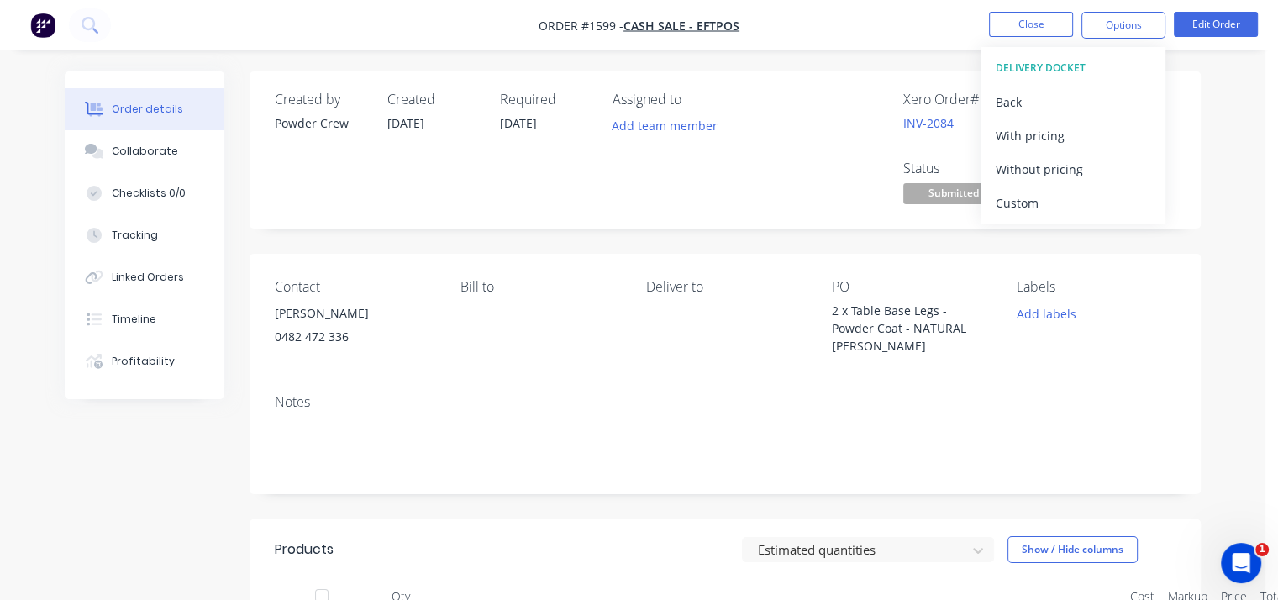
click at [974, 355] on div "Contact [PERSON_NAME] 0482 472 336 Bill to Deliver to PO 2 x Table Base Legs - …" at bounding box center [724, 317] width 951 height 127
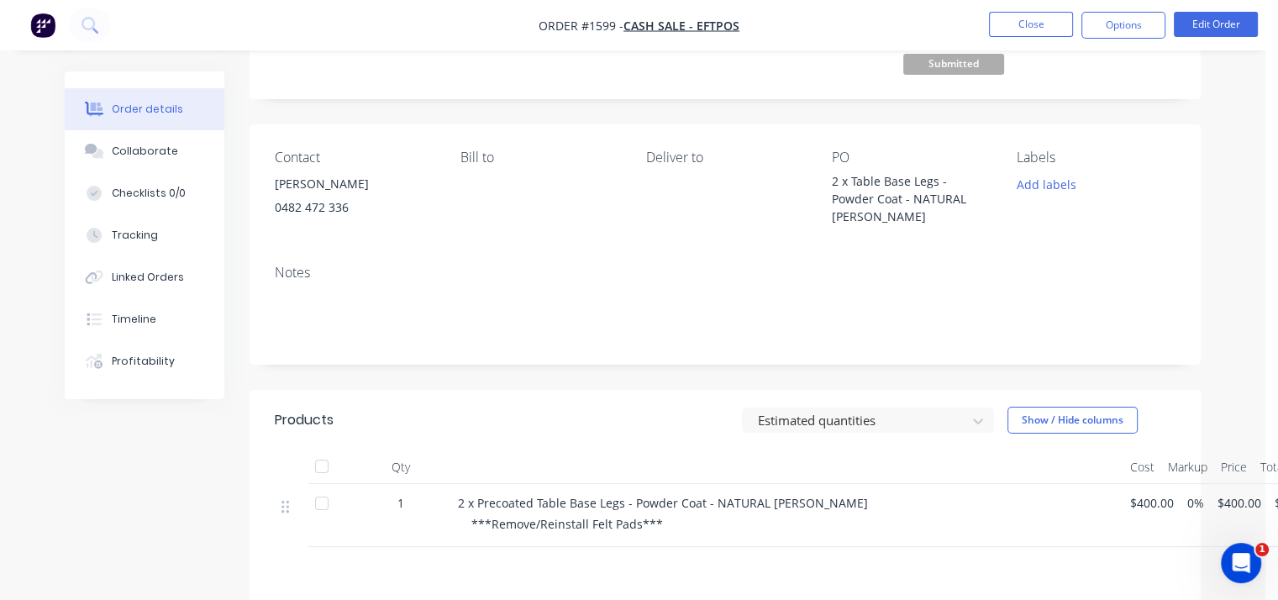
scroll to position [336, 0]
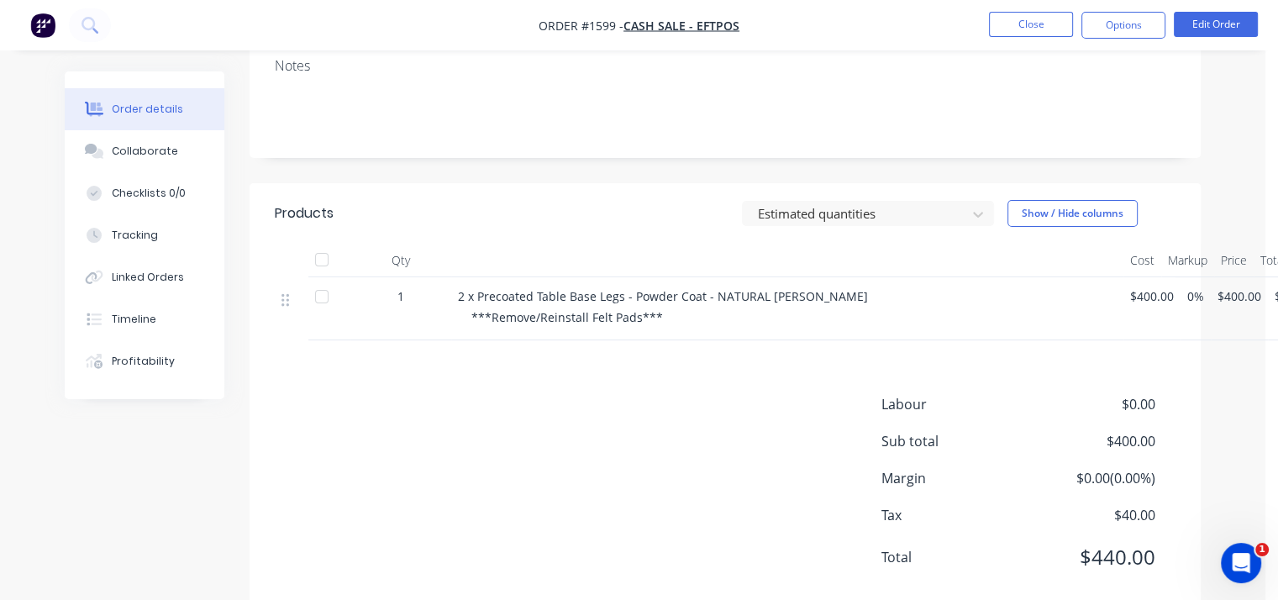
click at [663, 313] on div "***Remove/Reinstall Felt Pads***" at bounding box center [793, 317] width 645 height 18
click at [1209, 18] on button "Edit Order" at bounding box center [1215, 24] width 84 height 25
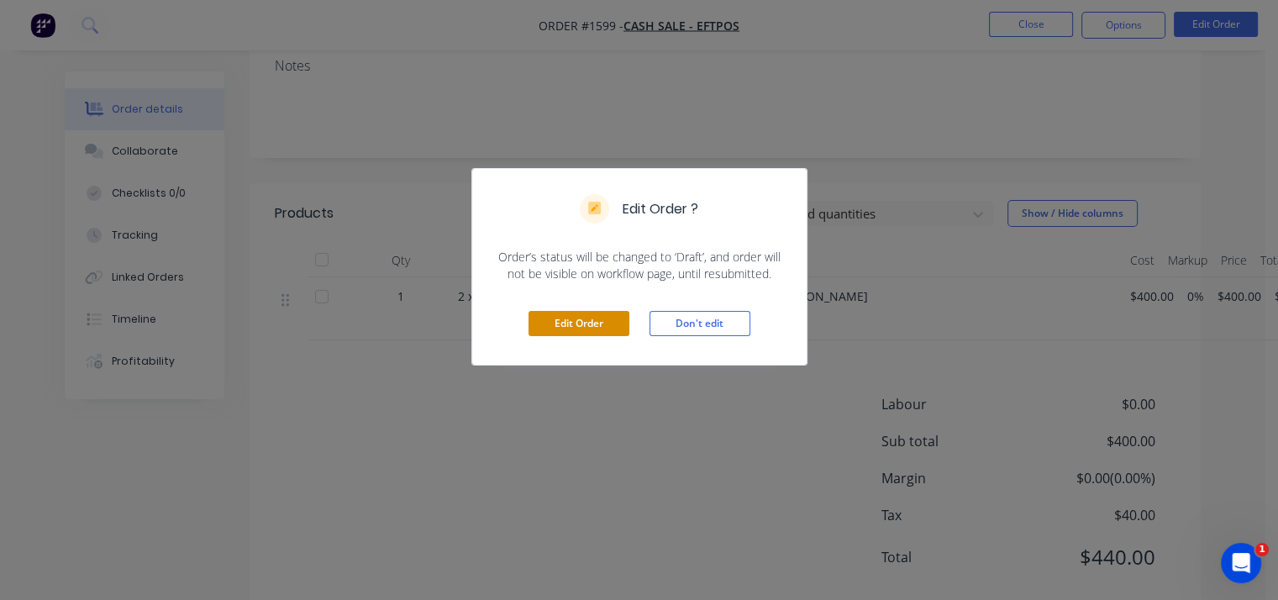
click at [588, 323] on button "Edit Order" at bounding box center [578, 323] width 101 height 25
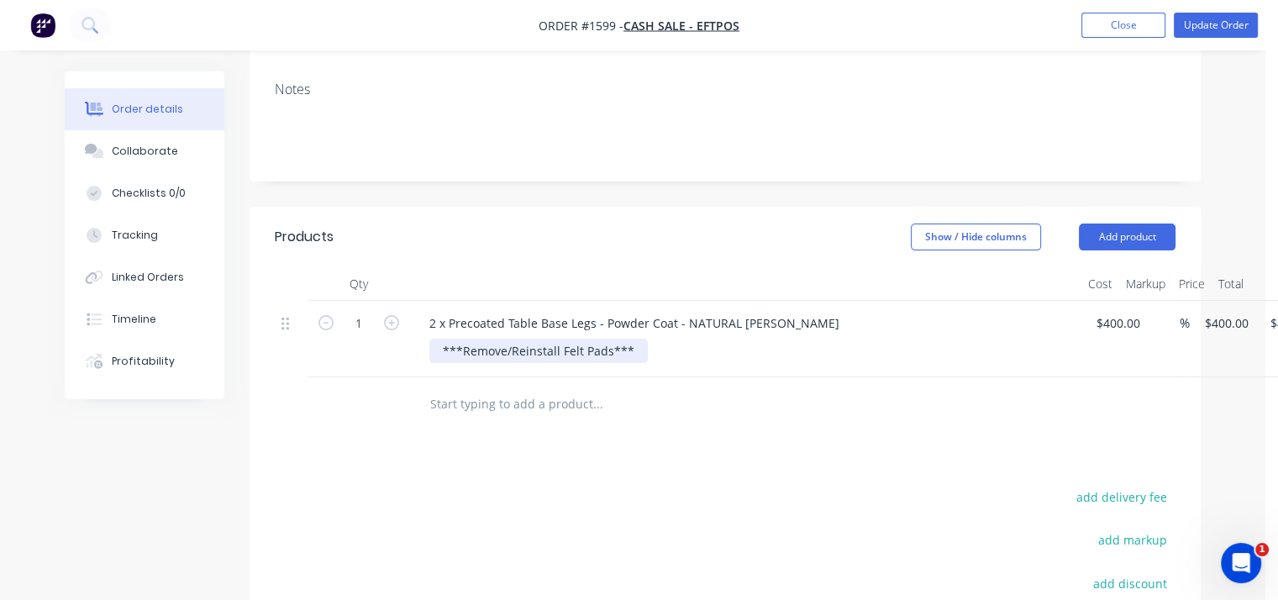
click at [636, 339] on div "***Remove/Reinstall Felt Pads***" at bounding box center [538, 351] width 218 height 24
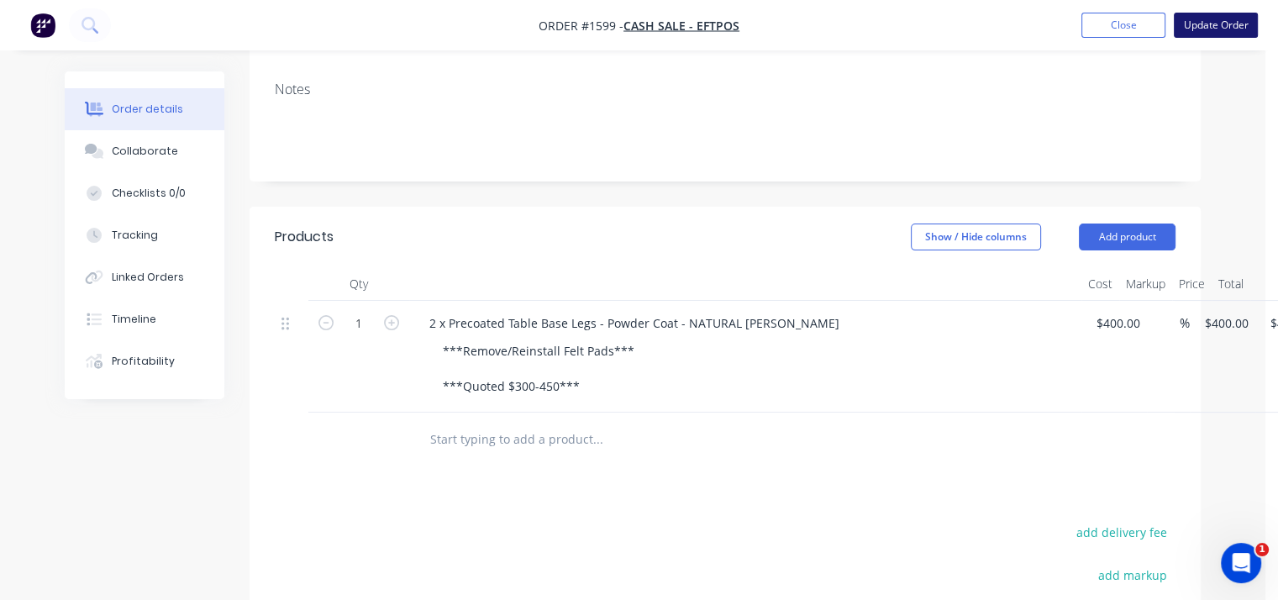
click at [1215, 37] on button "Update Order" at bounding box center [1215, 25] width 84 height 25
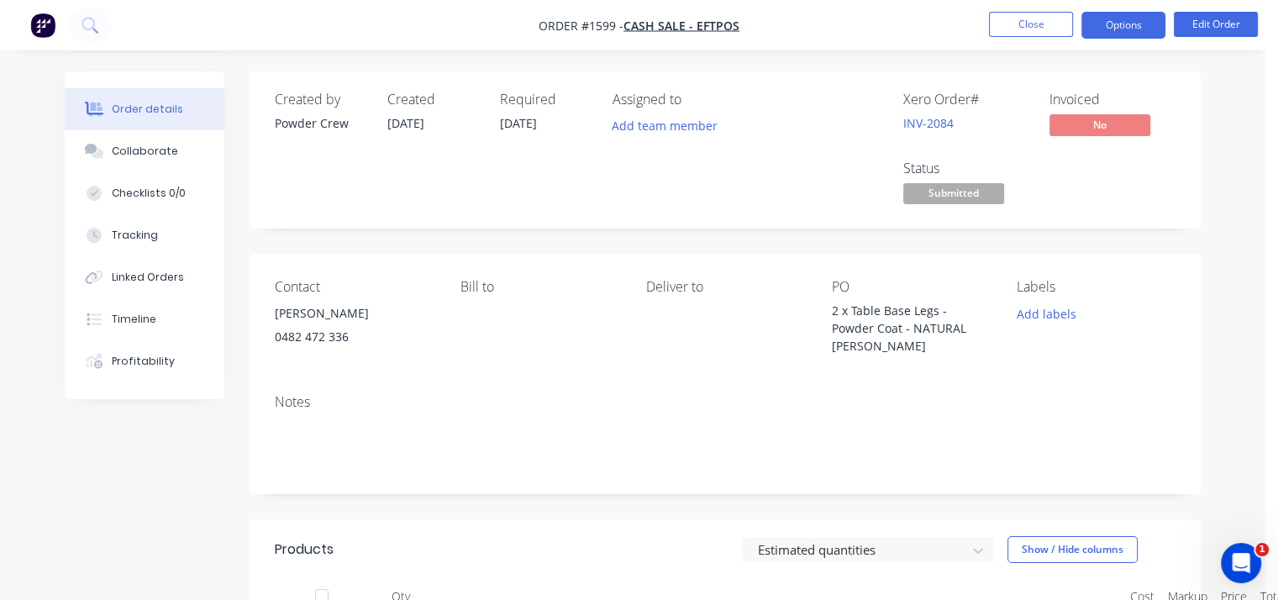
click at [1114, 15] on button "Options" at bounding box center [1123, 25] width 84 height 27
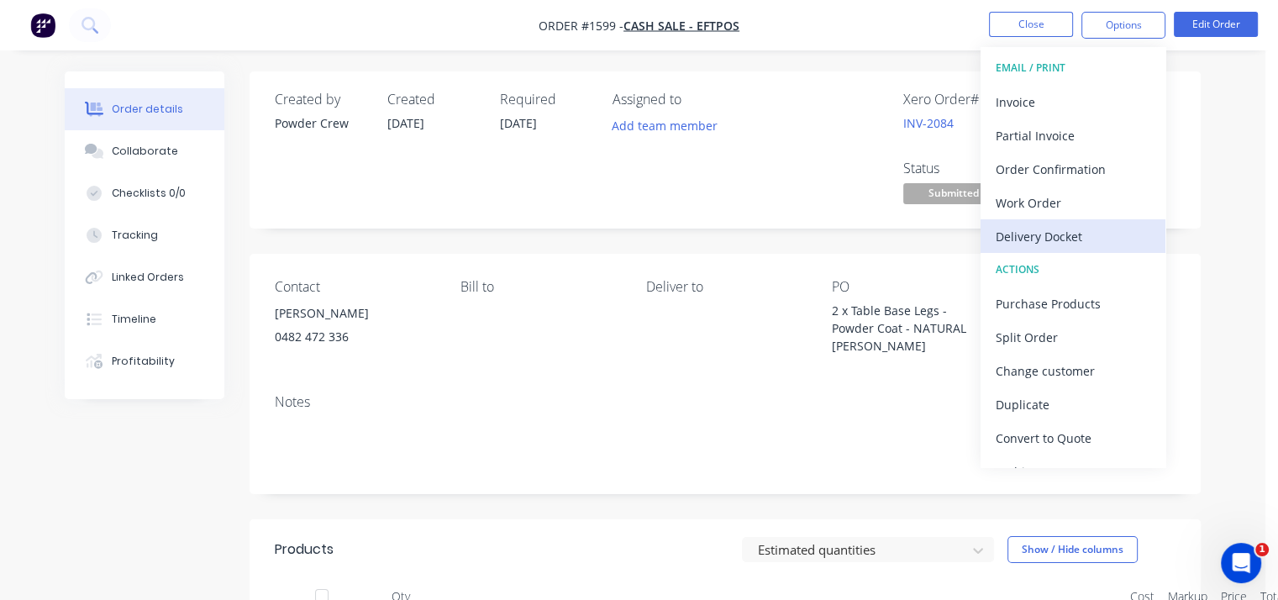
click at [1058, 233] on div "Delivery Docket" at bounding box center [1072, 236] width 155 height 24
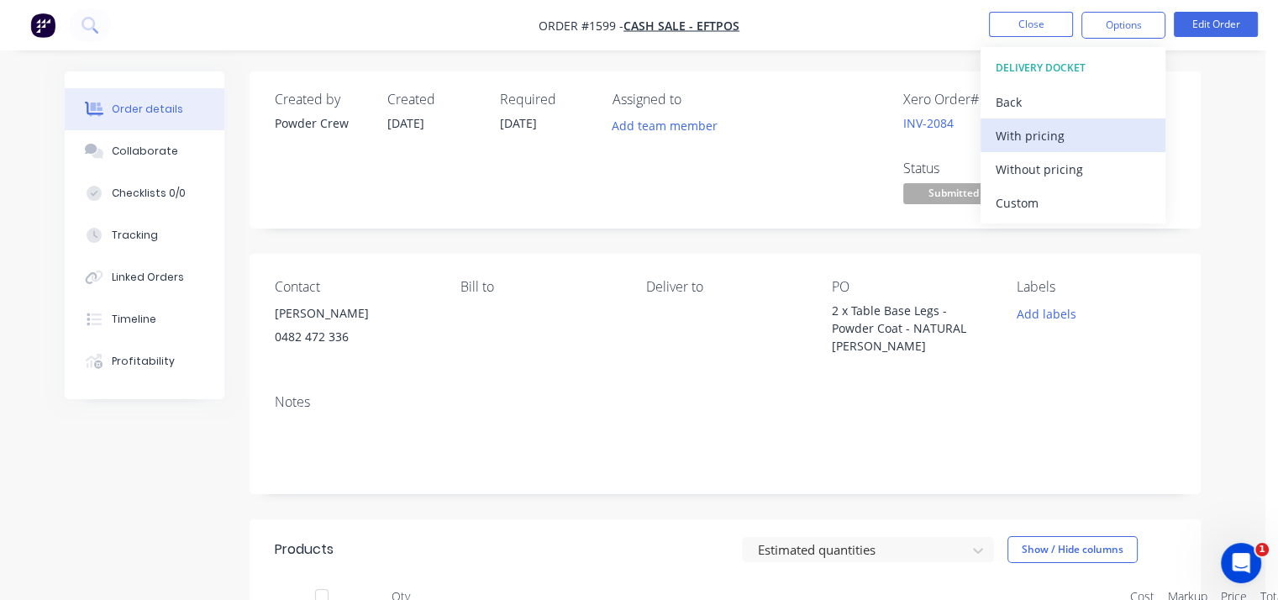
click at [1031, 142] on div "With pricing" at bounding box center [1072, 135] width 155 height 24
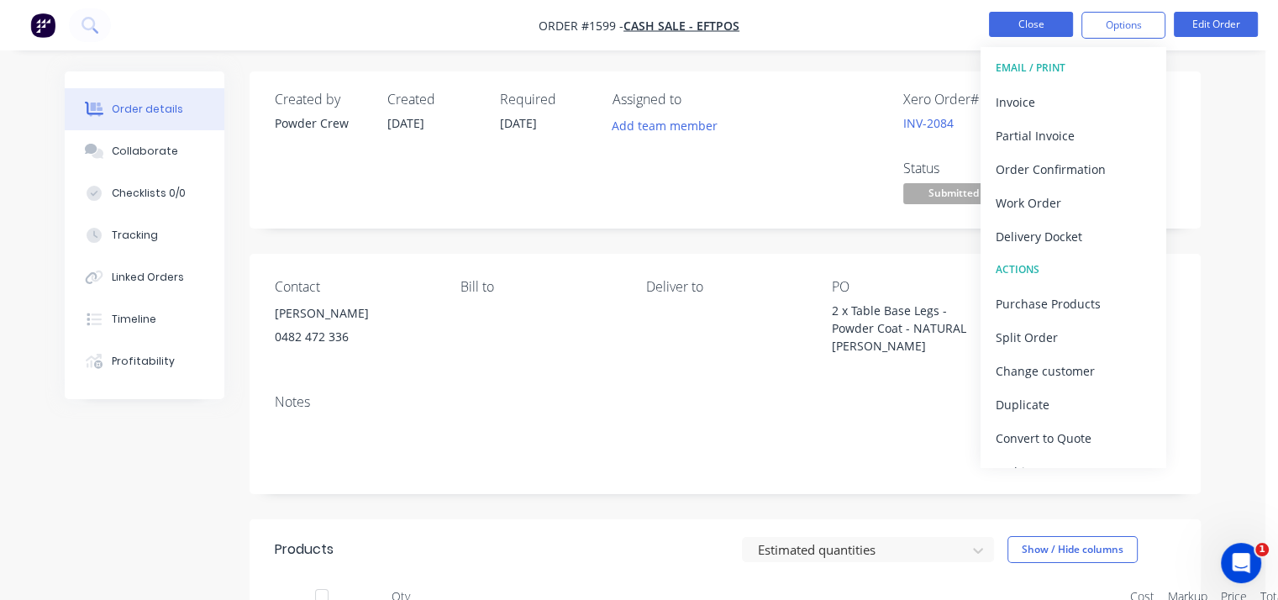
click at [1030, 24] on button "Close" at bounding box center [1031, 24] width 84 height 25
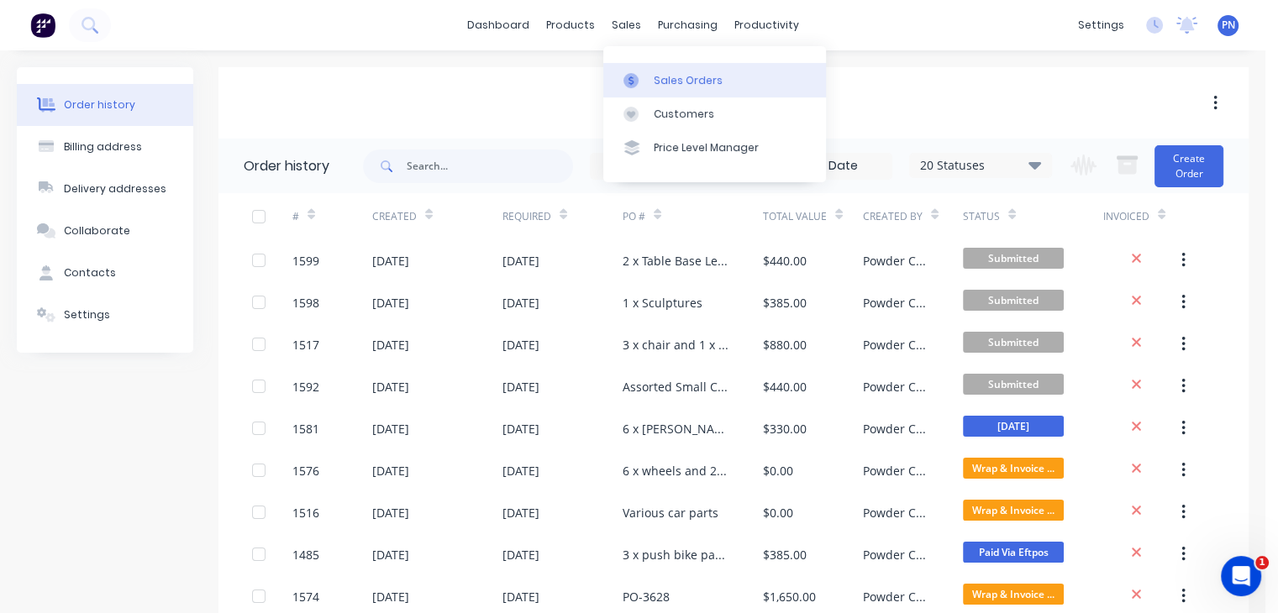
click at [658, 79] on div "Sales Orders" at bounding box center [688, 80] width 69 height 15
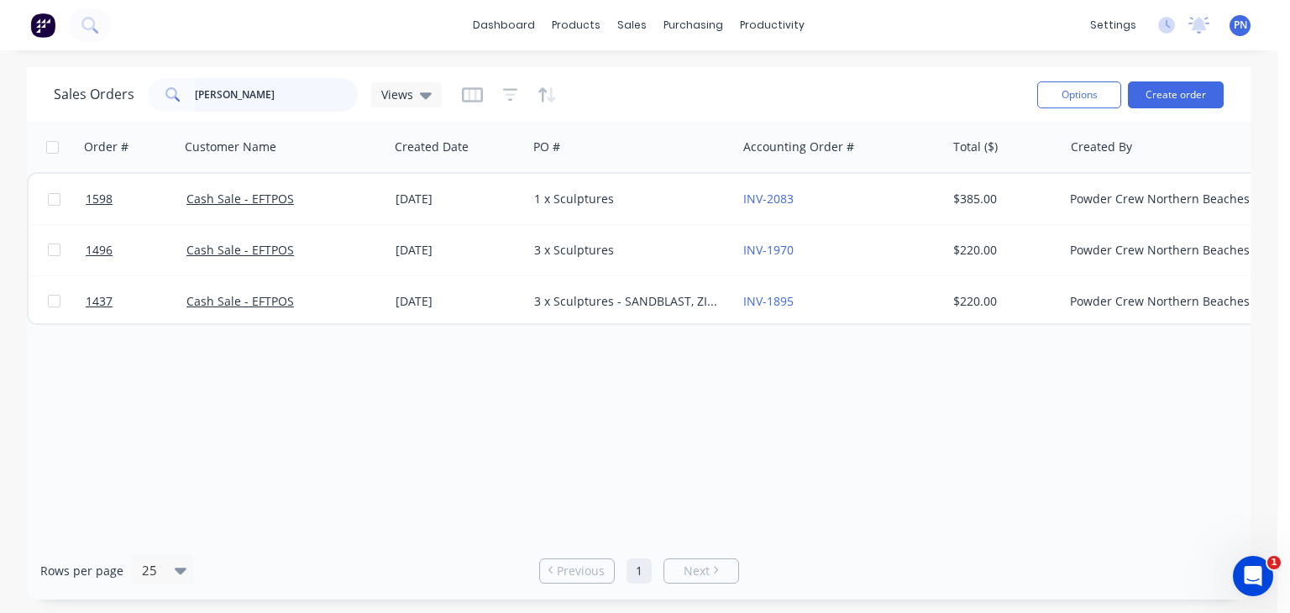
click at [246, 102] on input "[PERSON_NAME]" at bounding box center [277, 95] width 164 height 34
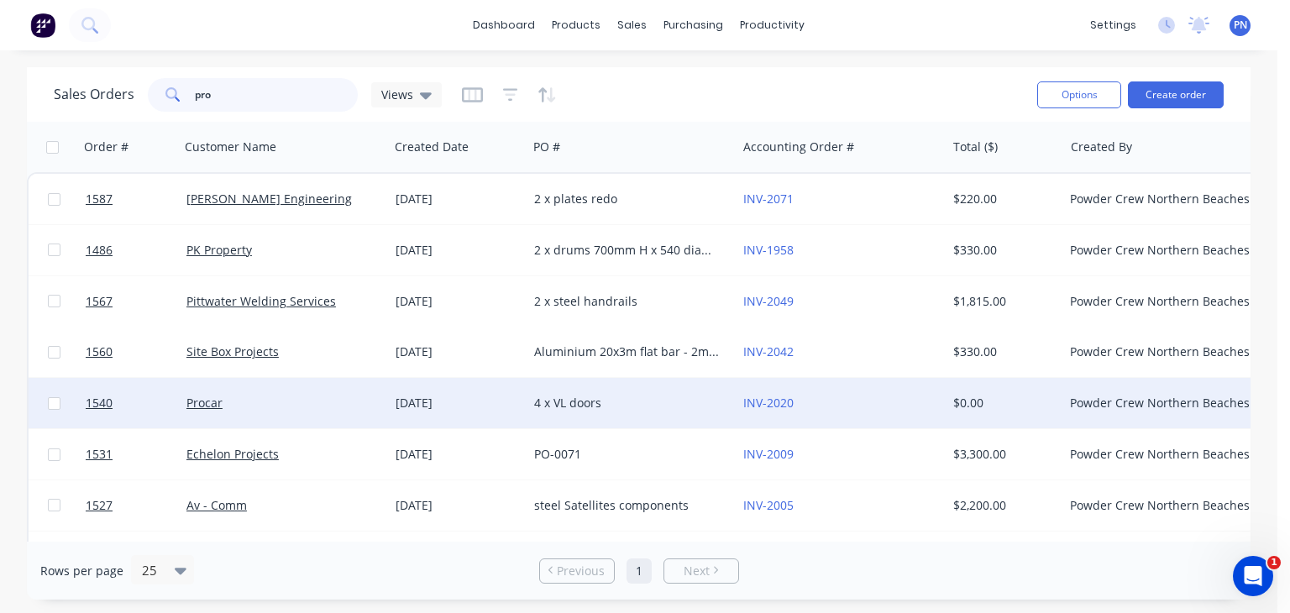
type input "pro"
click at [302, 414] on div "Procar" at bounding box center [284, 403] width 209 height 50
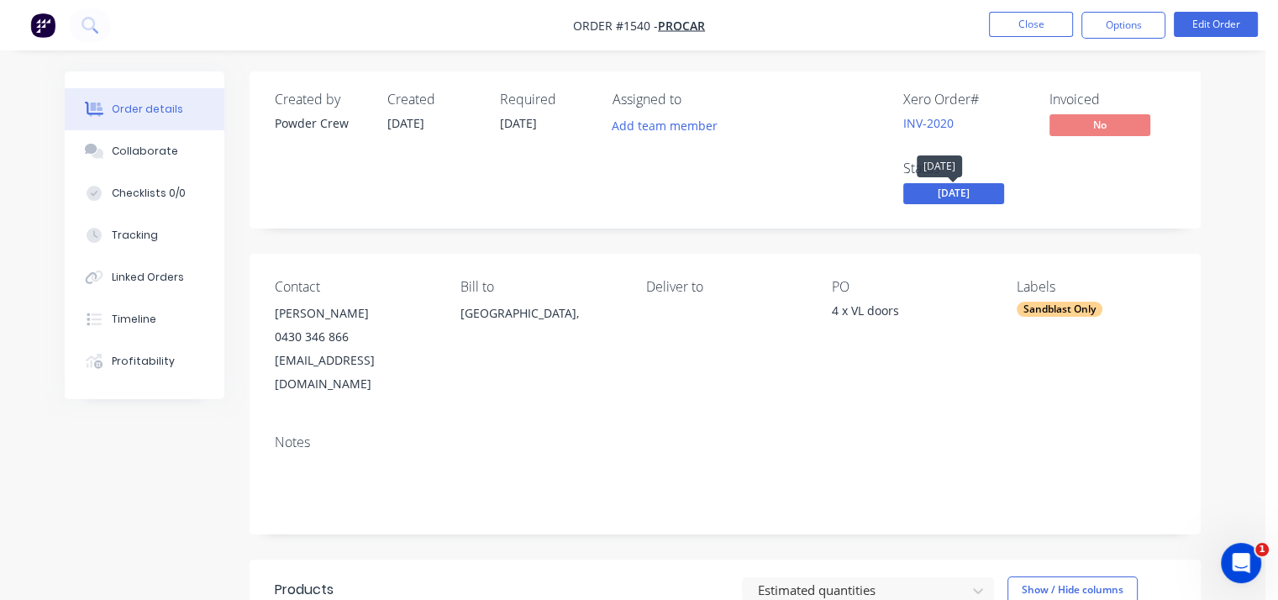
click at [922, 189] on span "[DATE]" at bounding box center [953, 193] width 101 height 21
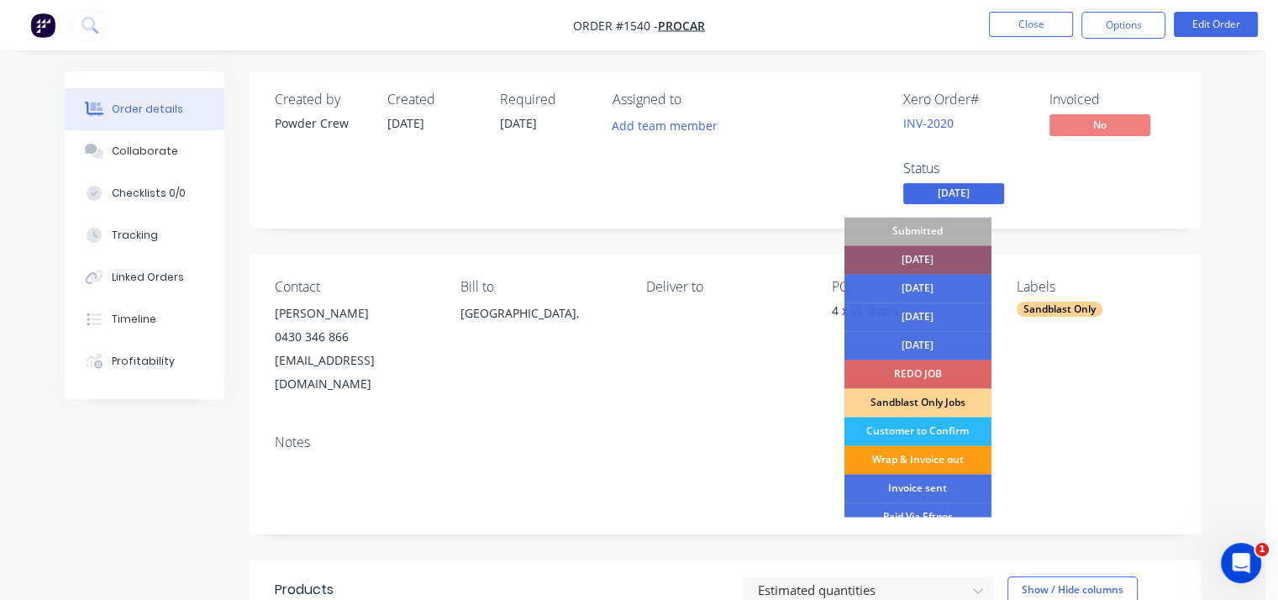
click at [948, 459] on div "Wrap & Invoice out" at bounding box center [917, 459] width 147 height 29
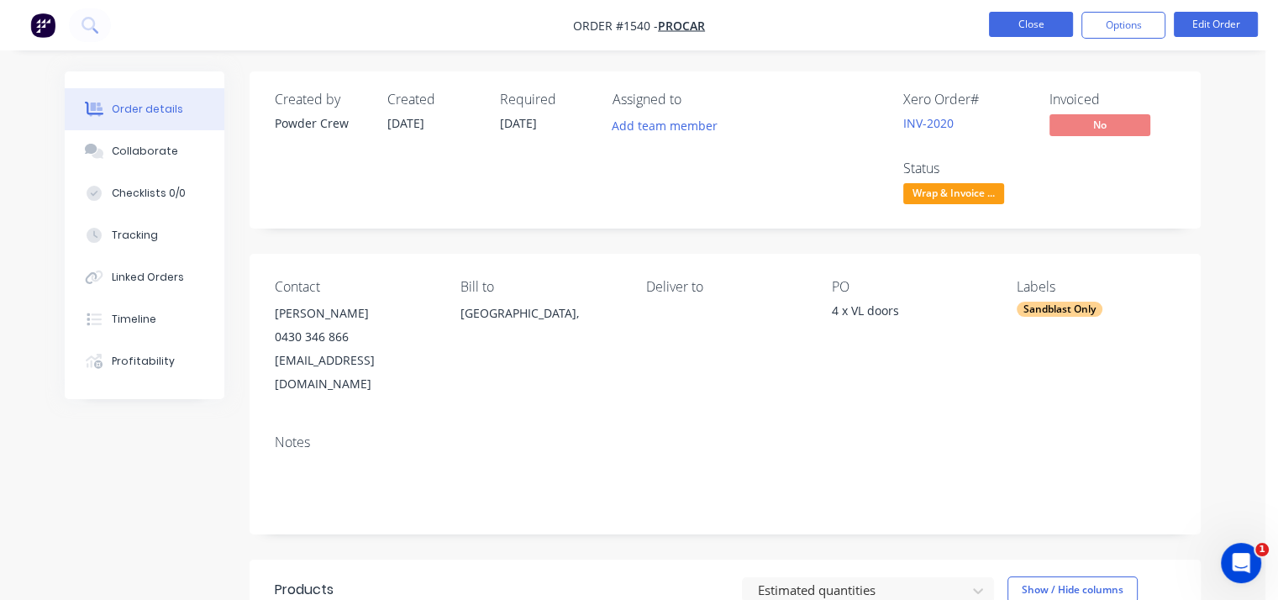
click at [1021, 22] on button "Close" at bounding box center [1031, 24] width 84 height 25
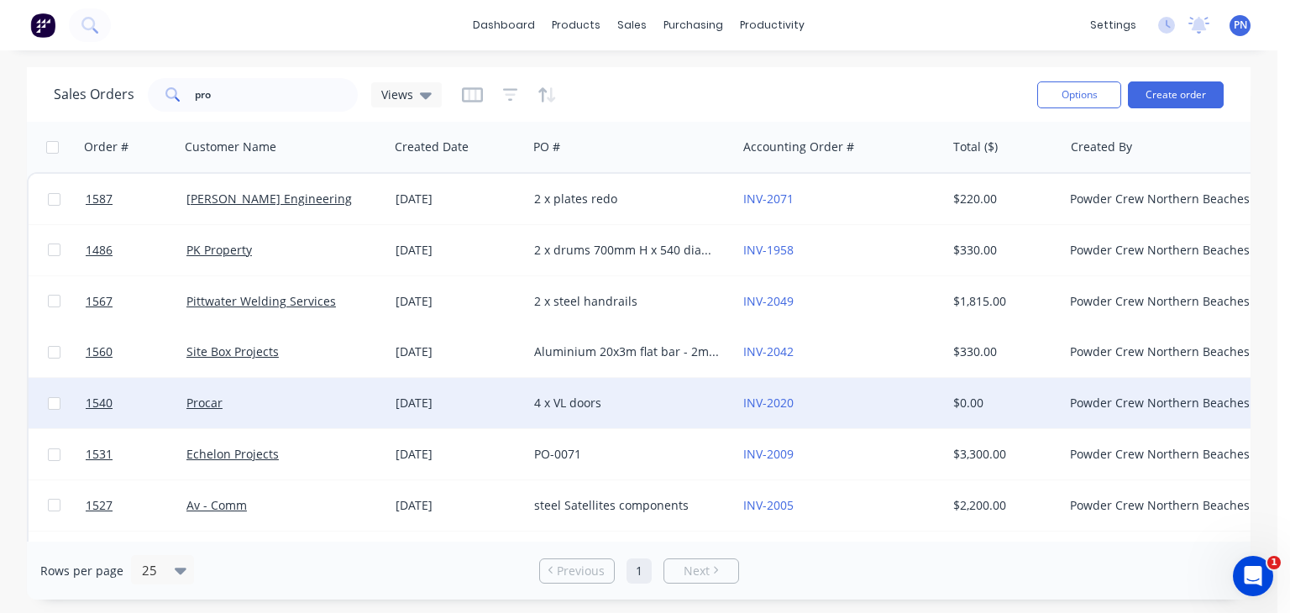
click at [639, 405] on div "4 x VL doors" at bounding box center [627, 403] width 186 height 17
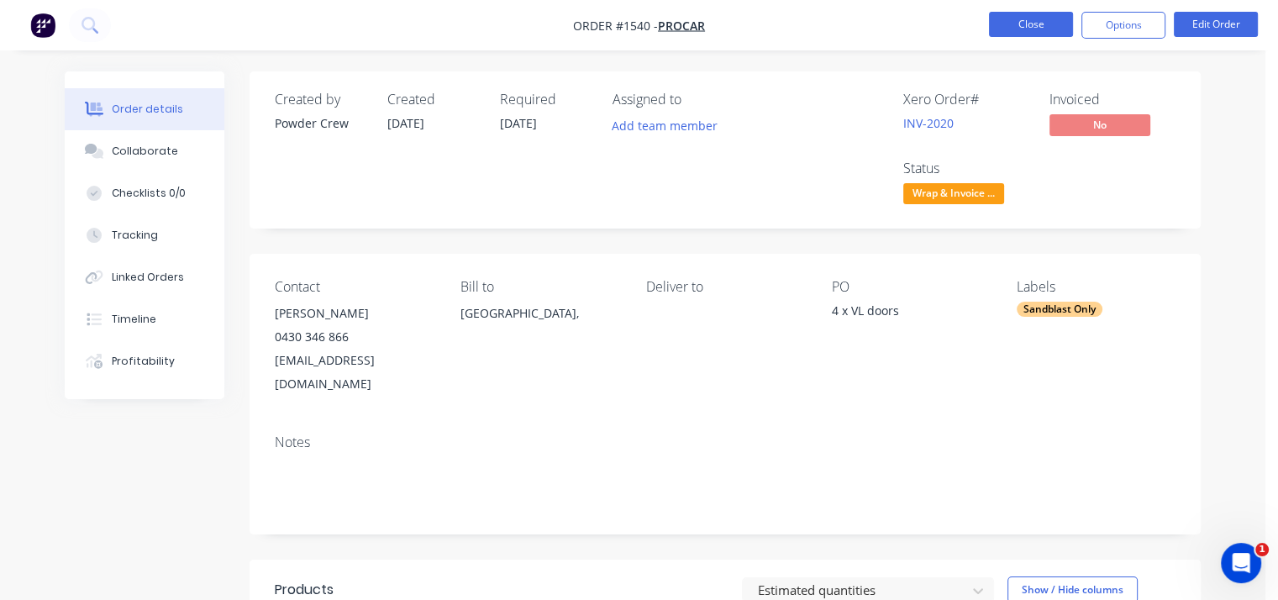
click at [1023, 27] on button "Close" at bounding box center [1031, 24] width 84 height 25
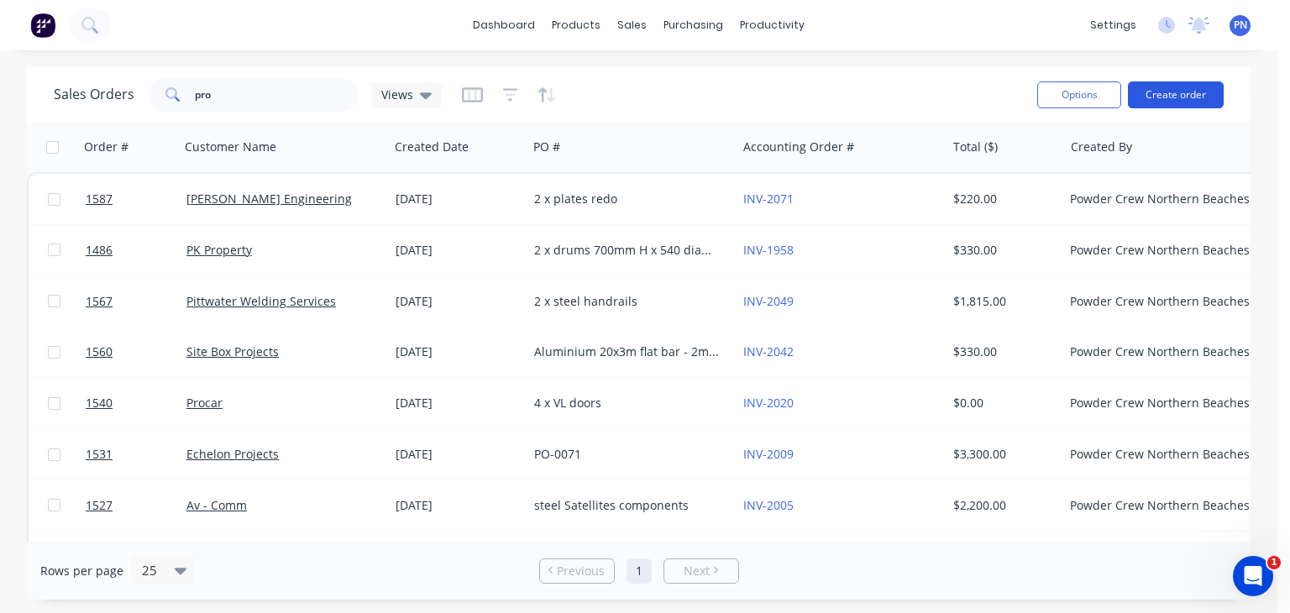
click at [1152, 97] on button "Create order" at bounding box center [1176, 94] width 96 height 27
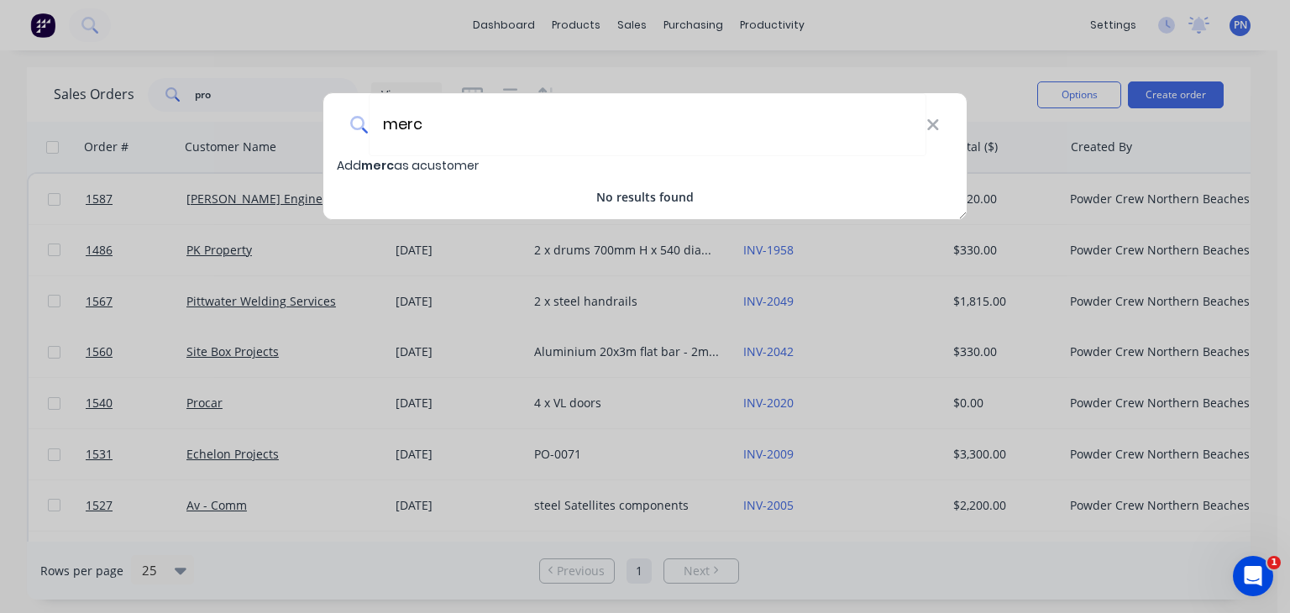
type input "merc"
click at [260, 59] on div "merc Add merc as a customer No results found" at bounding box center [645, 306] width 1290 height 613
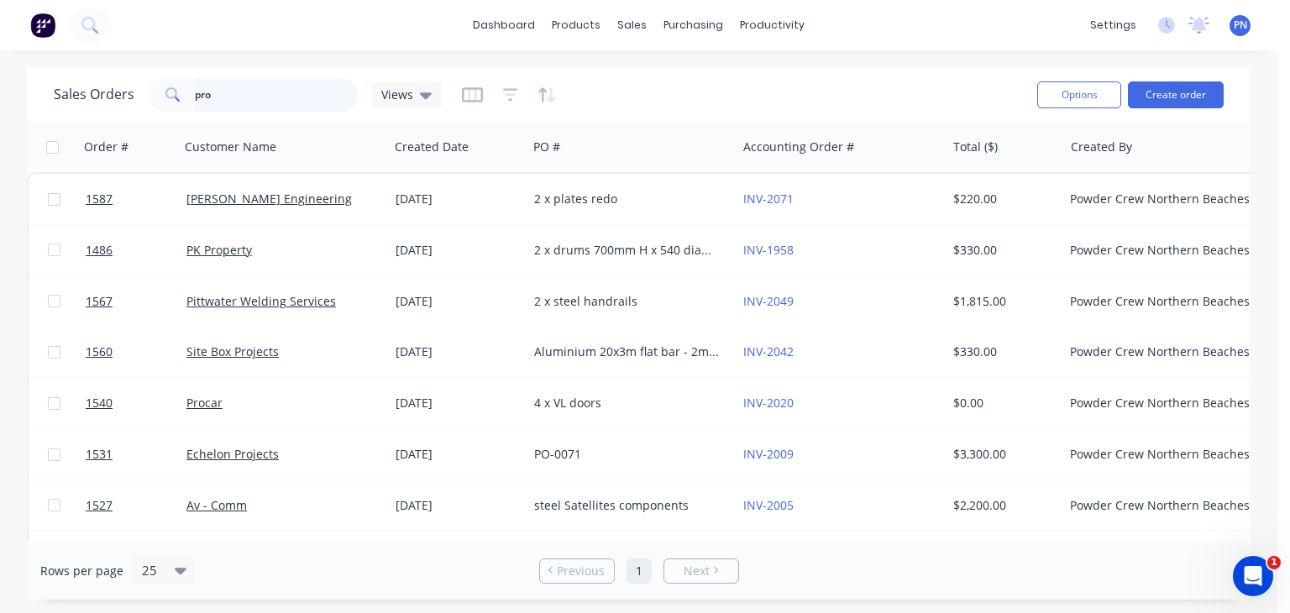
click at [239, 92] on input "pro" at bounding box center [277, 95] width 164 height 34
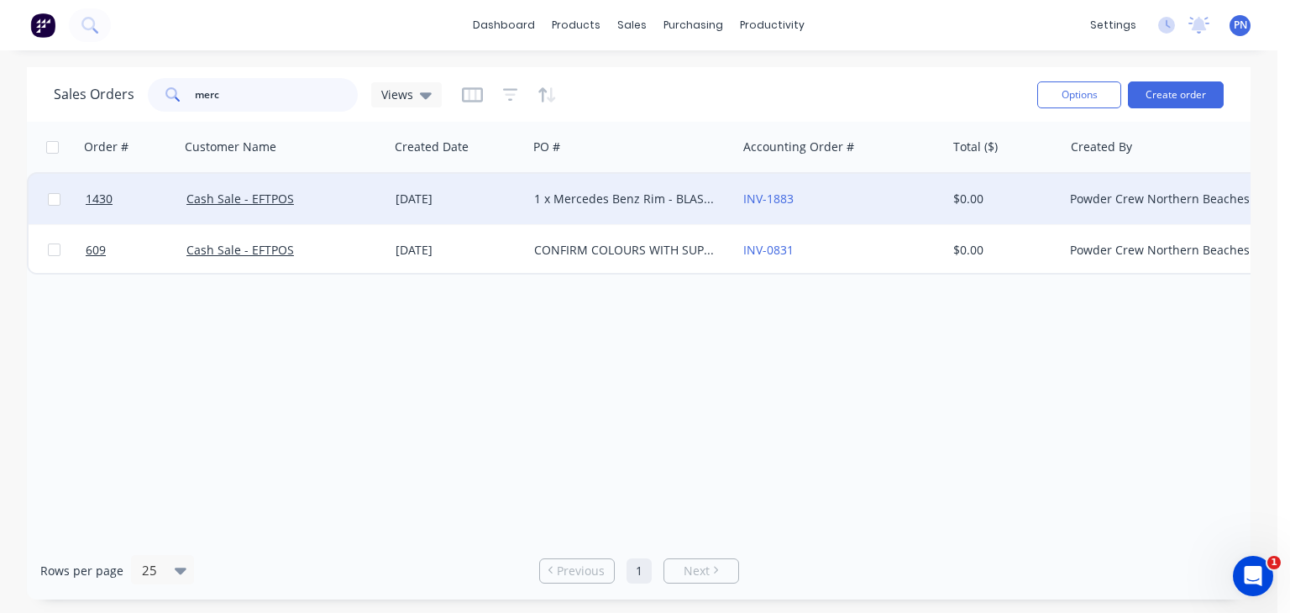
type input "merc"
click at [486, 209] on div "[DATE]" at bounding box center [458, 199] width 139 height 50
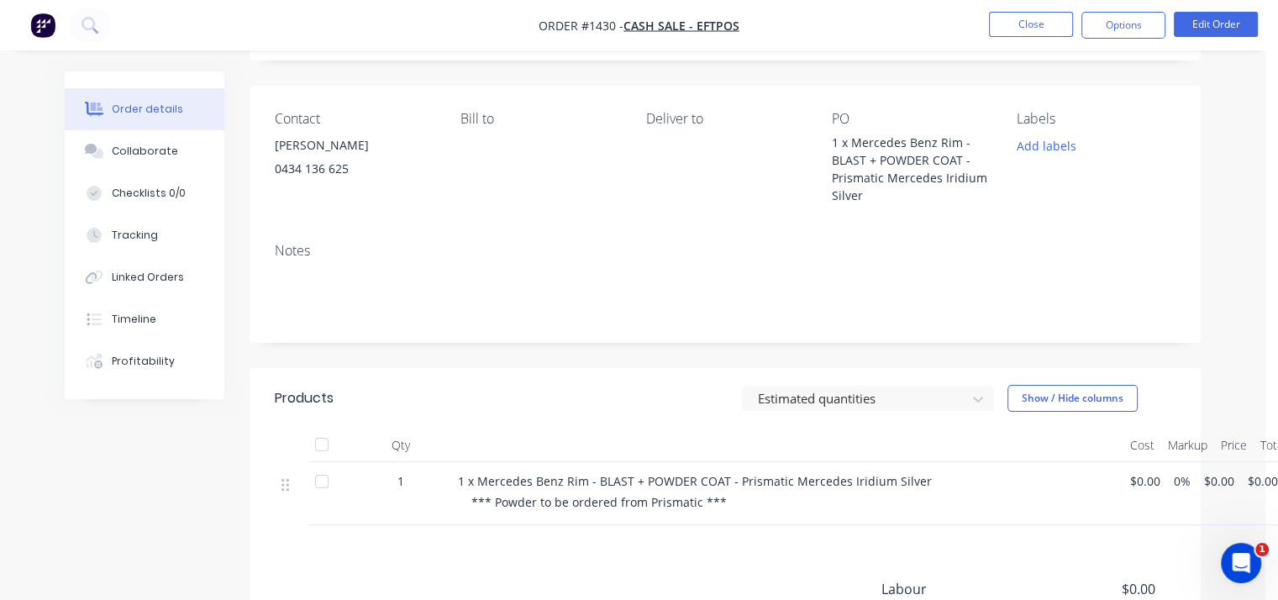
scroll to position [252, 0]
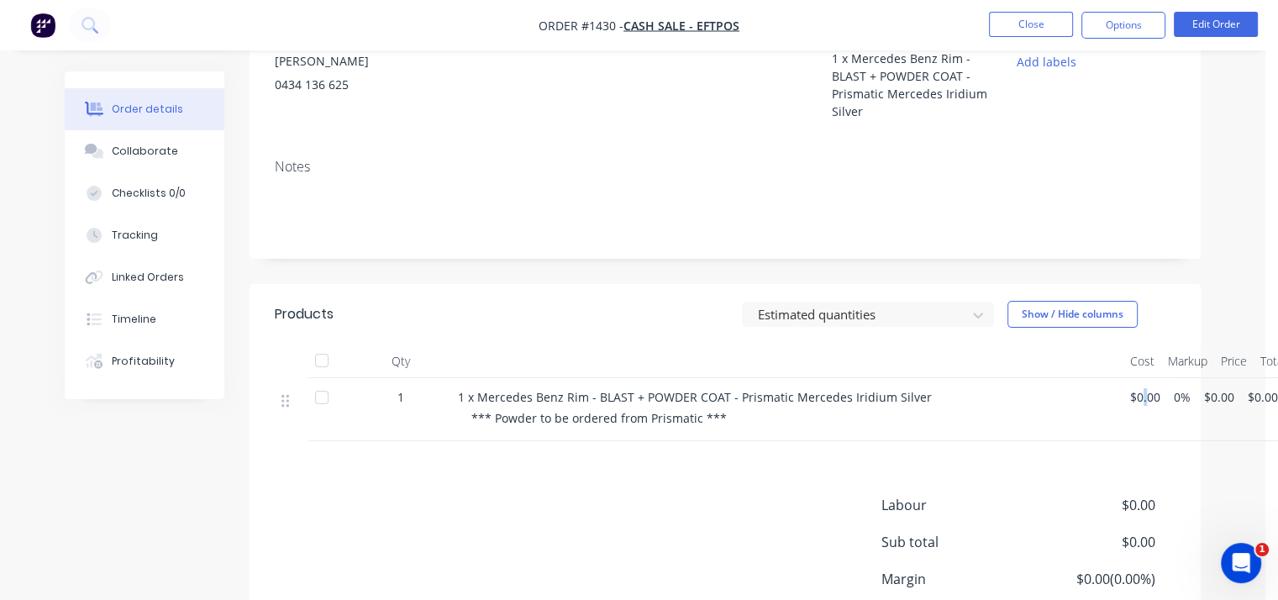
click at [1144, 399] on span "$0.00" at bounding box center [1145, 397] width 30 height 18
click at [1135, 402] on span "$0.00" at bounding box center [1145, 397] width 30 height 18
click at [1144, 396] on span "$0.00" at bounding box center [1145, 397] width 30 height 18
click at [1209, 24] on button "Edit Order" at bounding box center [1215, 24] width 84 height 25
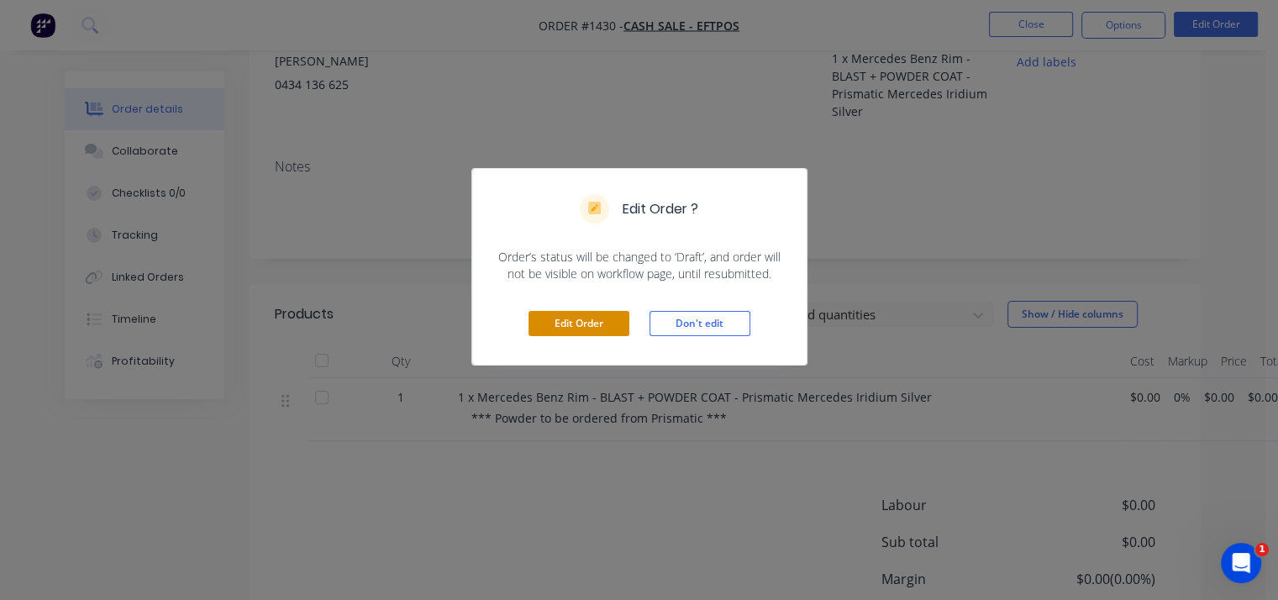
click at [606, 317] on button "Edit Order" at bounding box center [578, 323] width 101 height 25
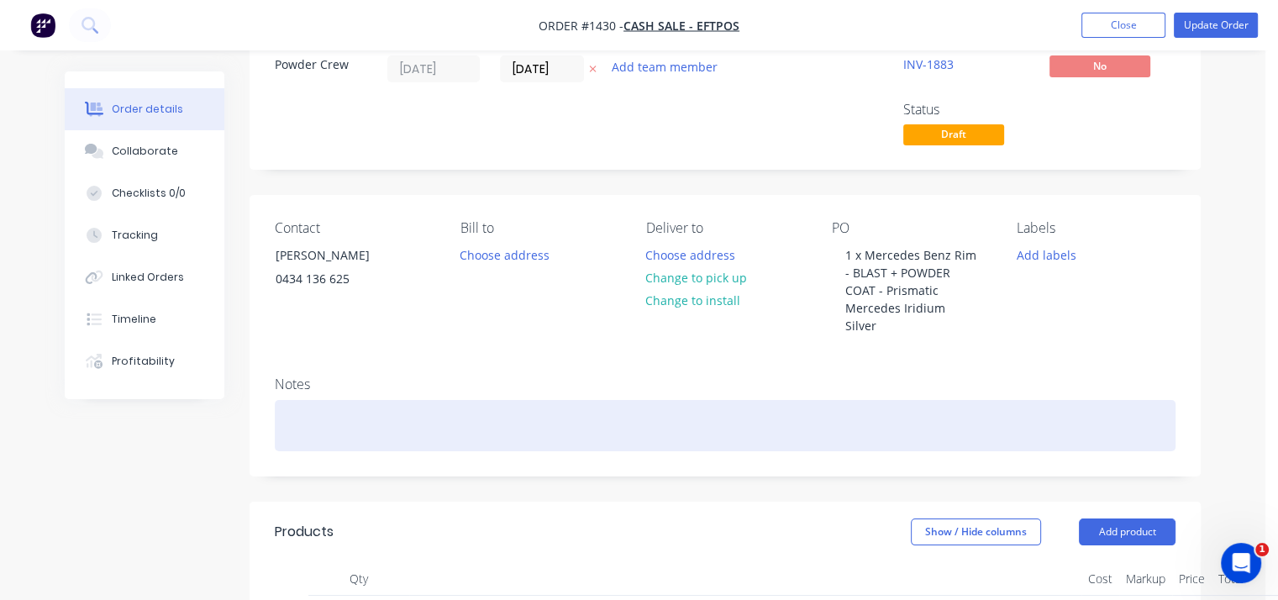
scroll to position [168, 0]
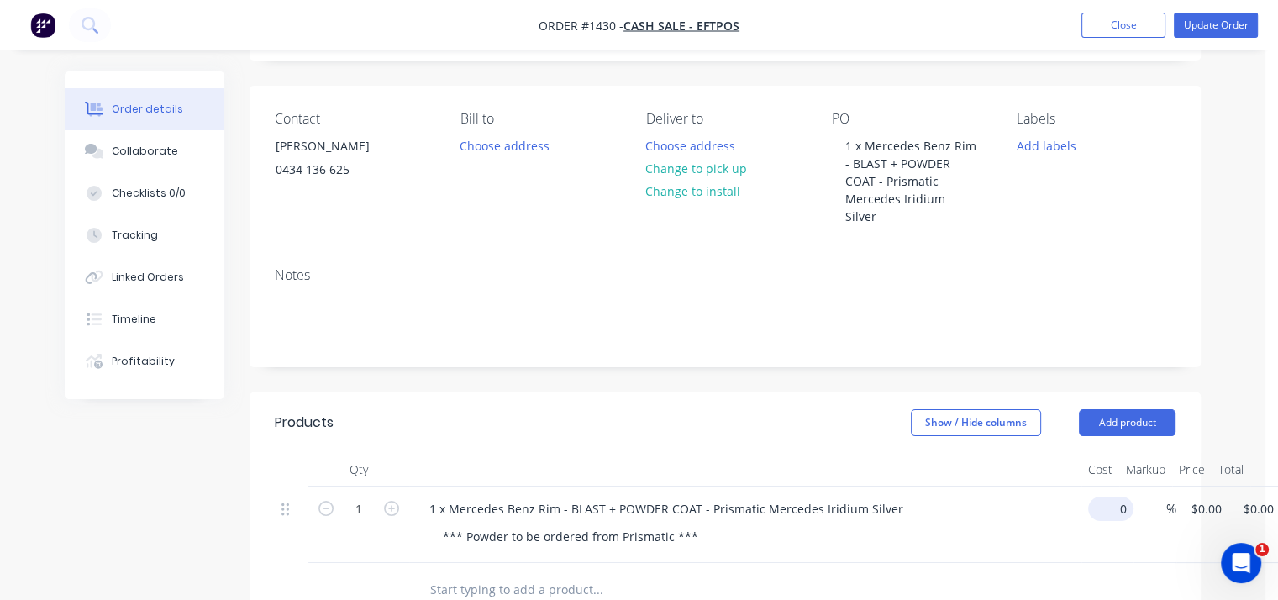
click at [1101, 496] on input "0" at bounding box center [1114, 508] width 39 height 24
type input "$300.00"
click at [1003, 527] on div "*** Powder to be ordered from Prismatic ***" at bounding box center [751, 536] width 645 height 24
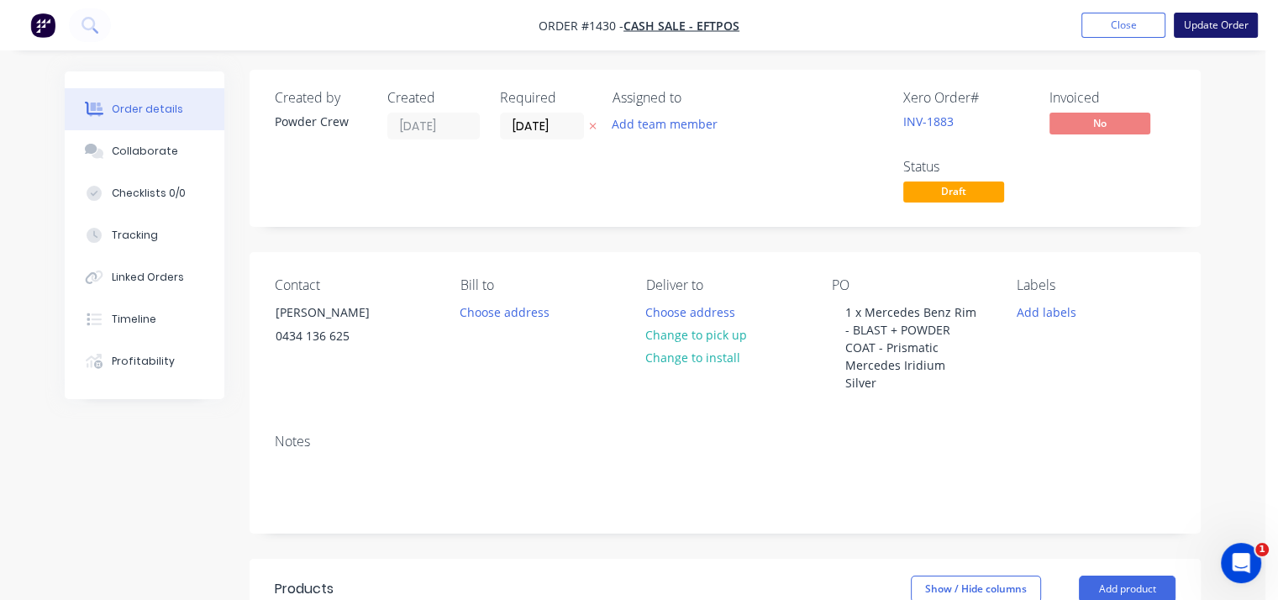
scroll to position [0, 0]
click at [1210, 22] on button "Update Order" at bounding box center [1215, 25] width 84 height 25
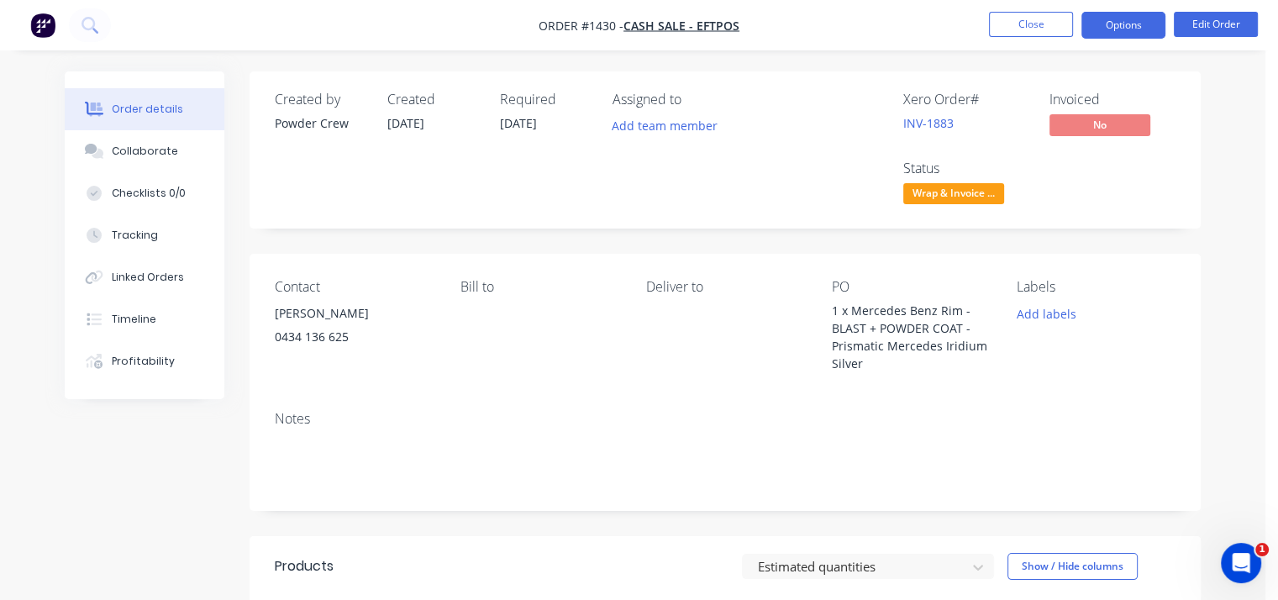
click at [1134, 22] on button "Options" at bounding box center [1123, 25] width 84 height 27
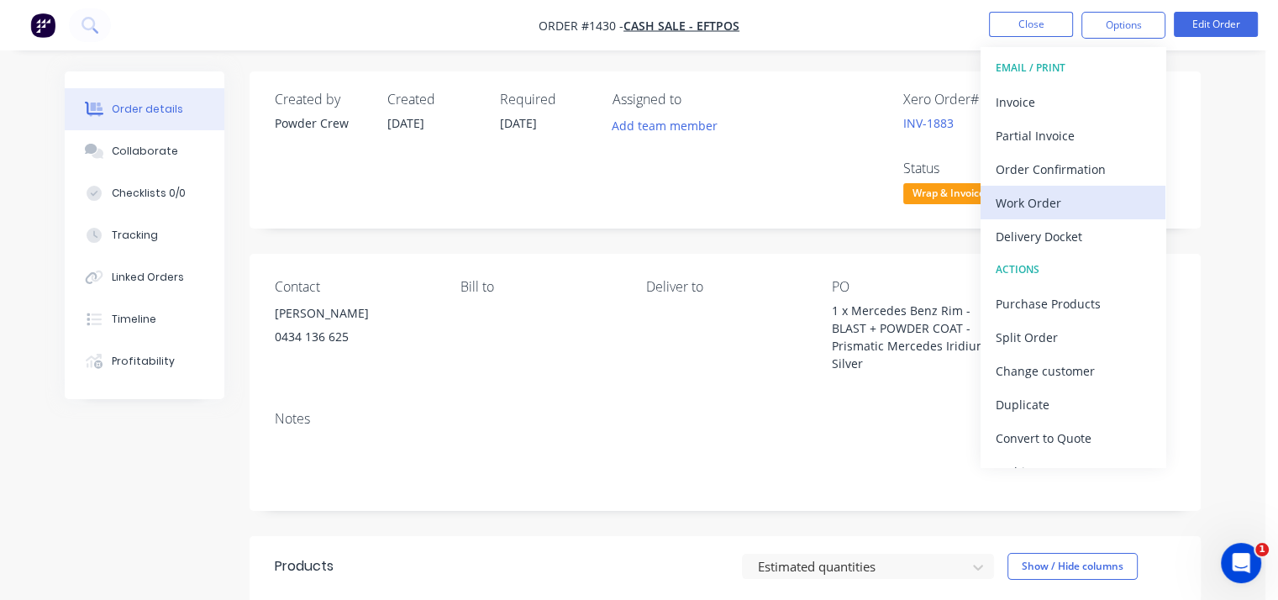
click at [1072, 203] on div "Work Order" at bounding box center [1072, 203] width 155 height 24
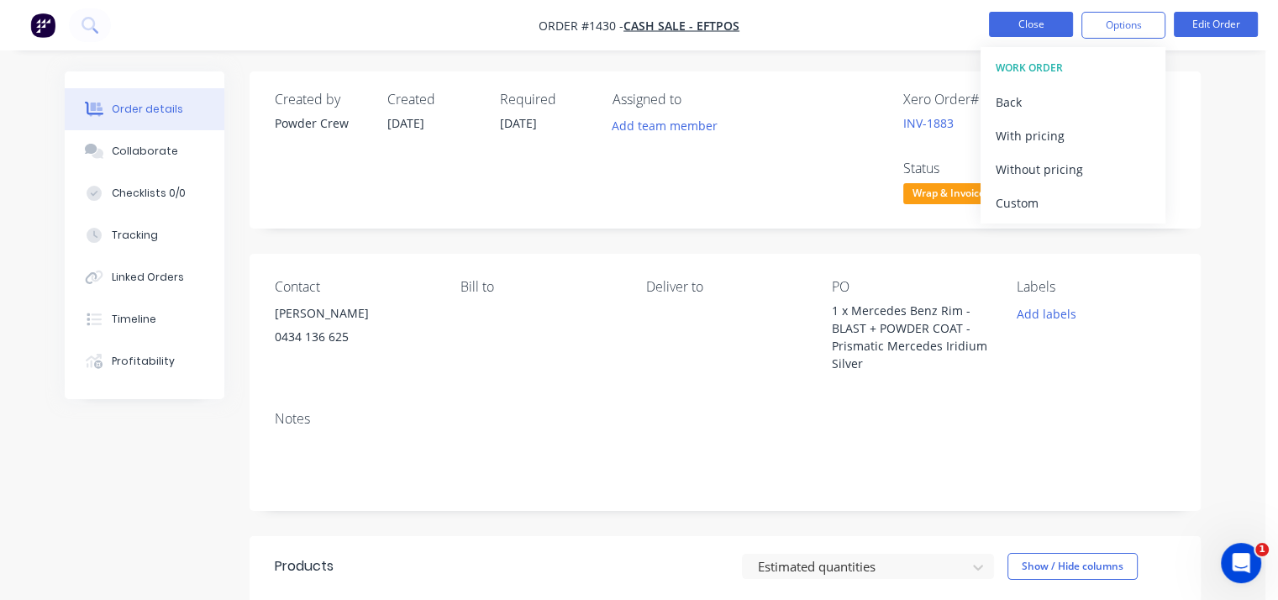
click at [1028, 25] on button "Close" at bounding box center [1031, 24] width 84 height 25
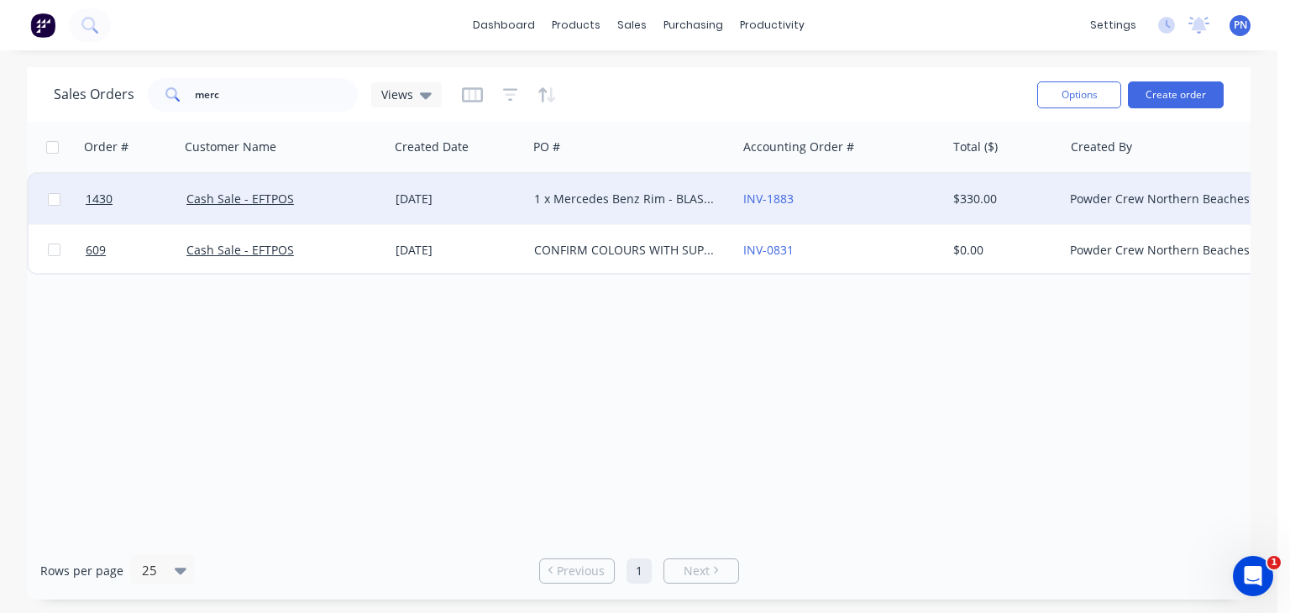
click at [867, 200] on div "INV-1883" at bounding box center [836, 199] width 186 height 17
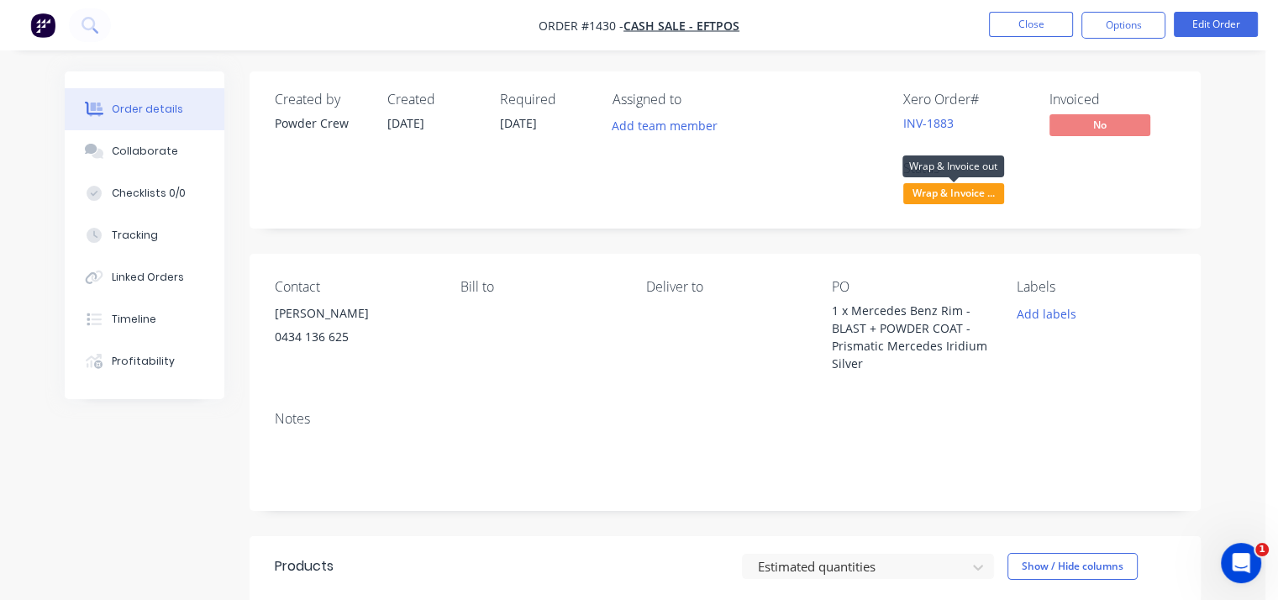
click at [955, 196] on span "Wrap & Invoice ..." at bounding box center [953, 193] width 101 height 21
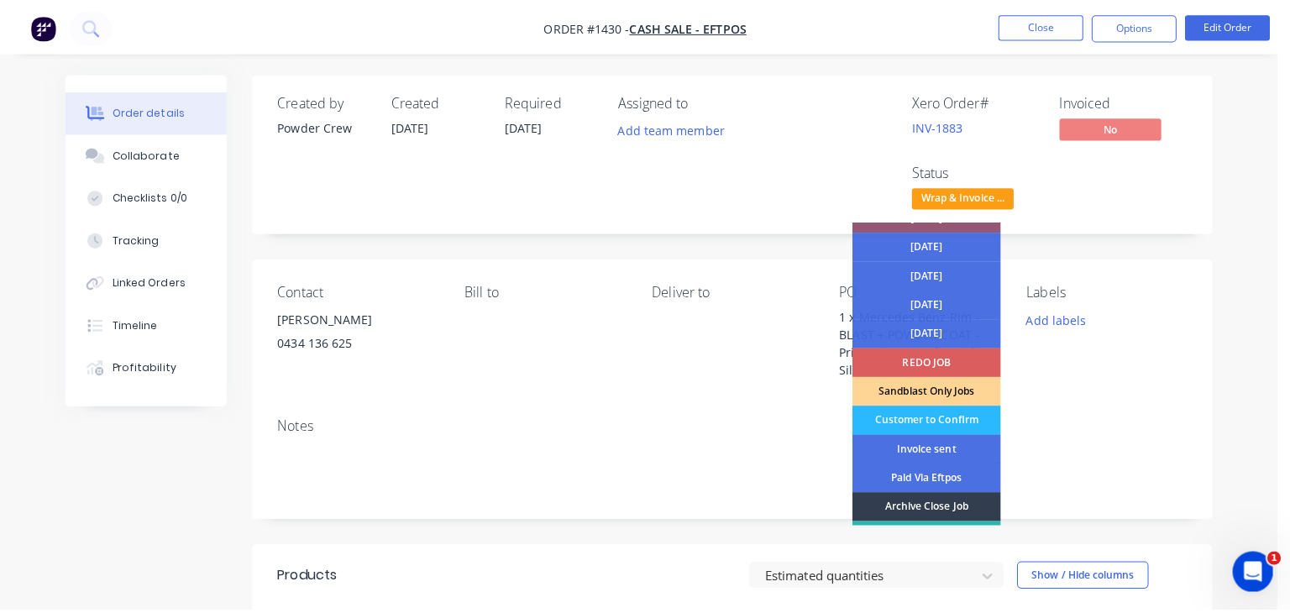
scroll to position [84, 0]
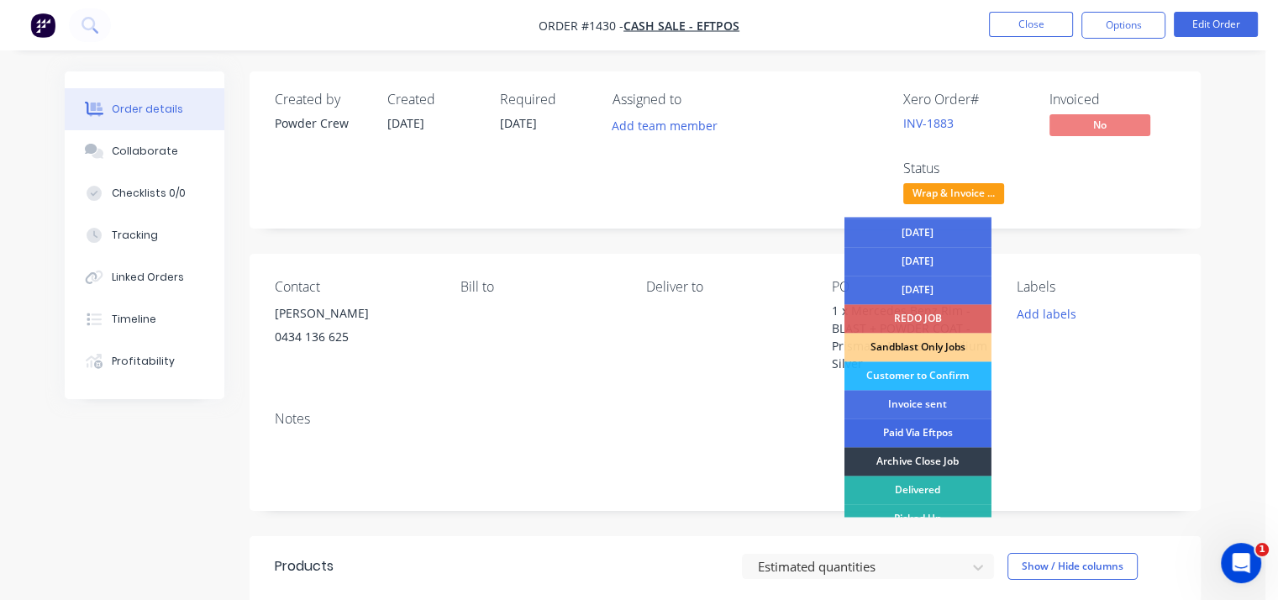
click at [911, 428] on div "Paid Via Eftpos" at bounding box center [917, 432] width 147 height 29
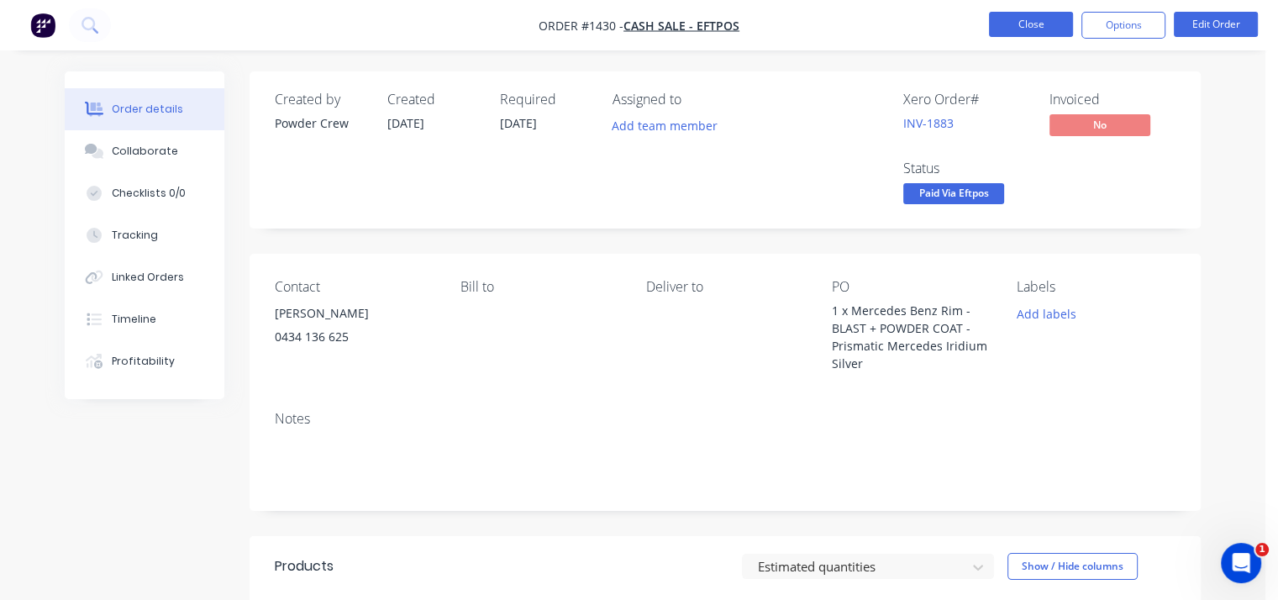
click at [1018, 24] on button "Close" at bounding box center [1031, 24] width 84 height 25
